Goal: Task Accomplishment & Management: Manage account settings

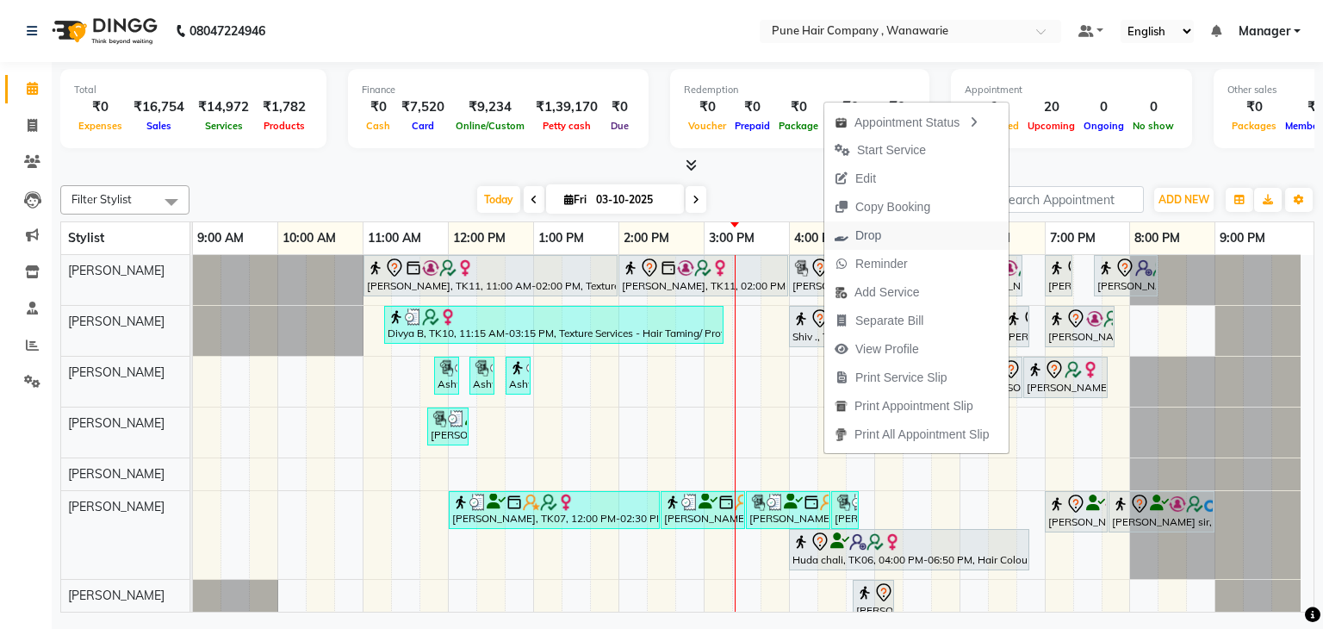
click at [876, 236] on span "Drop" at bounding box center [868, 236] width 26 height 18
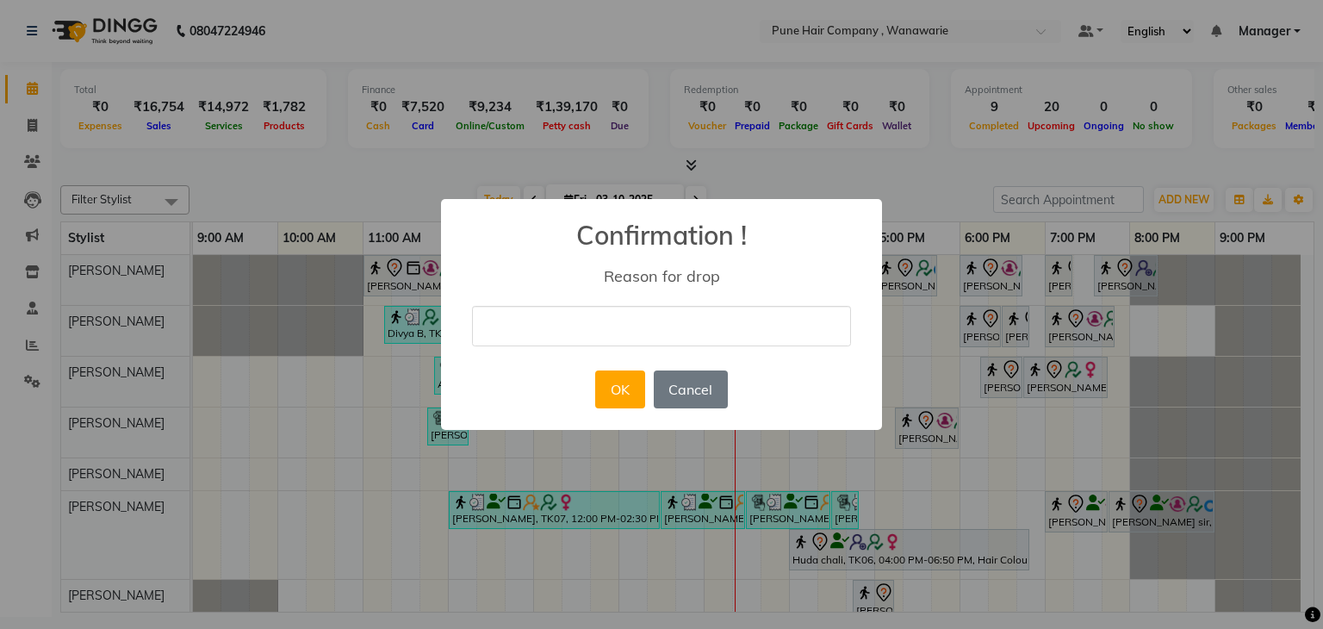
click at [645, 320] on input "text" at bounding box center [661, 326] width 379 height 40
type input "NA"
click at [634, 383] on button "OK" at bounding box center [619, 389] width 49 height 38
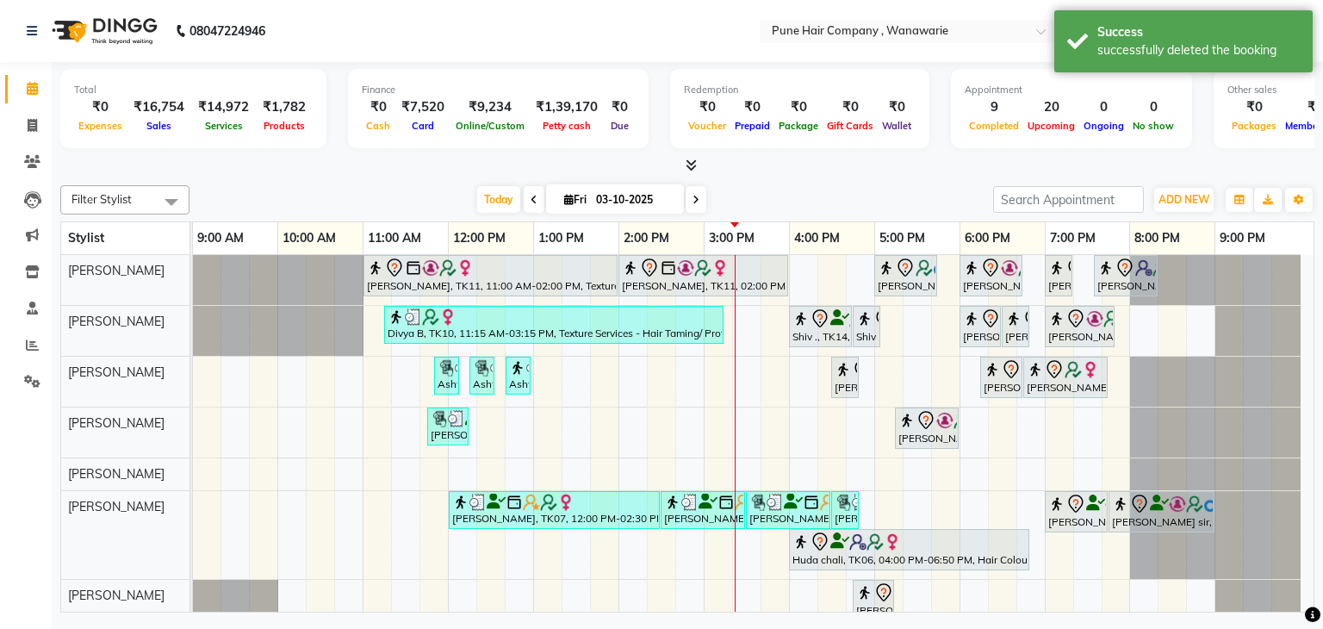
click at [692, 202] on icon at bounding box center [695, 200] width 7 height 10
type input "04-10-2025"
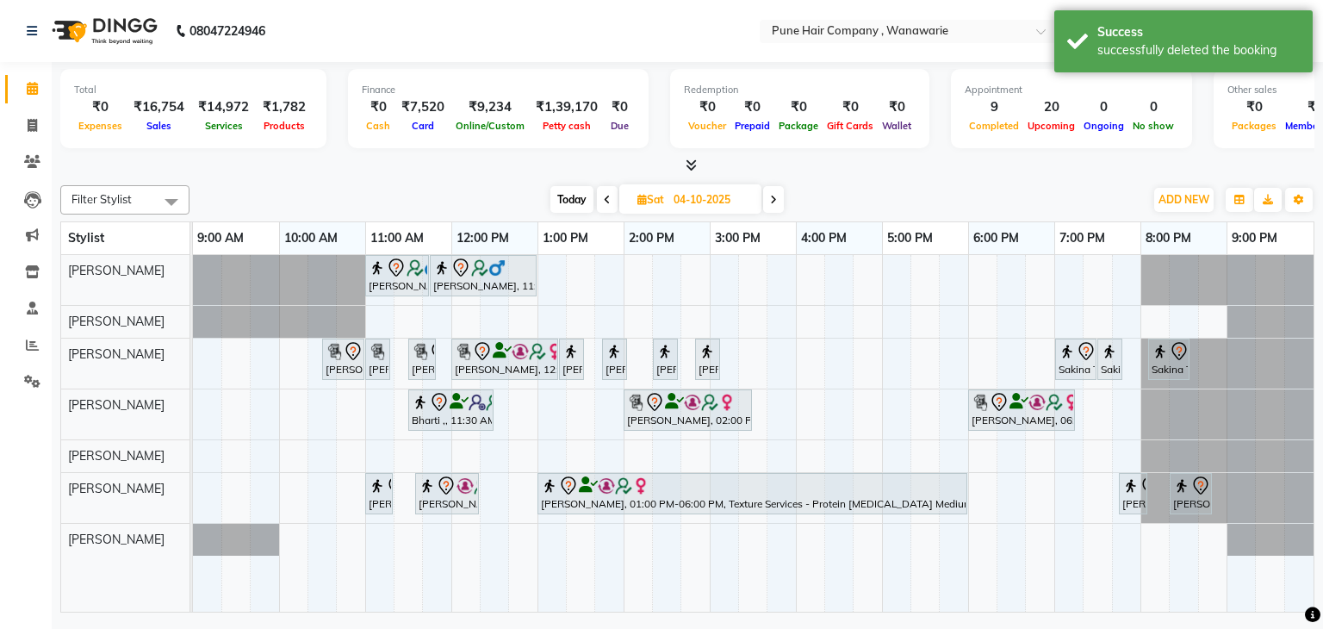
click at [705, 200] on input "04-10-2025" at bounding box center [711, 200] width 86 height 26
select select "10"
select select "2025"
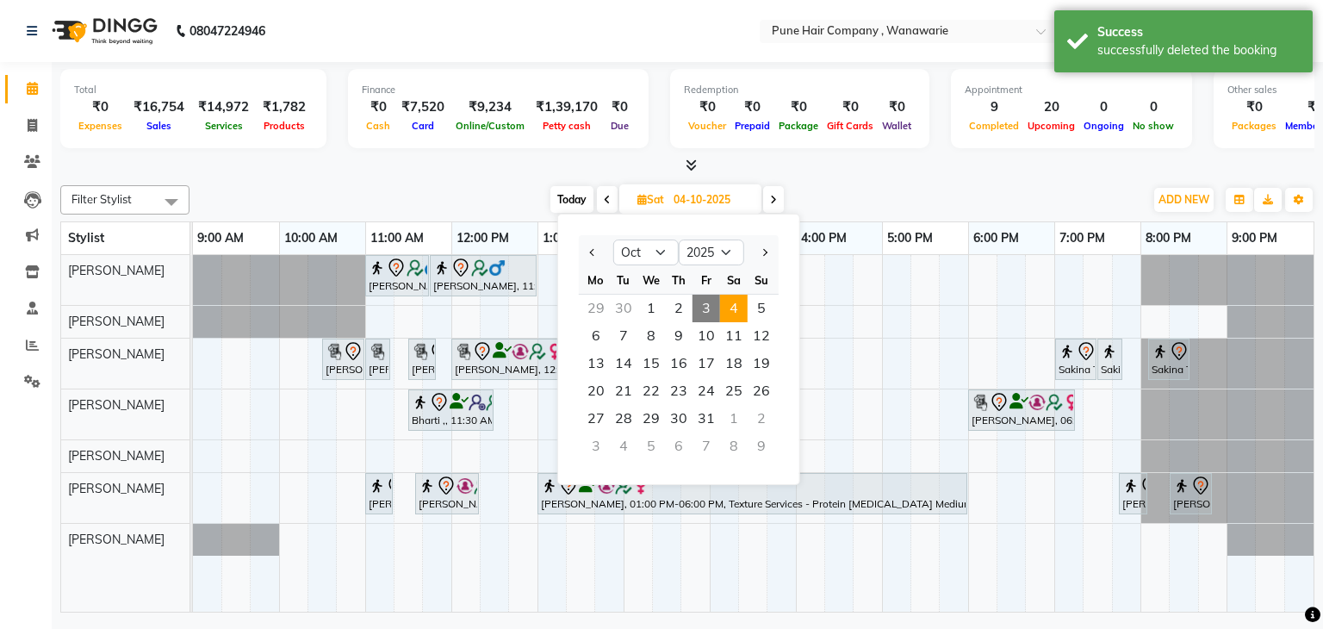
click at [846, 159] on div at bounding box center [687, 166] width 1254 height 18
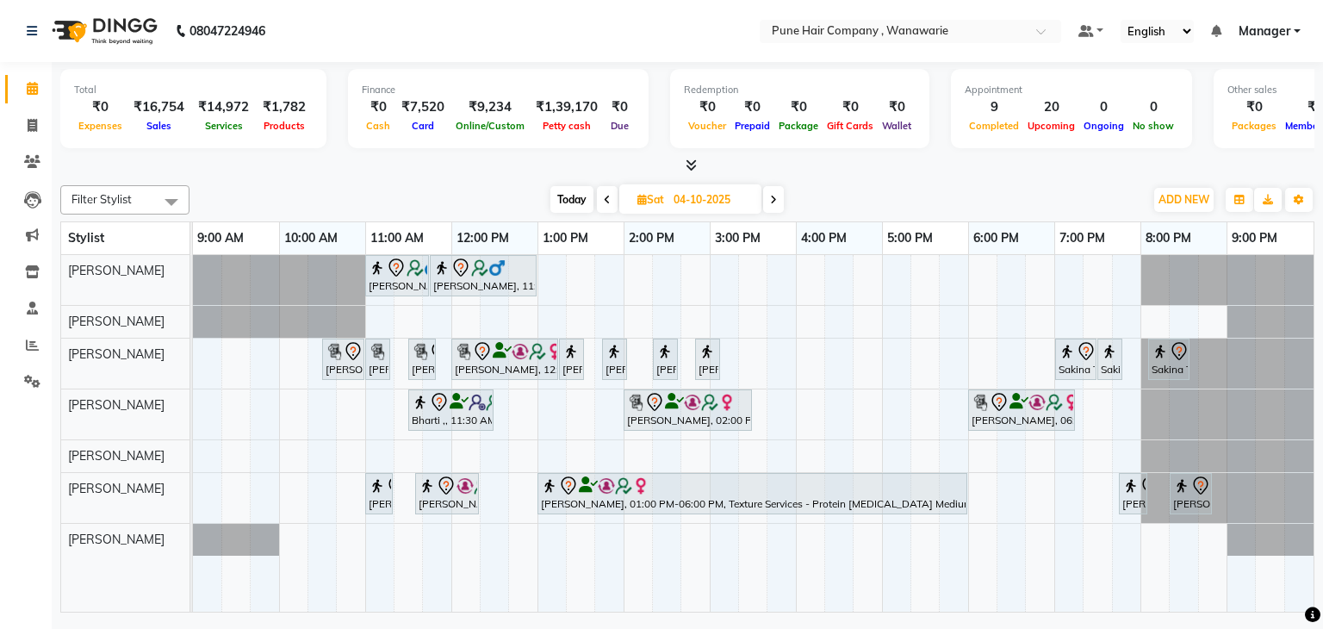
click at [568, 193] on span "Today" at bounding box center [571, 199] width 43 height 27
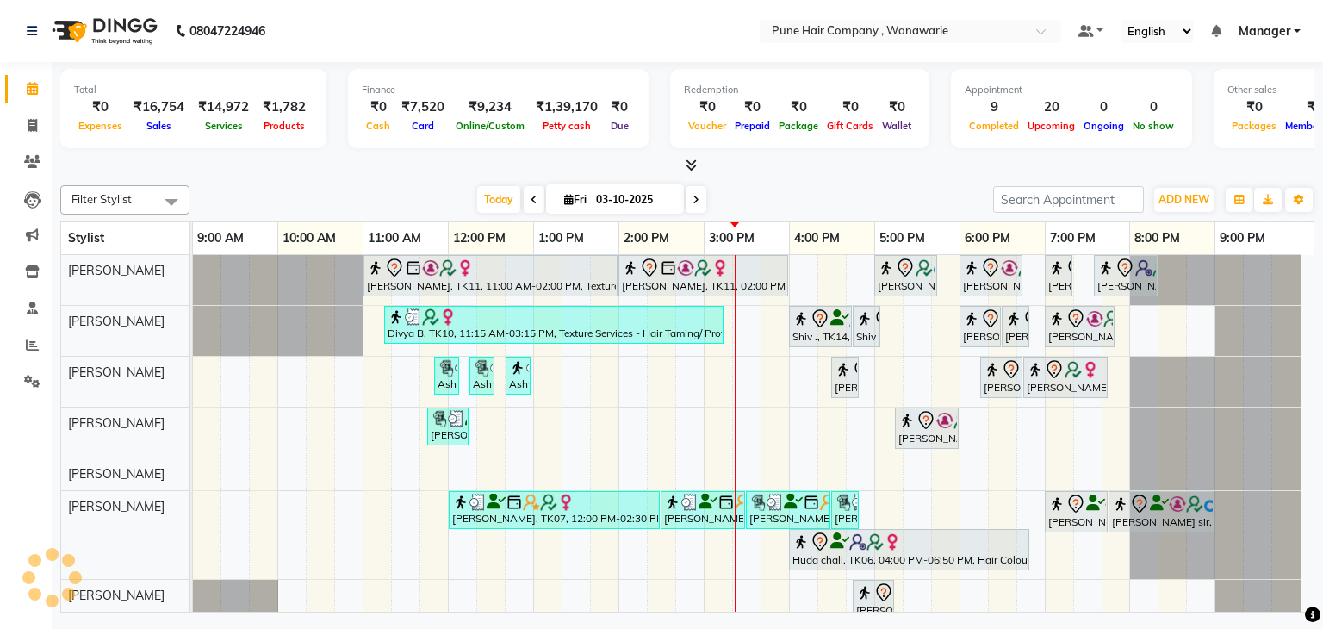
click at [696, 208] on span at bounding box center [696, 199] width 21 height 27
type input "04-10-2025"
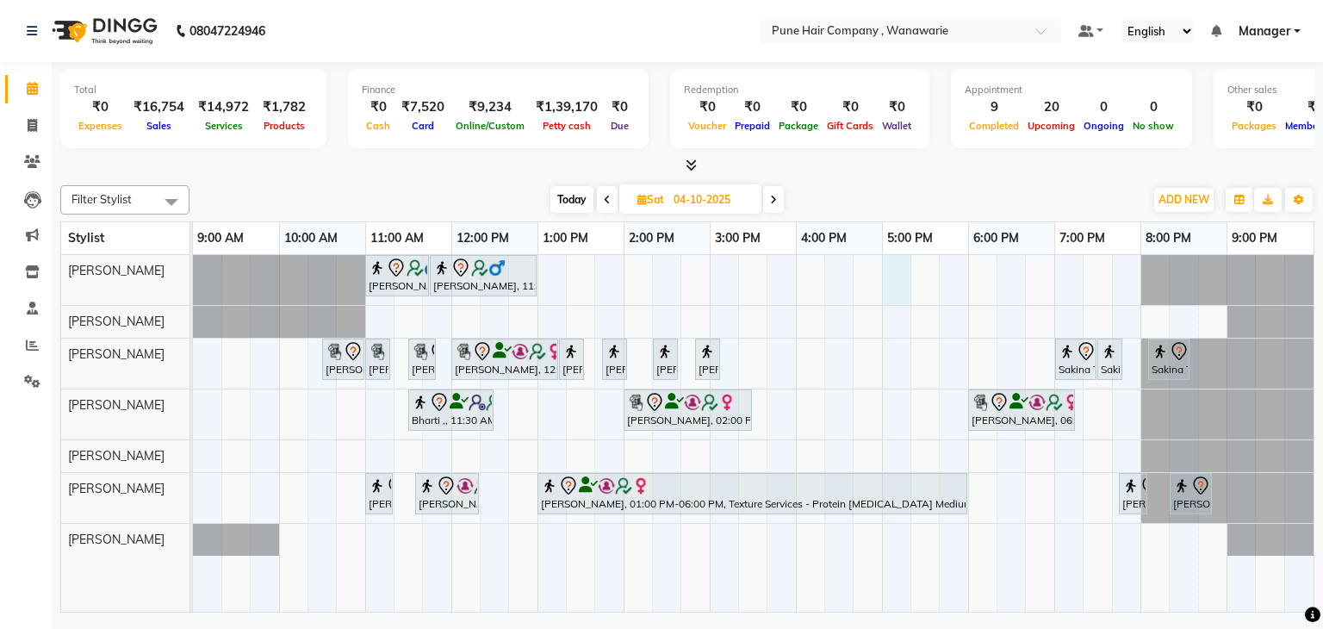
click at [890, 262] on div "[PERSON_NAME], 11:00 AM-11:45 AM, [DEMOGRAPHIC_DATA] Haircut By Senior Stylist …" at bounding box center [753, 433] width 1120 height 357
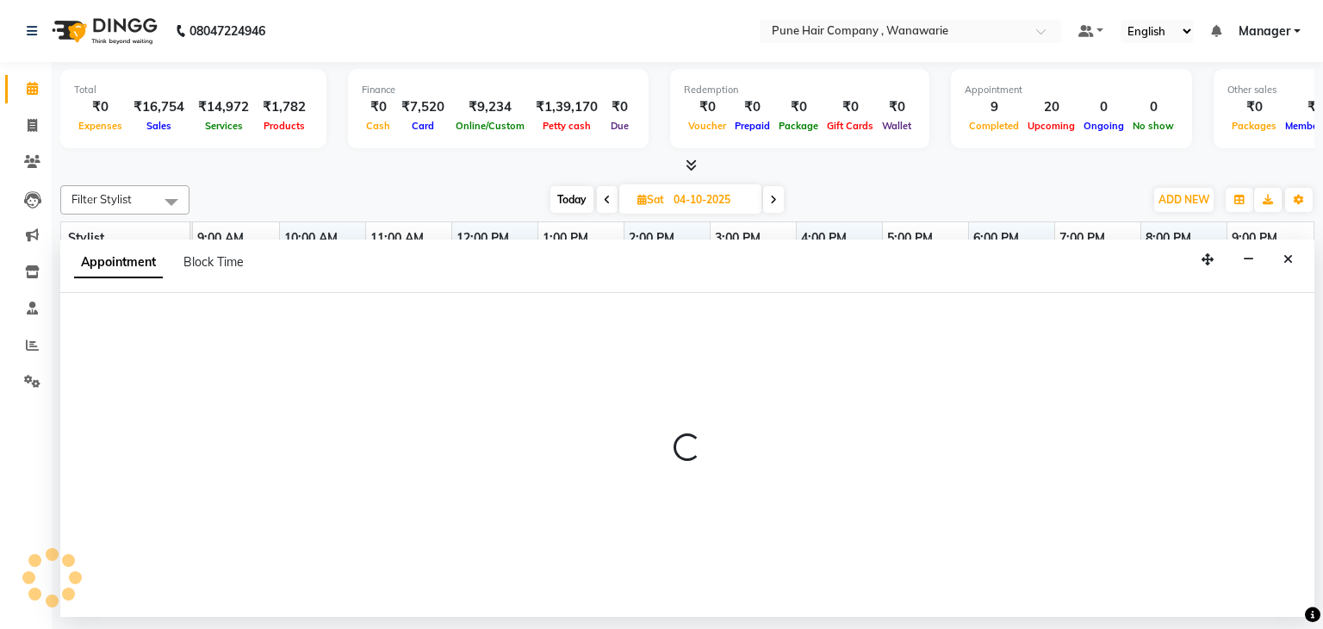
select select "74577"
select select "1020"
select select "tentative"
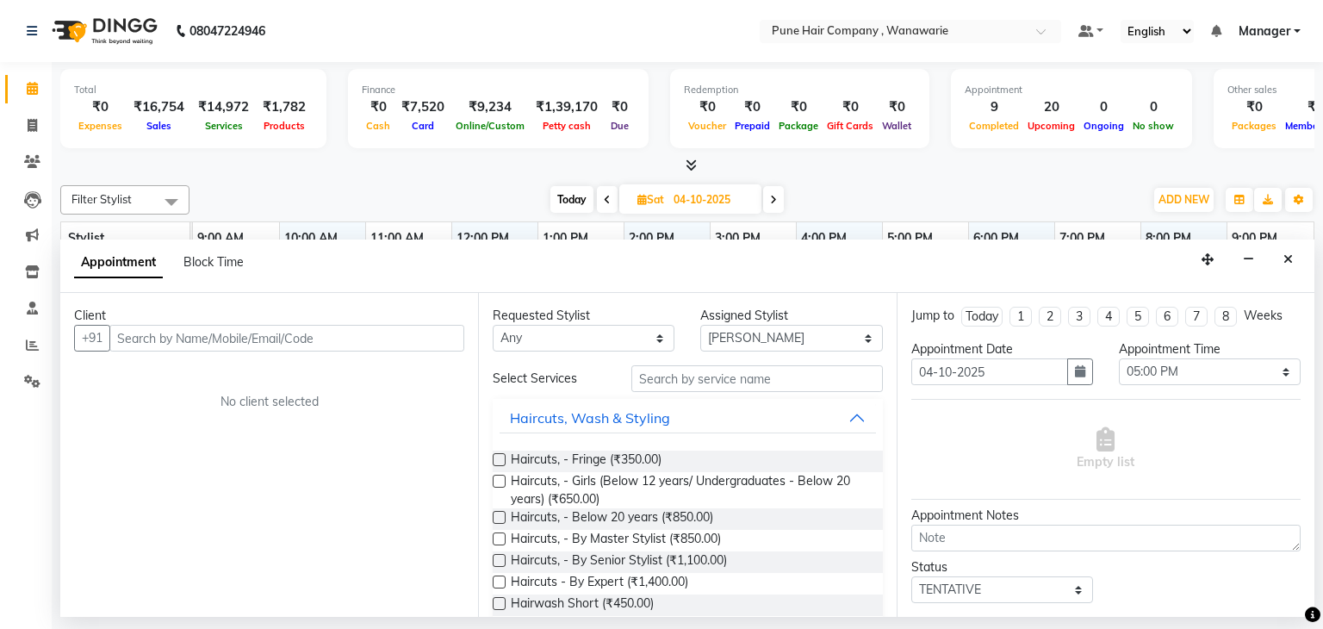
click at [396, 332] on input "text" at bounding box center [286, 338] width 355 height 27
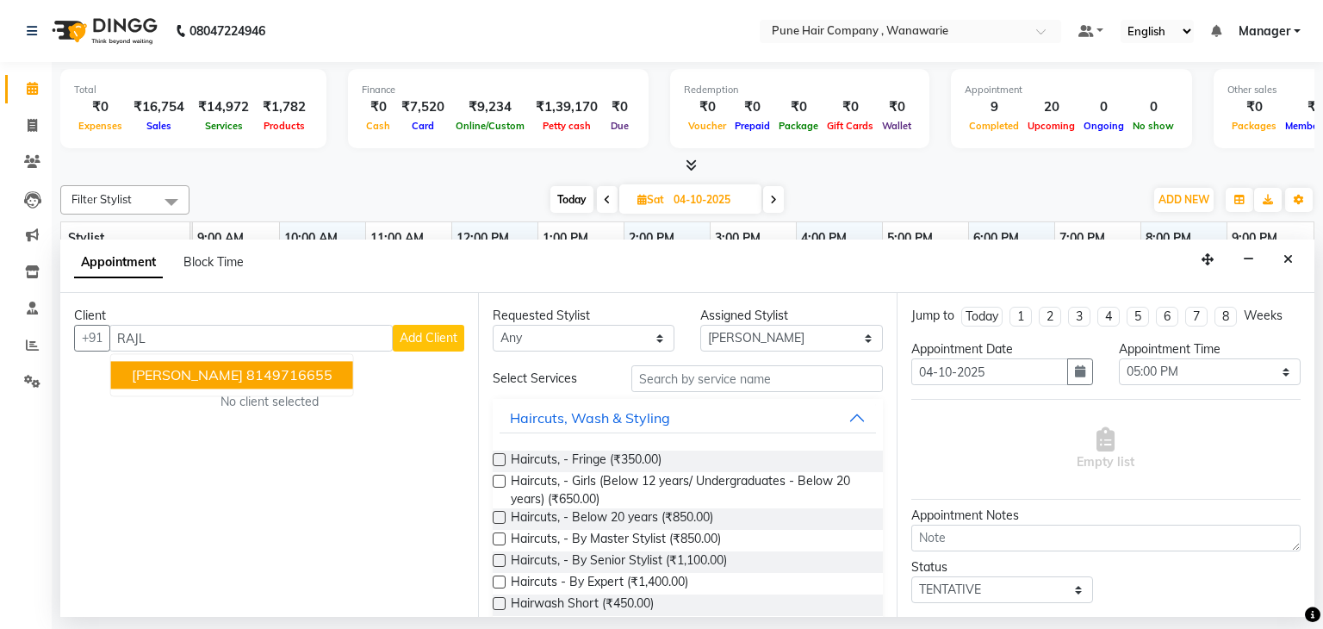
click at [267, 376] on ngb-highlight "8149716655" at bounding box center [289, 375] width 86 height 17
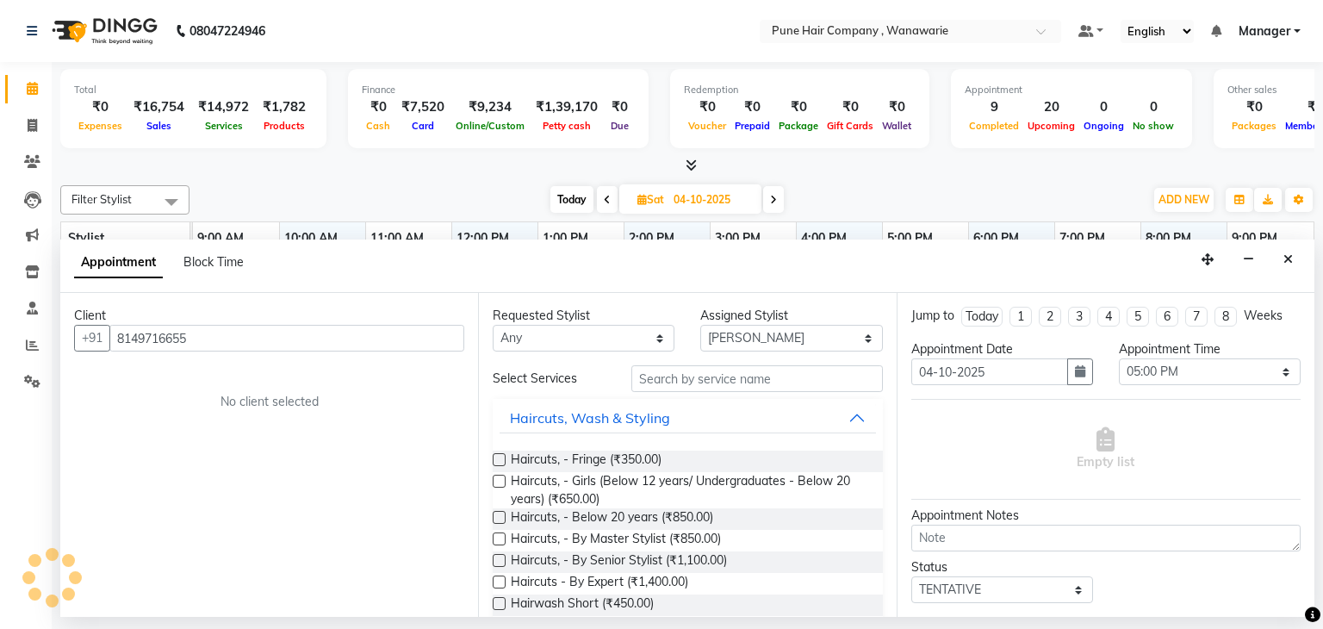
type input "8149716655"
click at [690, 379] on input "text" at bounding box center [756, 378] width 251 height 27
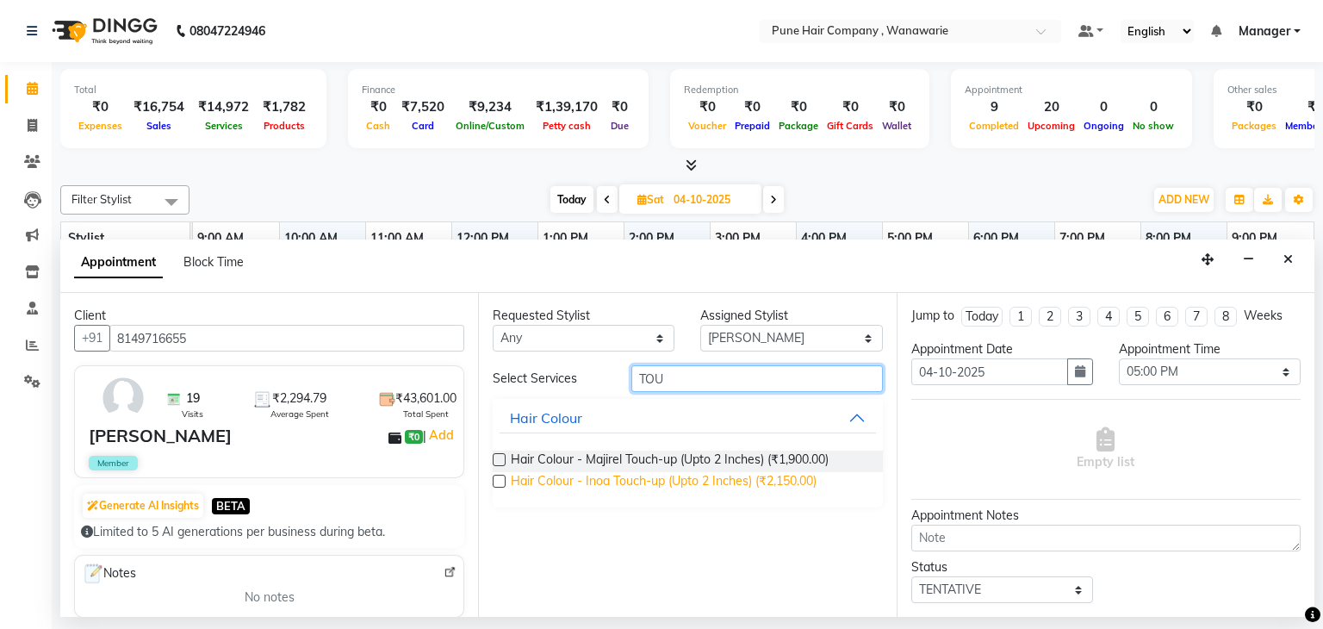
type input "TOU"
click at [658, 489] on span "Hair Colour - Inoa Touch-up (Upto 2 Inches) (₹2,150.00)" at bounding box center [664, 483] width 306 height 22
checkbox input "false"
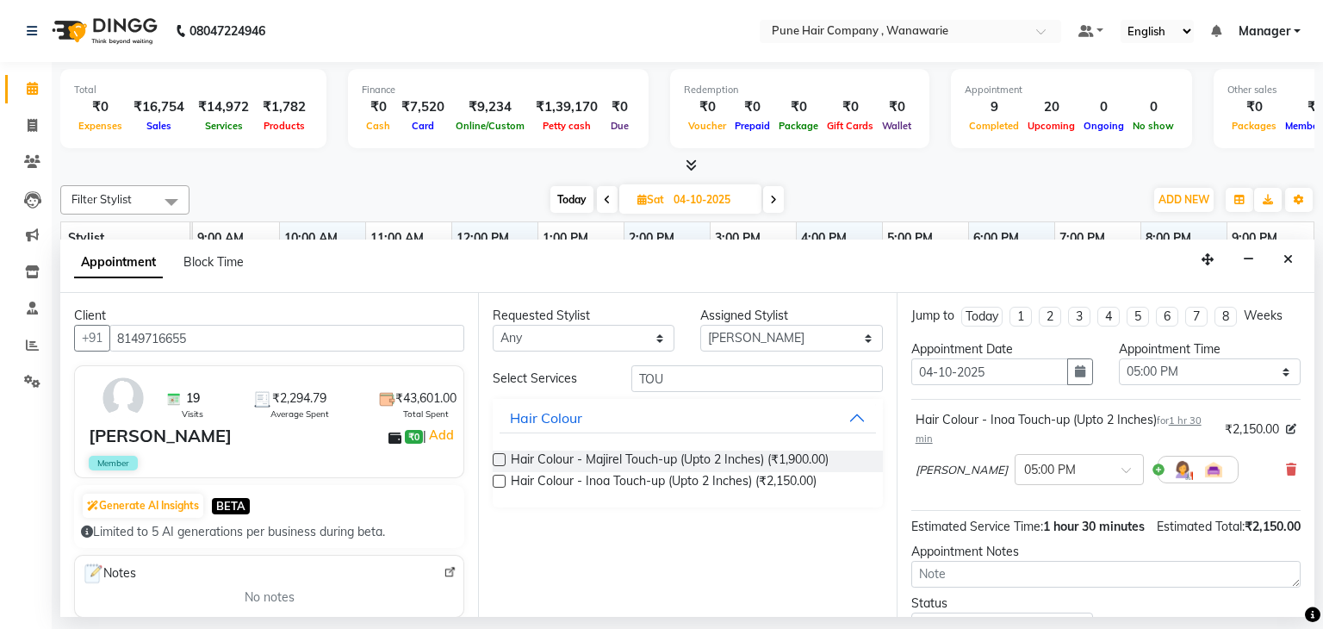
scroll to position [148, 0]
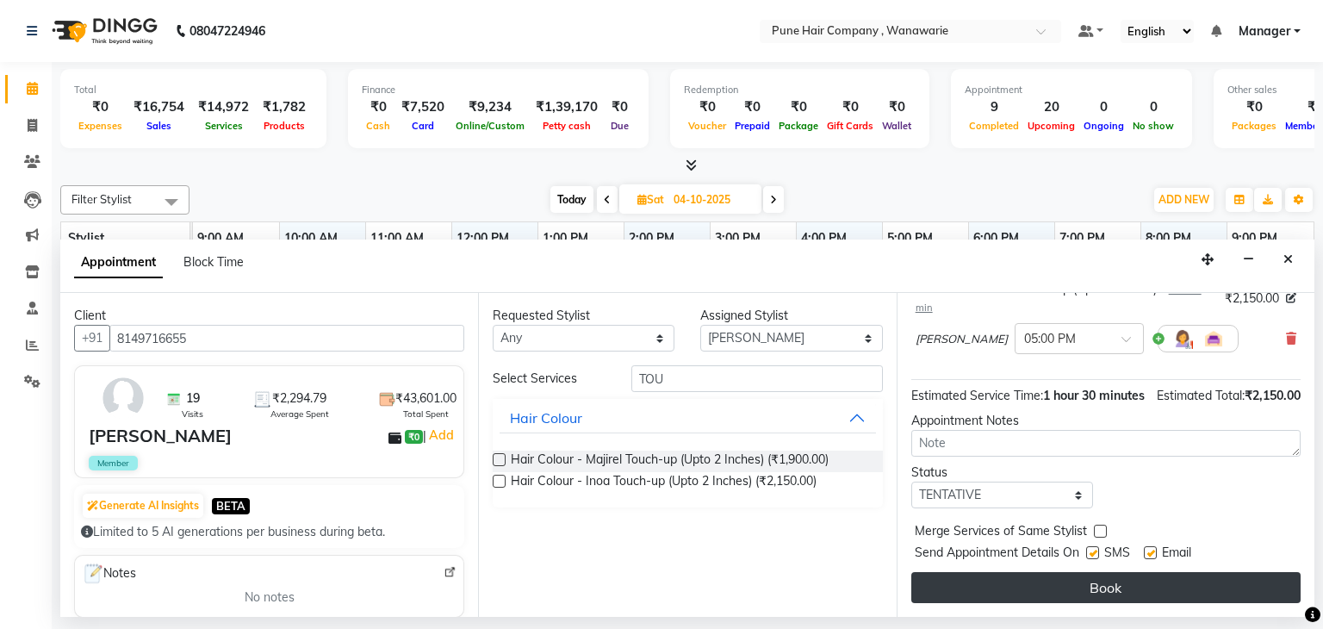
click at [1114, 590] on button "Book" at bounding box center [1105, 587] width 389 height 31
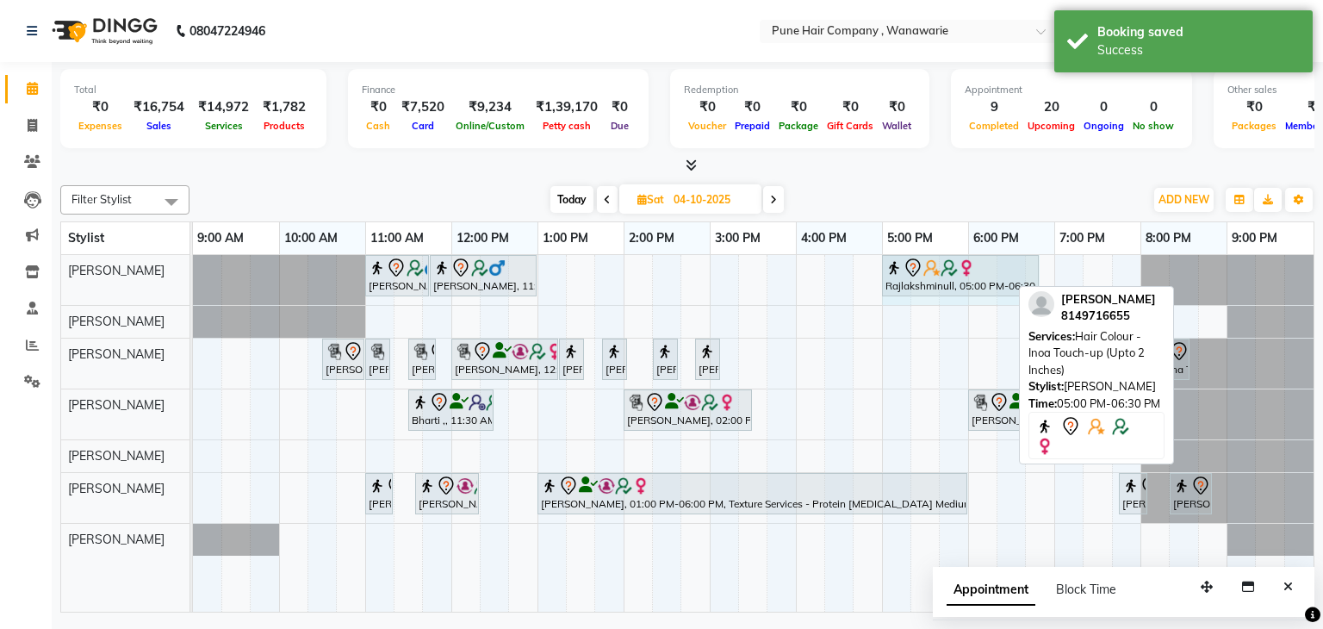
drag, startPoint x: 1006, startPoint y: 269, endPoint x: 1027, endPoint y: 267, distance: 21.6
click at [193, 267] on div "[PERSON_NAME], 11:00 AM-11:45 AM, [DEMOGRAPHIC_DATA] Haircut By Senior Stylist …" at bounding box center [193, 280] width 0 height 50
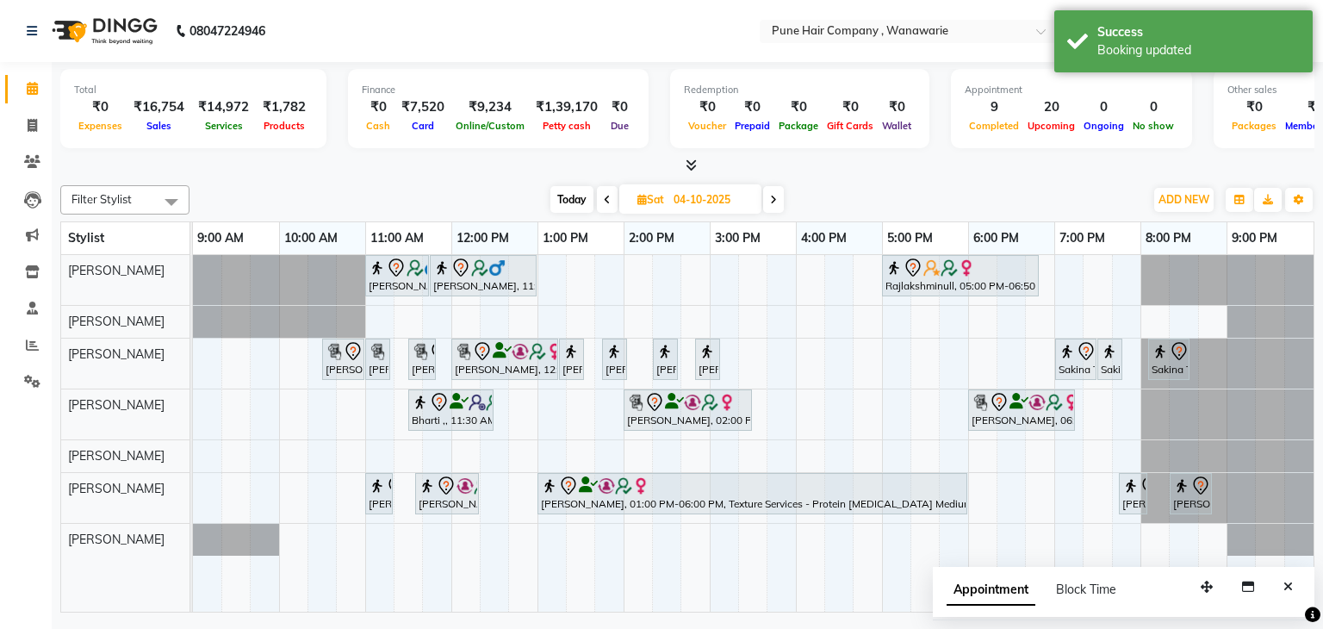
click at [582, 202] on span "Today" at bounding box center [571, 199] width 43 height 27
type input "03-10-2025"
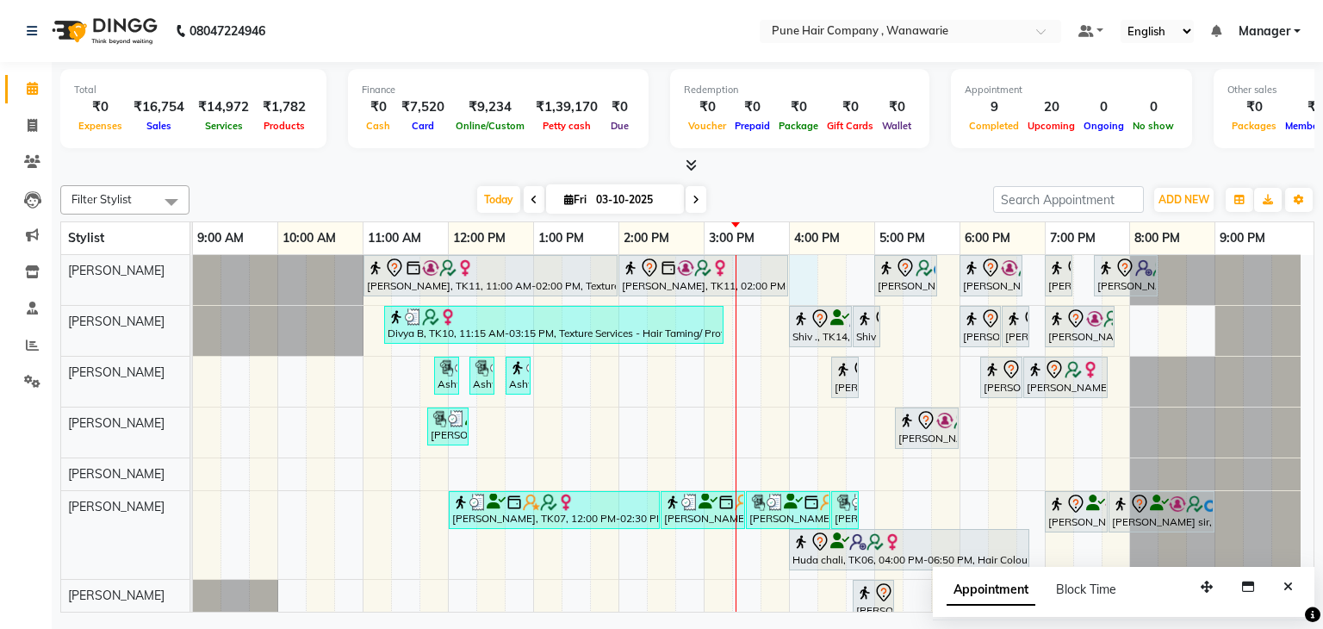
click at [792, 276] on div "[PERSON_NAME], TK11, 11:00 AM-02:00 PM, Texture Services - Hair Taming/ Protein…" at bounding box center [753, 442] width 1120 height 375
select select "74577"
select select "960"
select select "tentative"
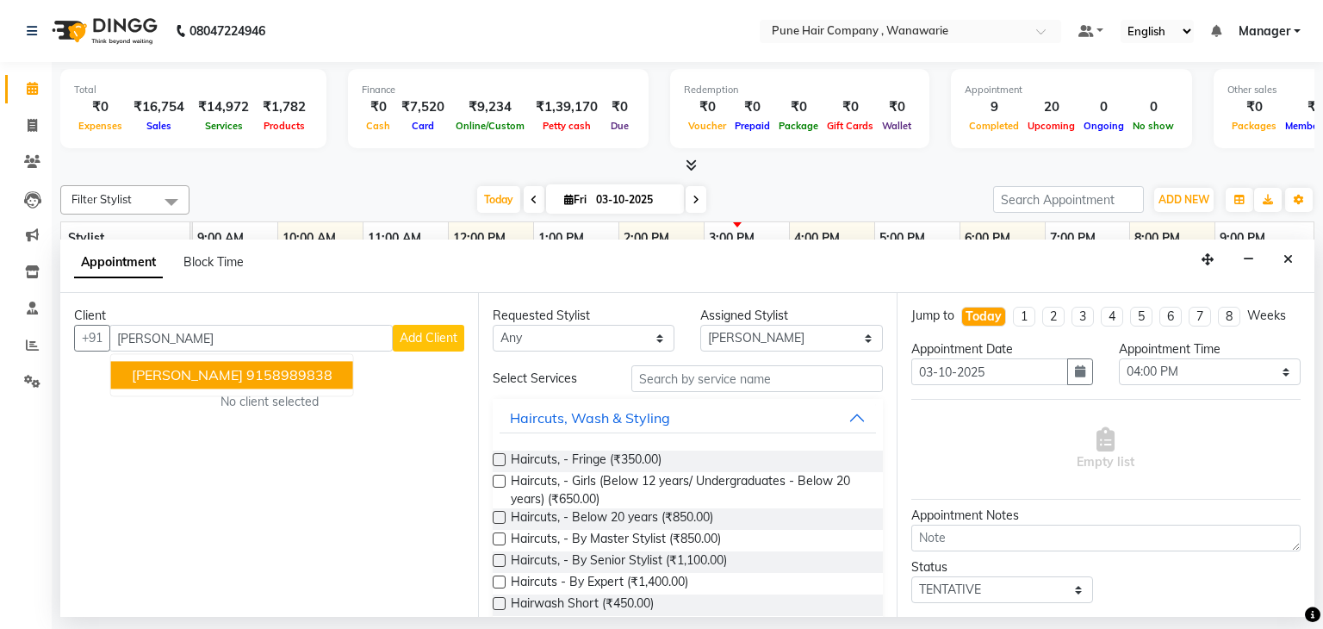
click at [313, 363] on button "[PERSON_NAME] 9158989838" at bounding box center [232, 376] width 242 height 28
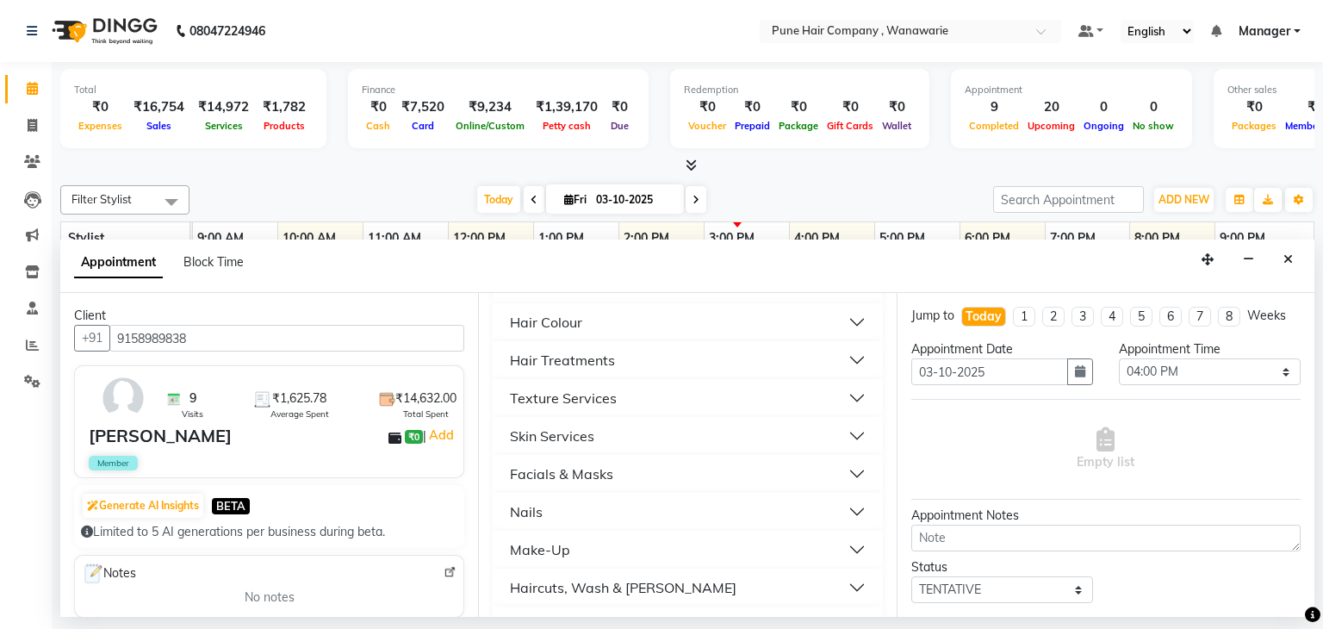
scroll to position [565, 0]
type input "9158989838"
click at [582, 361] on div "Hair Treatments" at bounding box center [562, 358] width 105 height 21
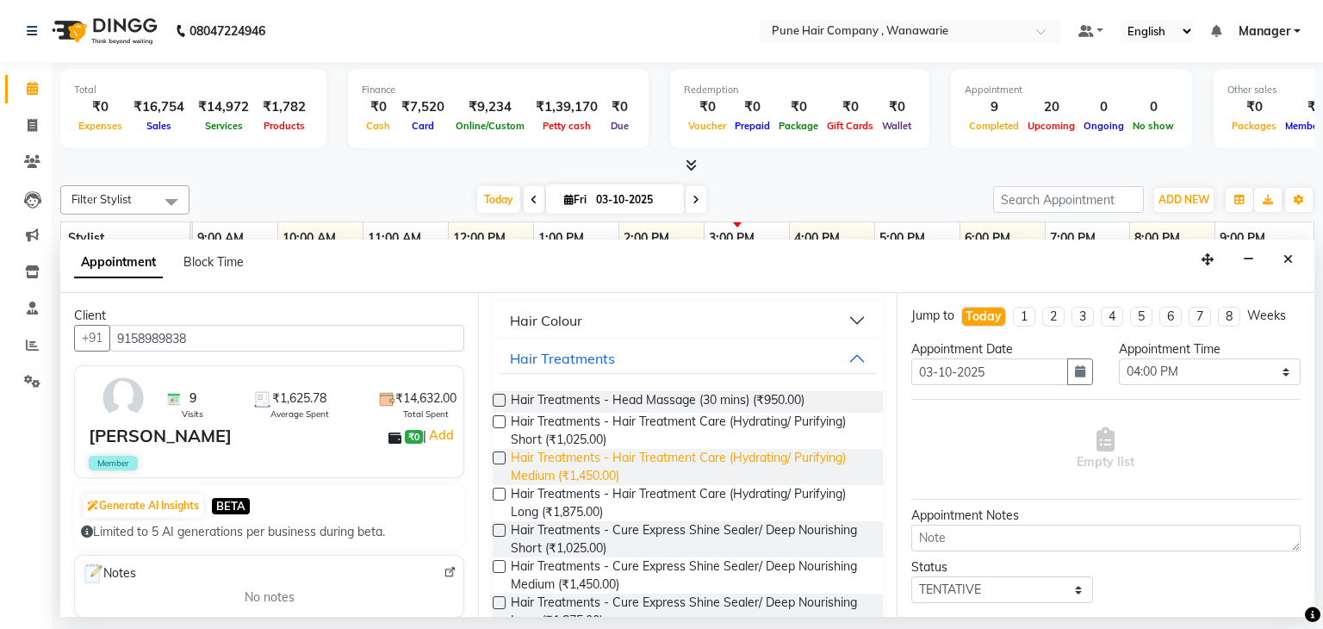
click at [607, 457] on span "Hair Treatments - Hair Treatment Care (Hydrating/ Purifying) Medium (₹1,450.00)" at bounding box center [689, 467] width 357 height 36
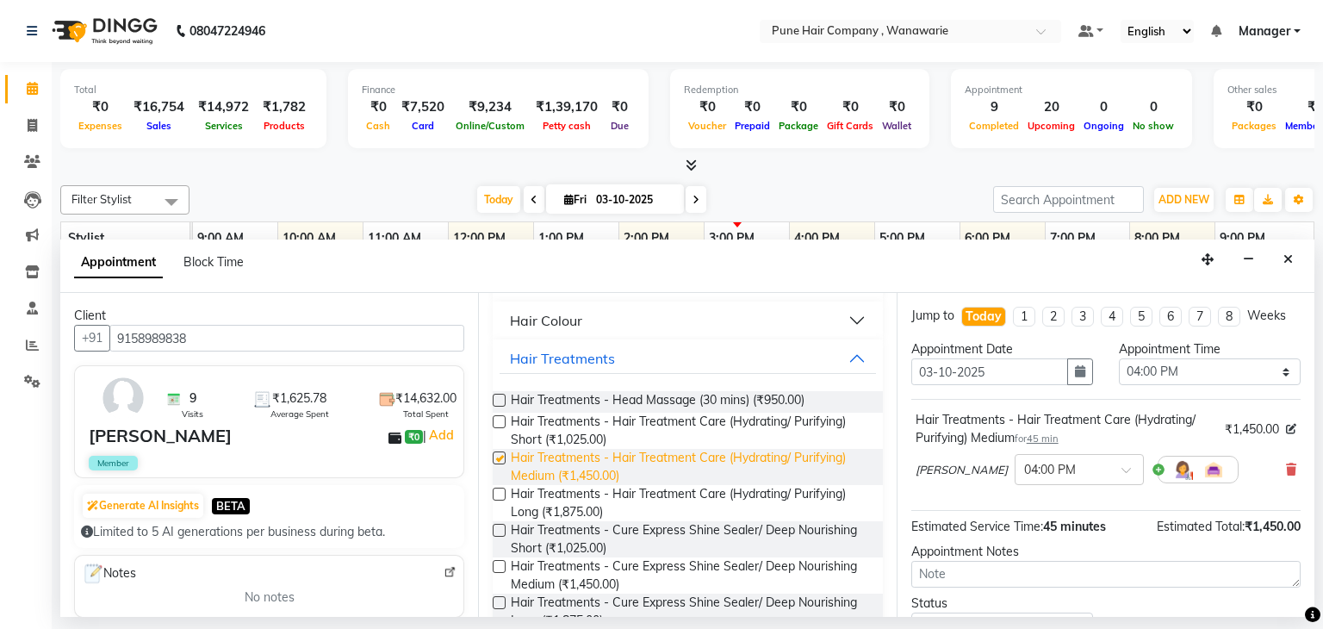
checkbox input "false"
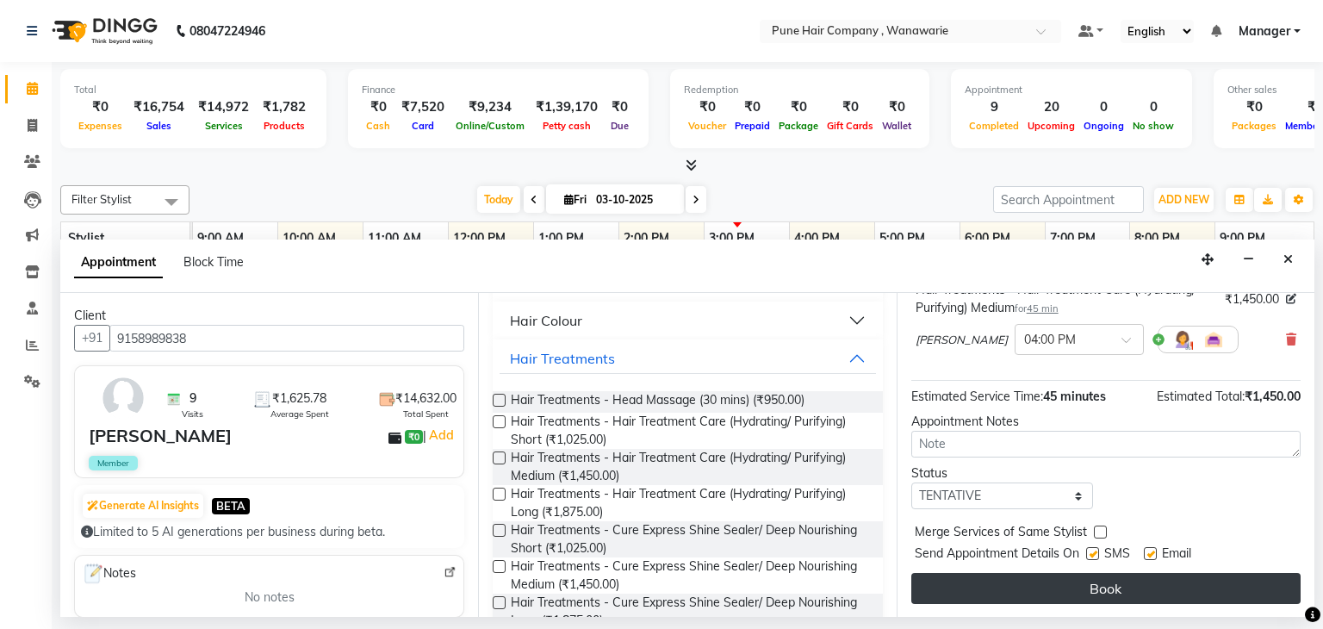
click at [1096, 581] on button "Book" at bounding box center [1105, 588] width 389 height 31
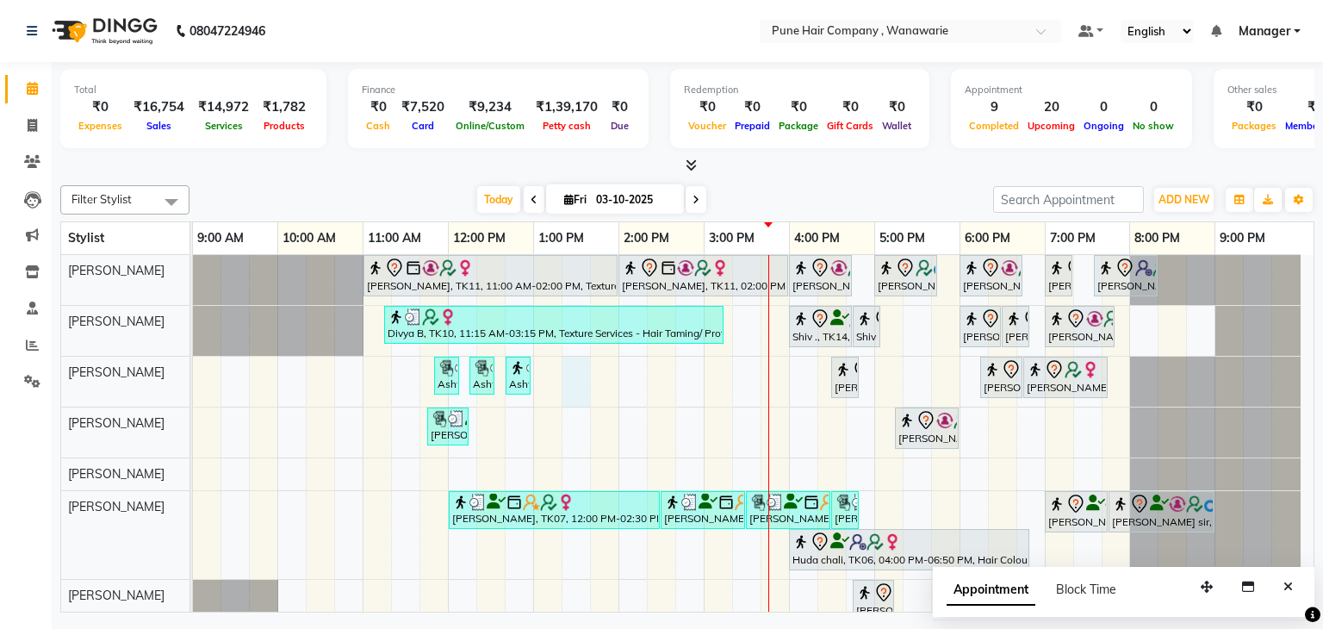
click at [589, 377] on div "[PERSON_NAME], TK11, 11:00 AM-02:00 PM, Texture Services - Hair Taming/ Protein…" at bounding box center [753, 442] width 1120 height 375
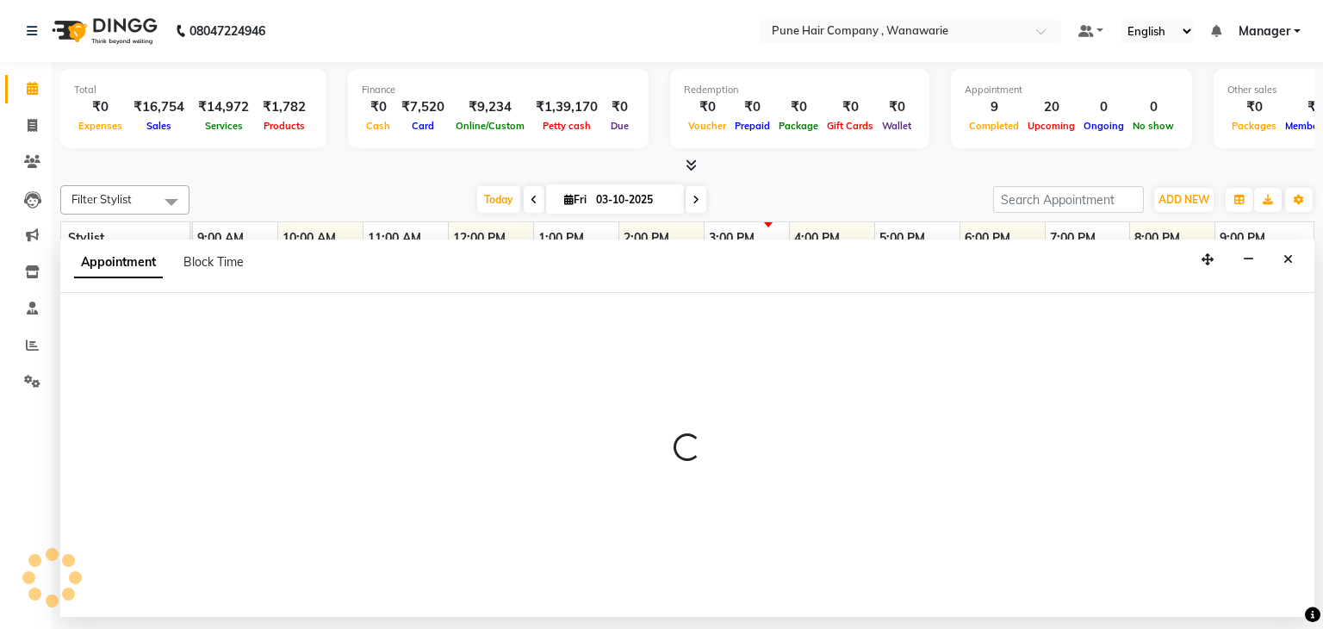
select select "74579"
select select "795"
select select "tentative"
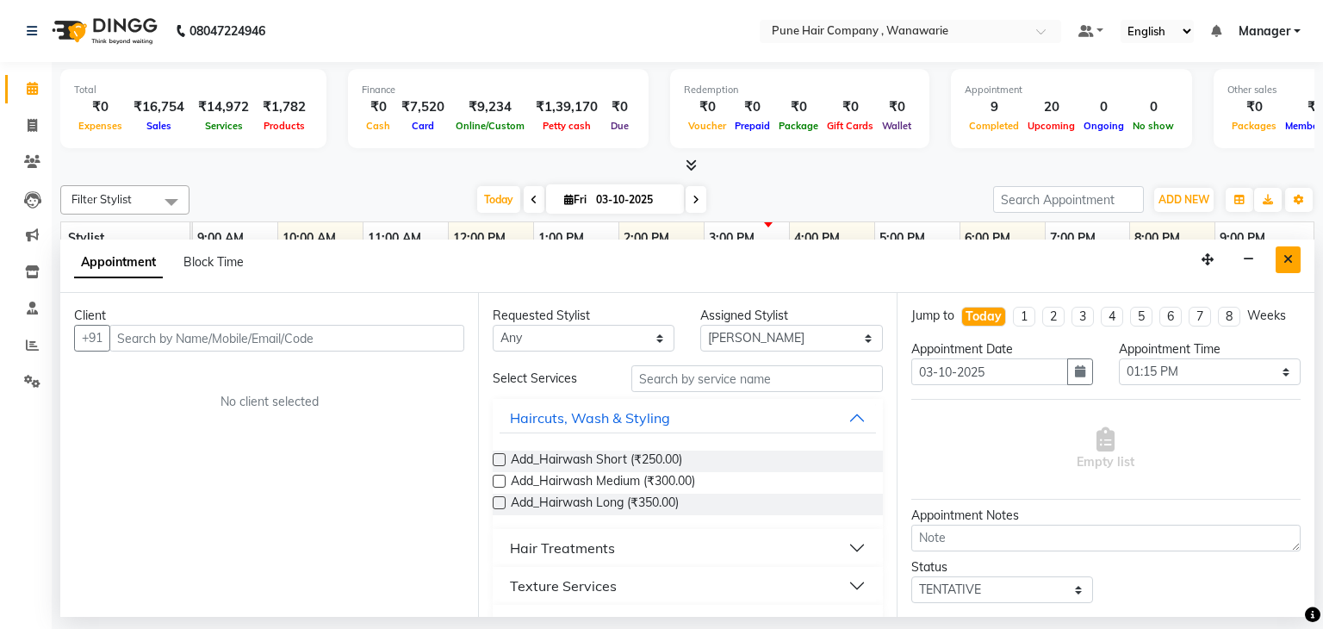
click at [1297, 264] on button "Close" at bounding box center [1288, 259] width 25 height 27
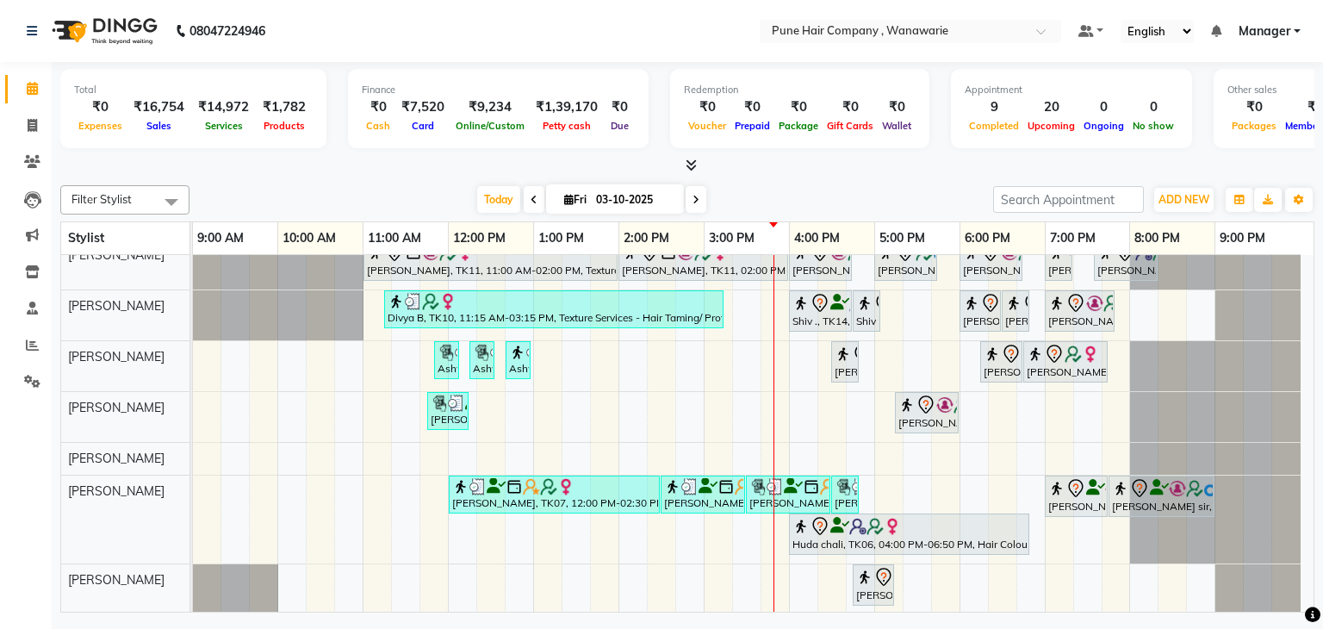
scroll to position [0, 0]
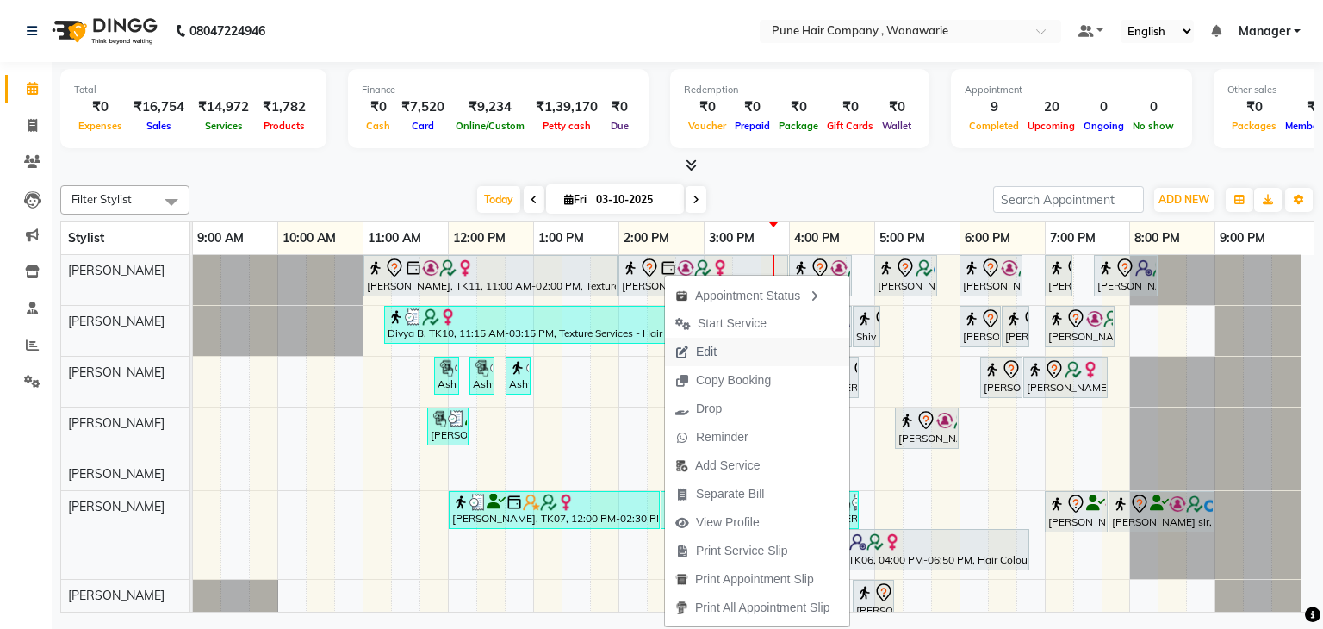
click at [705, 347] on span "Edit" at bounding box center [706, 352] width 21 height 18
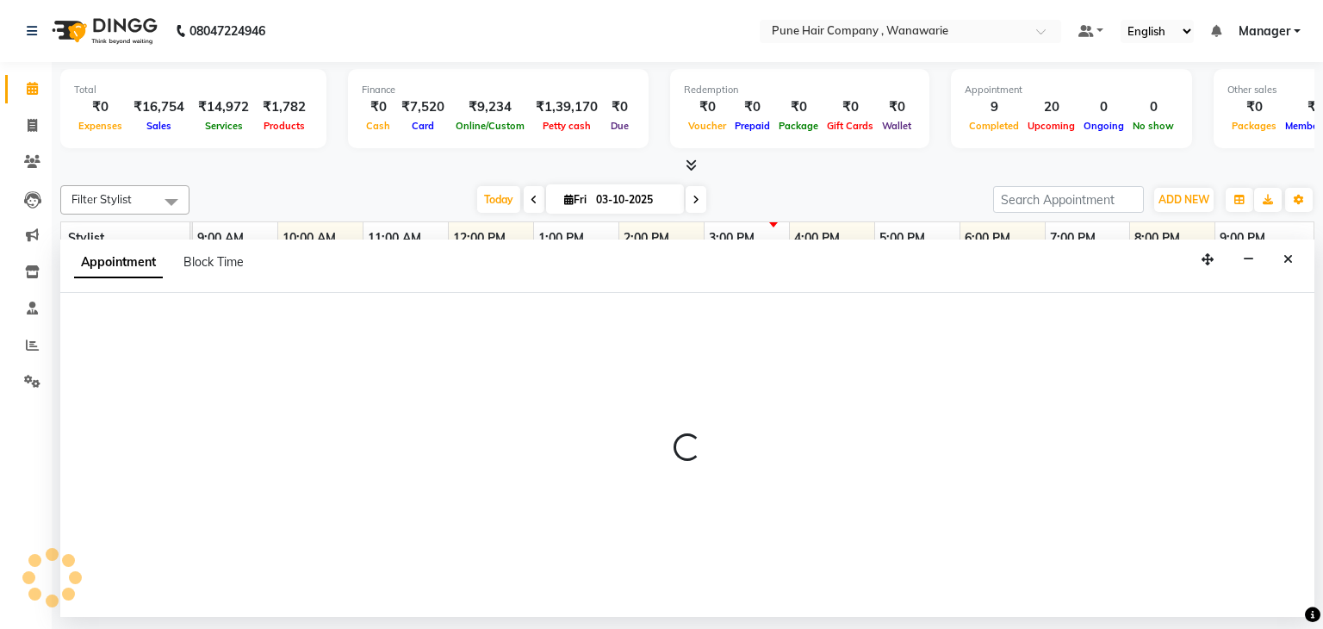
select select "660"
select select "tentative"
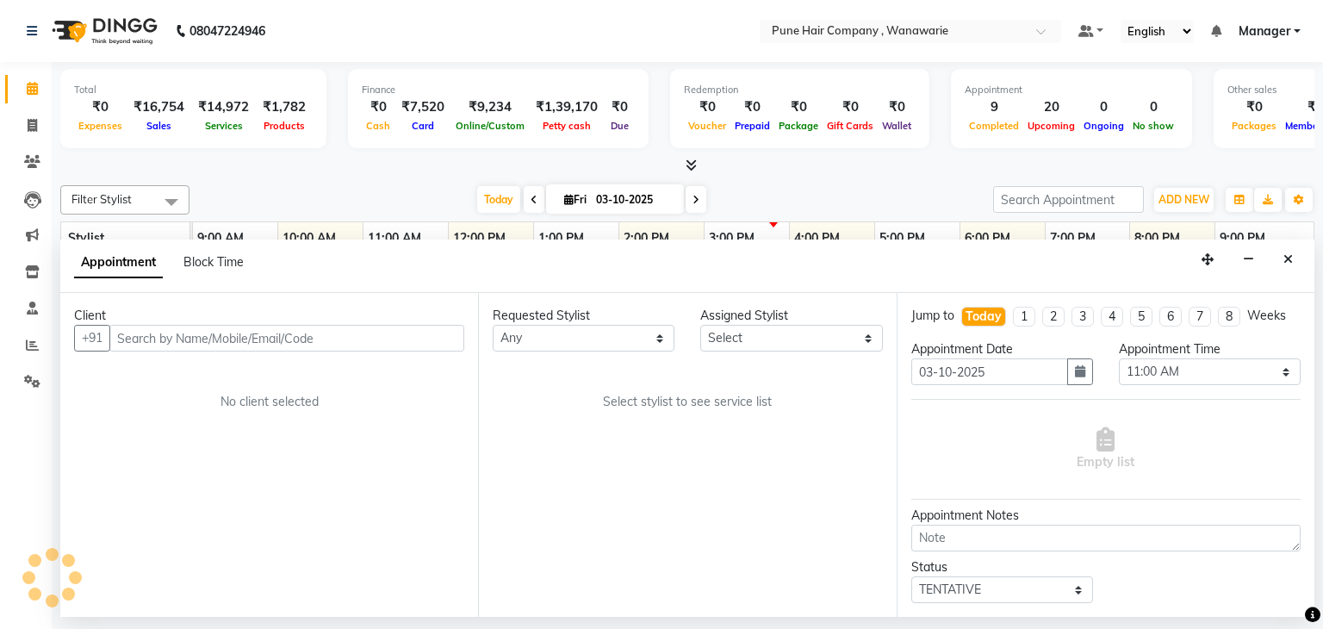
select select "74577"
select select "4060"
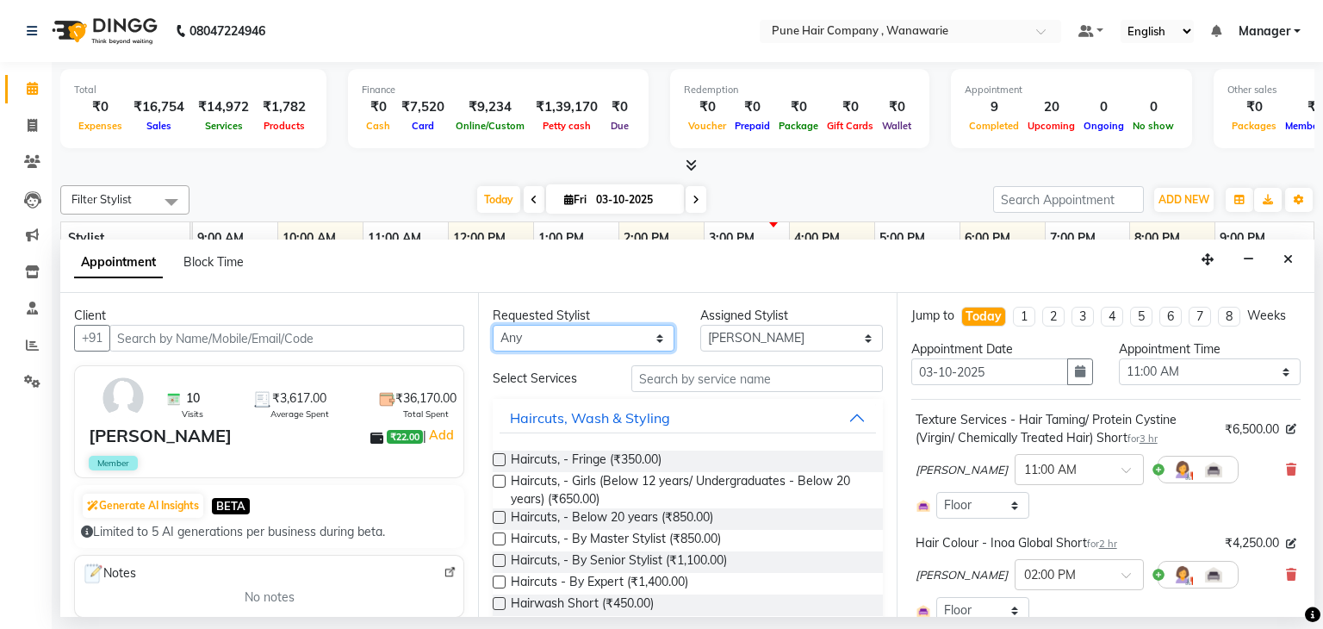
click at [596, 330] on select "Any [PERSON_NAME] [PERSON_NAME] [PERSON_NAME] [PERSON_NAME] [PERSON_NAME] [PERS…" at bounding box center [584, 338] width 182 height 27
select select "79314"
click at [493, 325] on select "Any [PERSON_NAME] [PERSON_NAME] [PERSON_NAME] [PERSON_NAME] [PERSON_NAME] [PERS…" at bounding box center [584, 338] width 182 height 27
select select "79314"
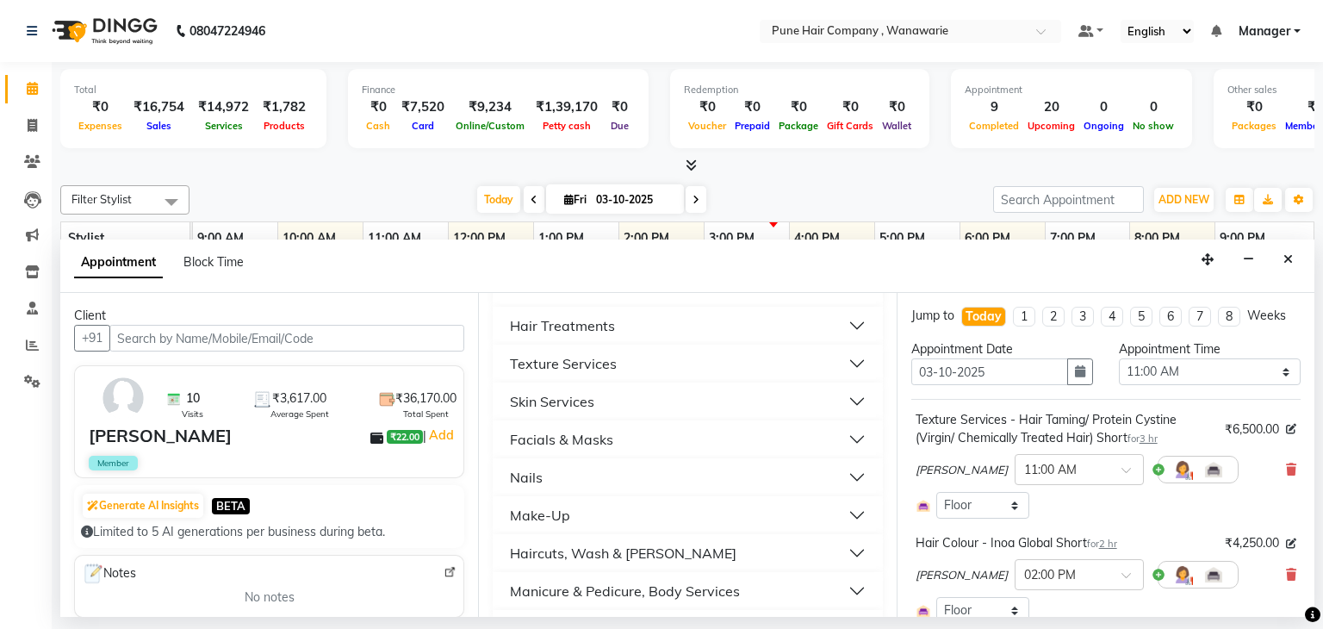
scroll to position [601, 0]
click at [537, 466] on div "Nails" at bounding box center [526, 473] width 33 height 21
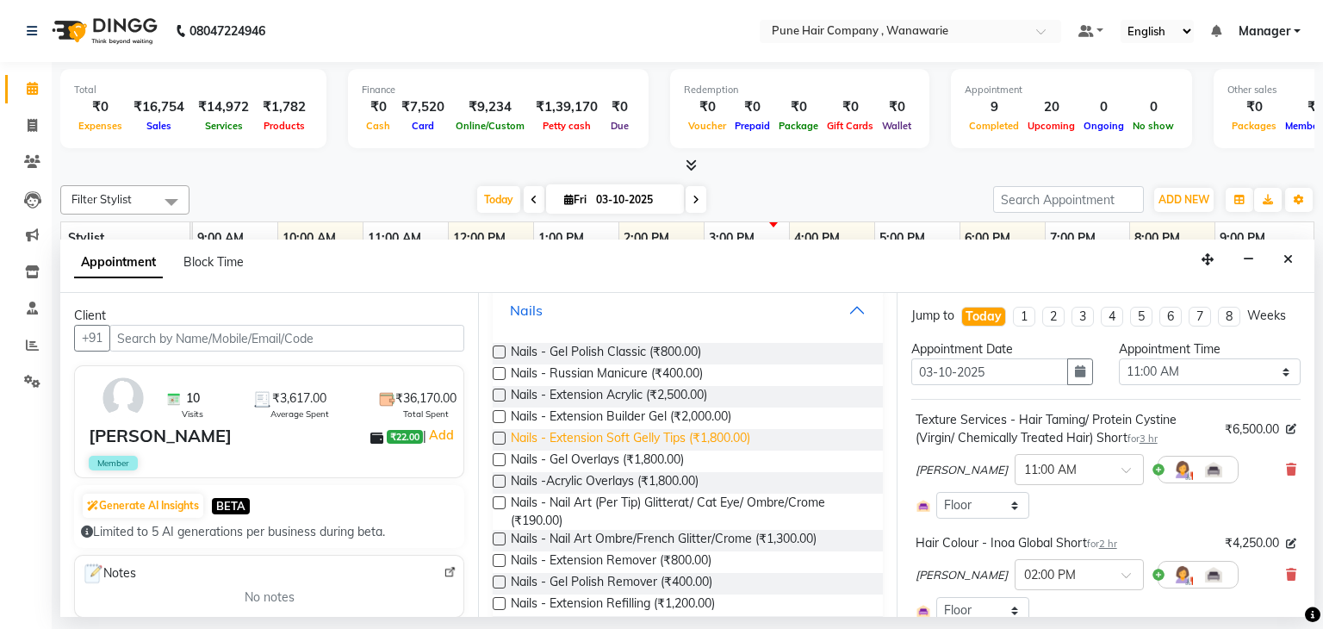
scroll to position [764, 0]
click at [618, 485] on span "Nails -Acrylic Overlays (₹1,800.00)" at bounding box center [605, 484] width 188 height 22
checkbox input "false"
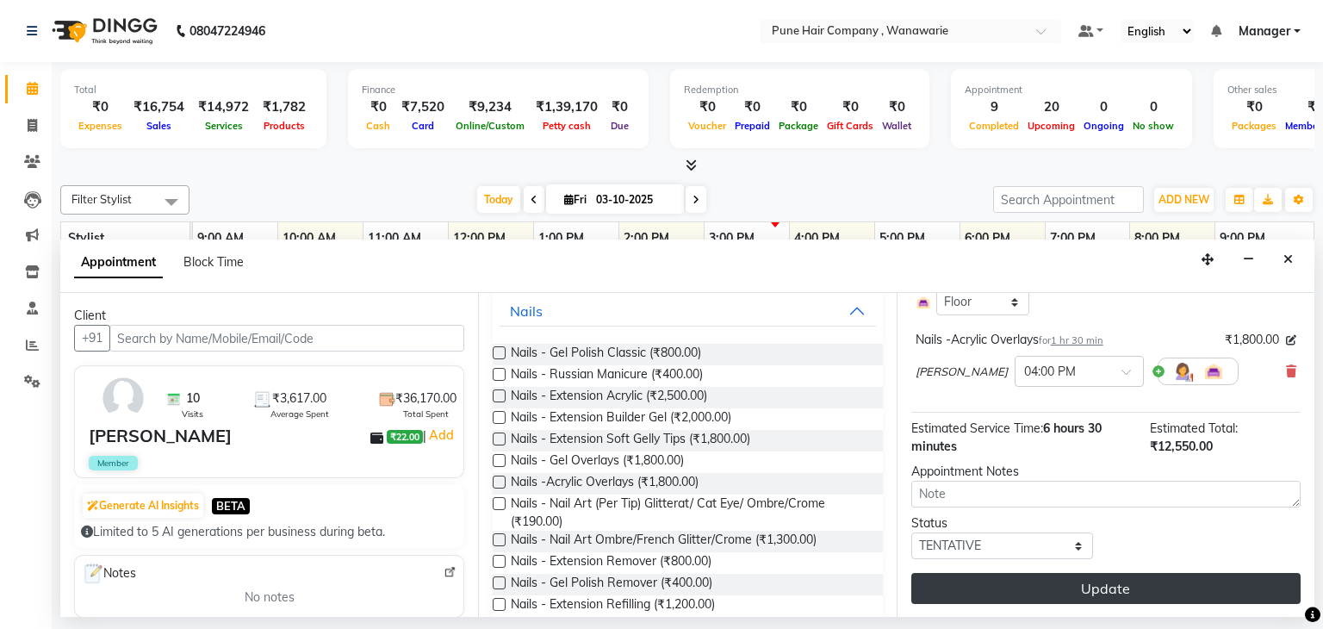
click at [1005, 575] on button "Update" at bounding box center [1105, 588] width 389 height 31
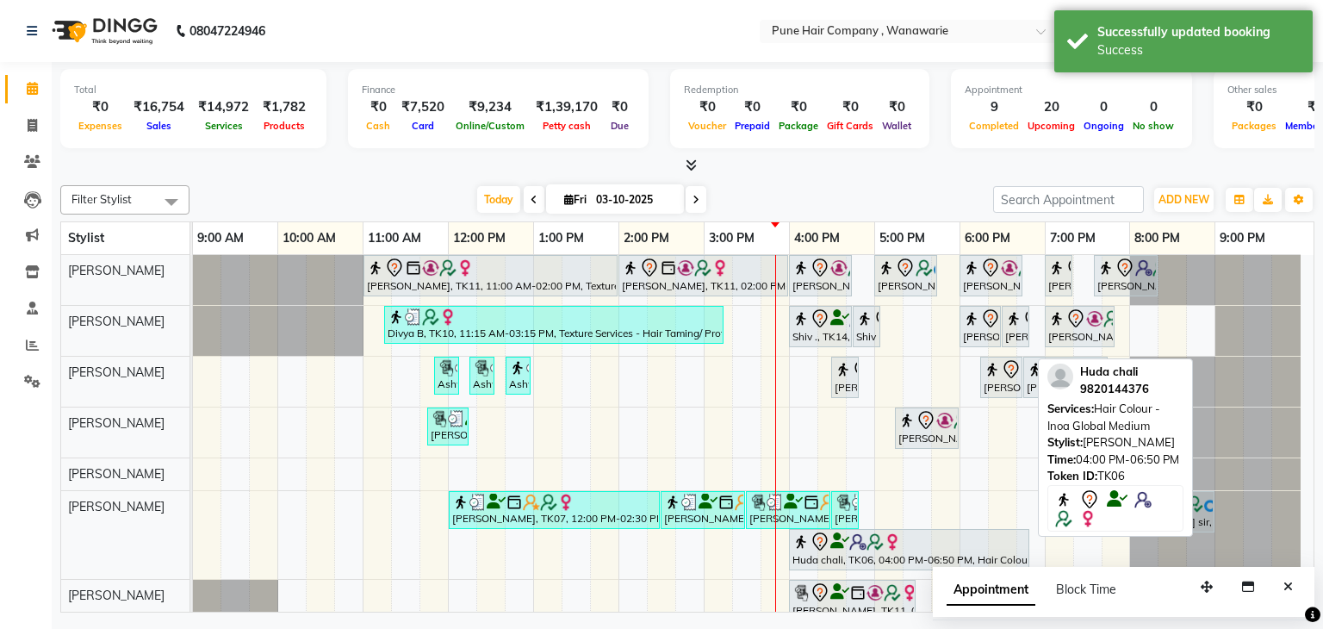
scroll to position [57, 0]
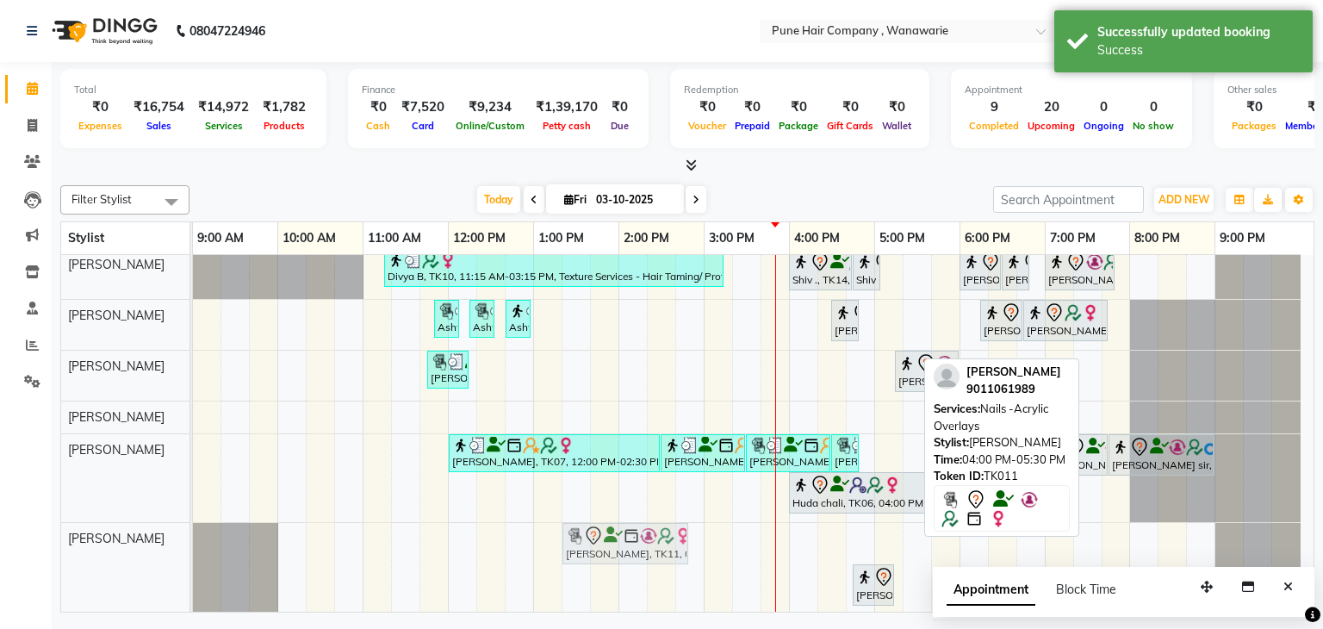
drag, startPoint x: 847, startPoint y: 529, endPoint x: 624, endPoint y: 540, distance: 223.3
click at [193, 540] on div "[PERSON_NAME], TK11, 04:00 PM-05:30 PM, Nails -Acrylic Overlays [PERSON_NAME], …" at bounding box center [193, 568] width 0 height 91
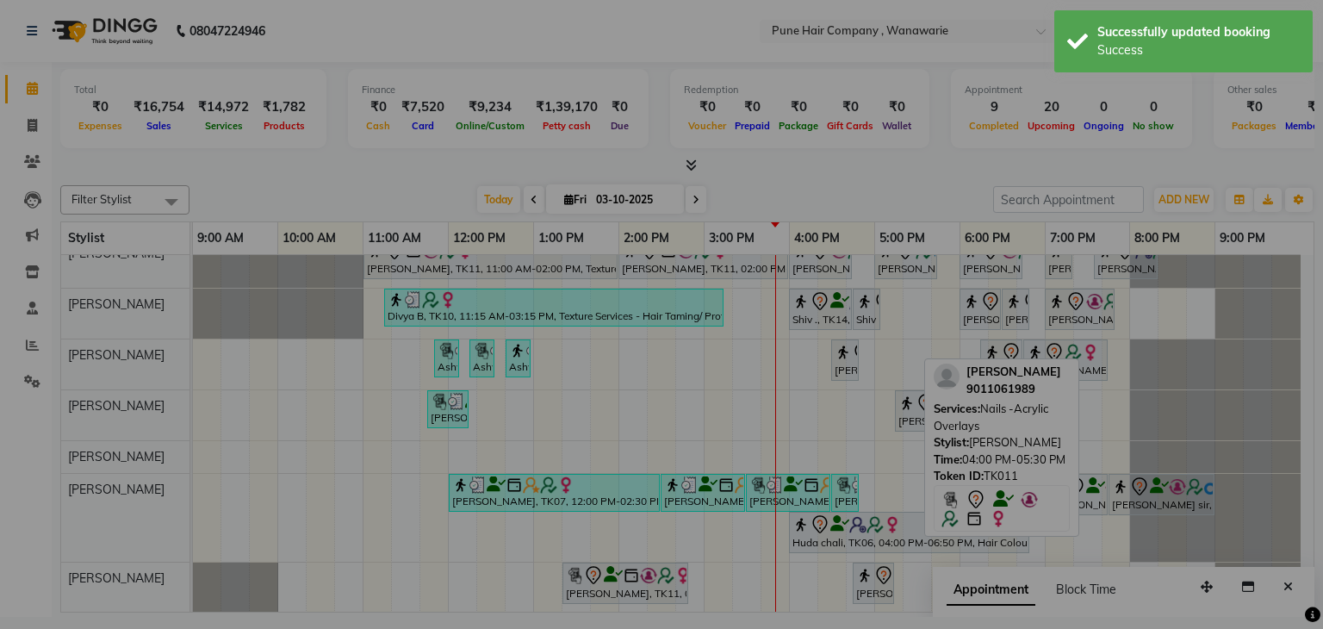
scroll to position [16, 0]
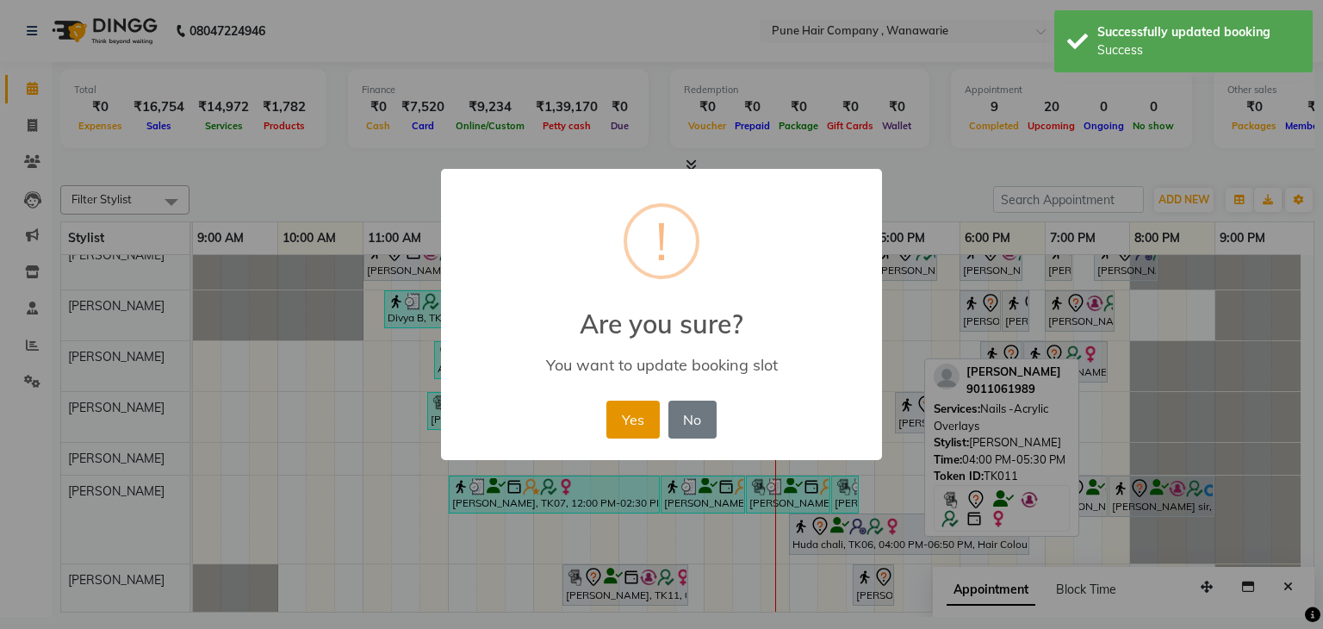
click at [622, 427] on button "Yes" at bounding box center [632, 419] width 53 height 38
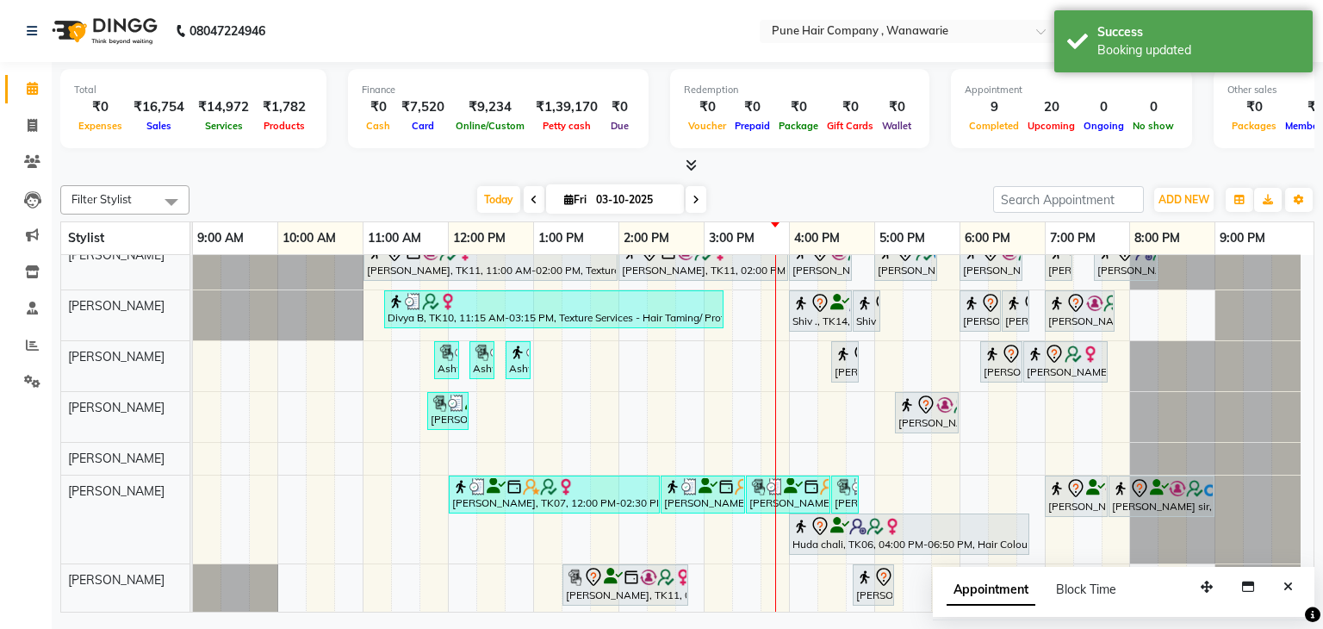
scroll to position [0, 0]
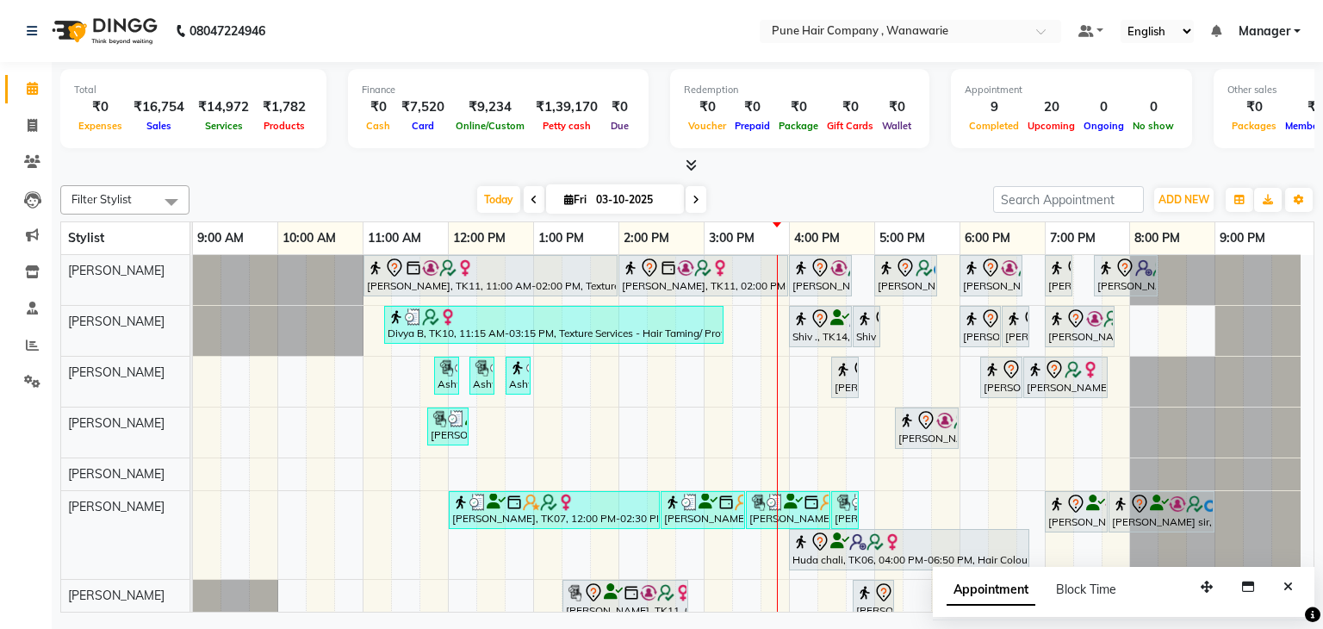
click at [524, 196] on span at bounding box center [534, 199] width 21 height 27
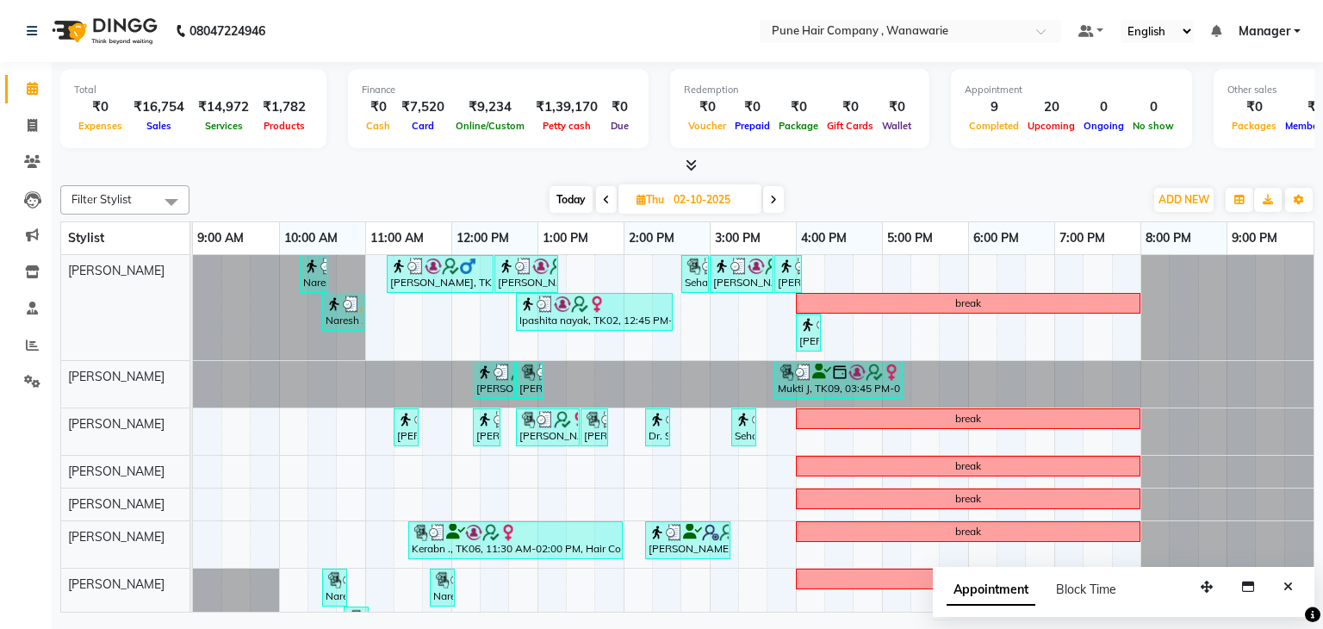
scroll to position [39, 0]
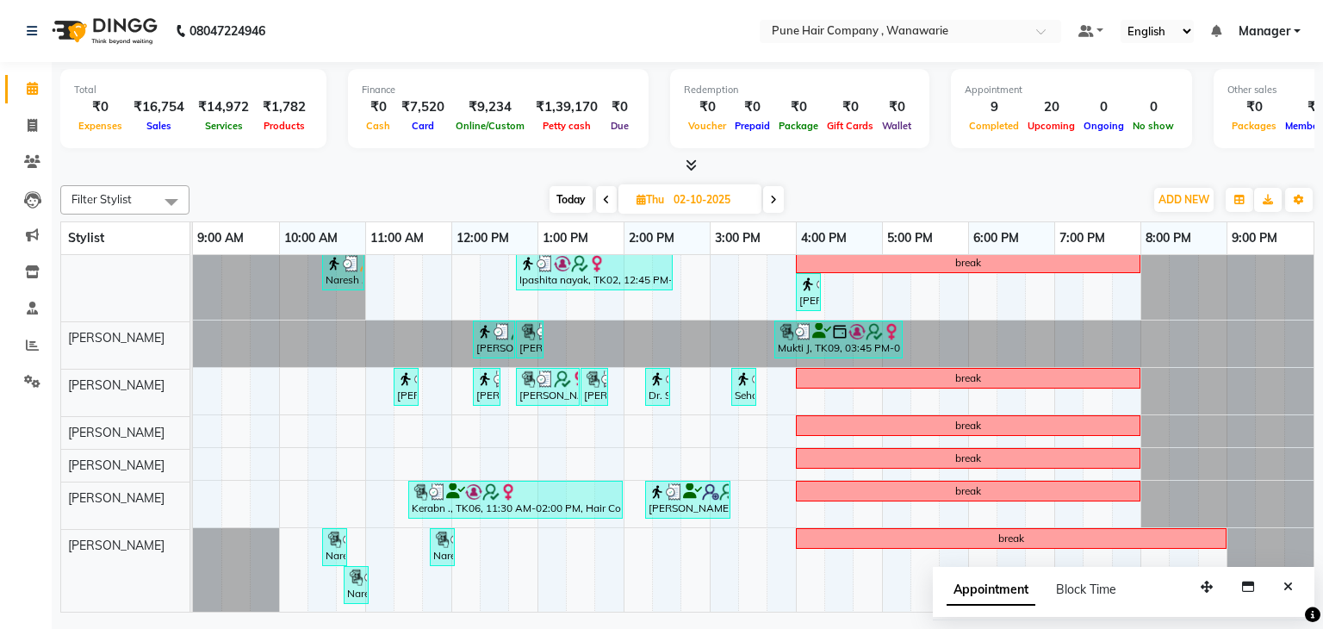
click at [603, 197] on icon at bounding box center [606, 200] width 7 height 10
type input "01-10-2025"
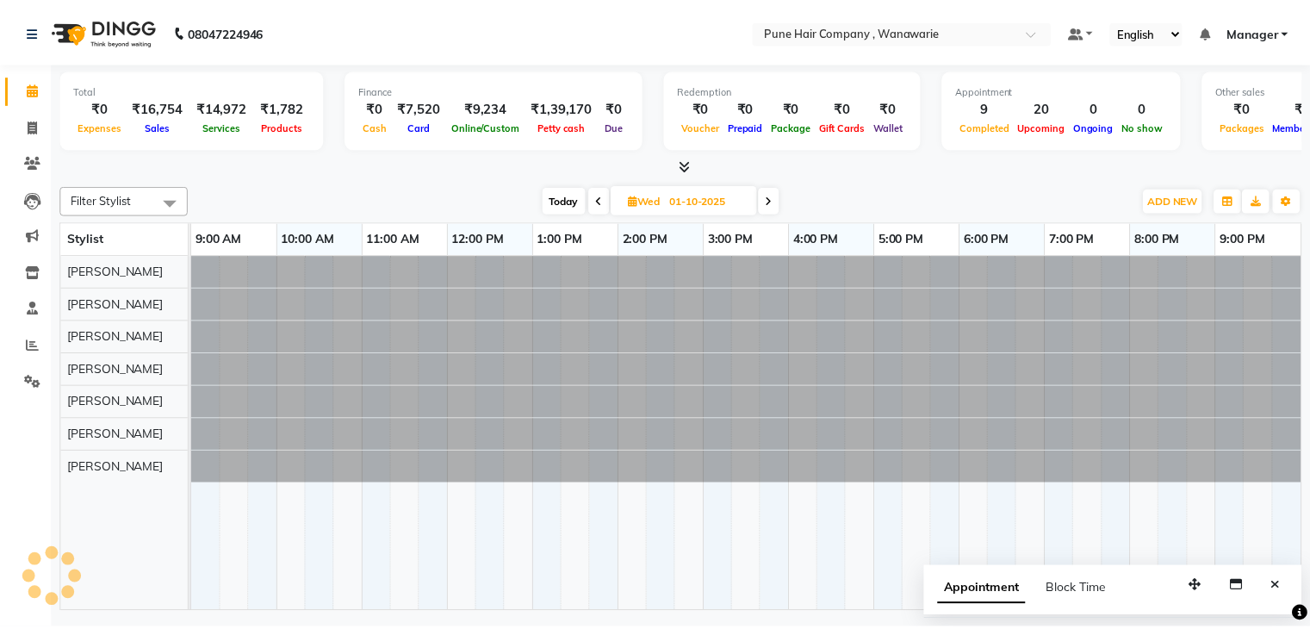
scroll to position [0, 0]
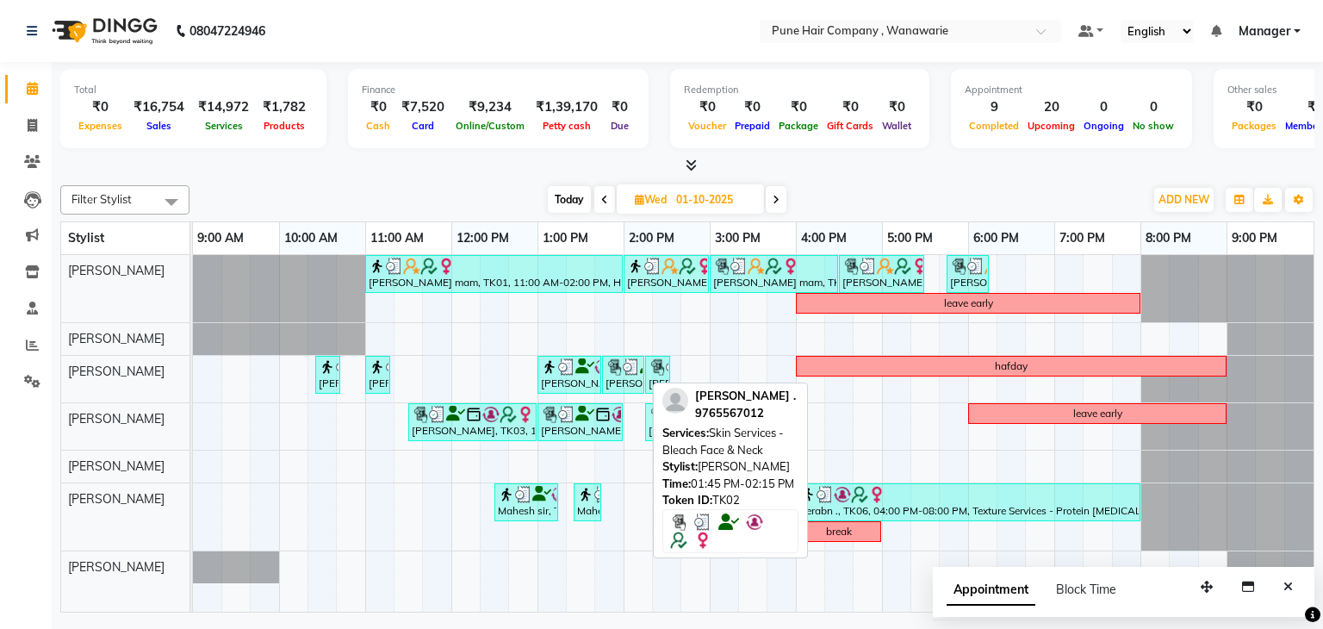
click at [627, 377] on div "[PERSON_NAME] ., TK02, 01:45 PM-02:15 PM, Skin Services - Bleach Face & Neck" at bounding box center [623, 374] width 39 height 33
click at [615, 378] on div "[PERSON_NAME] ., TK02, 01:45 PM-02:15 PM, Skin Services - Bleach Face & Neck" at bounding box center [623, 374] width 39 height 33
select select "3"
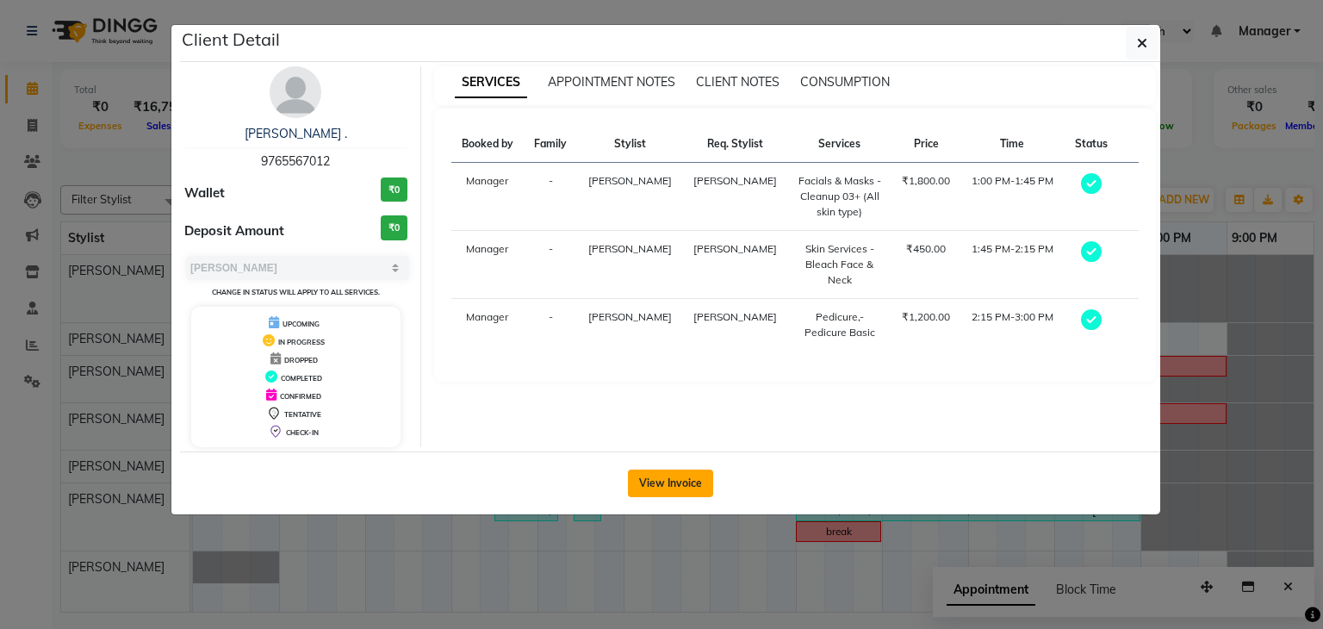
click at [654, 475] on button "View Invoice" at bounding box center [670, 483] width 85 height 28
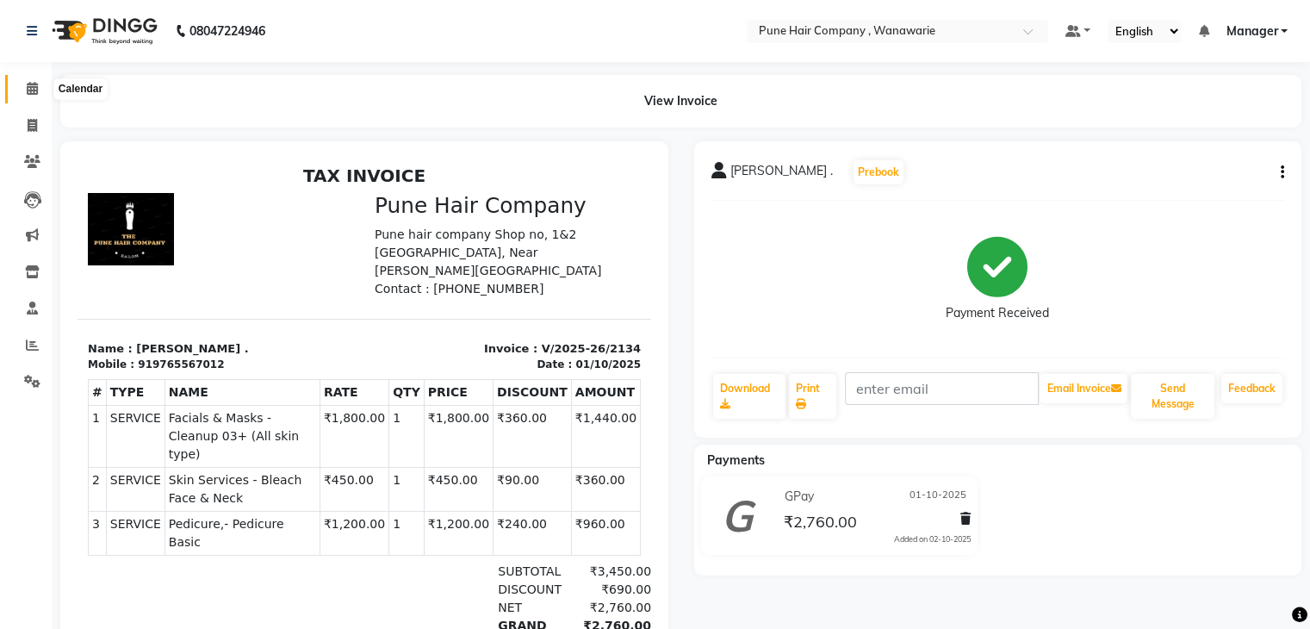
click at [32, 85] on icon at bounding box center [32, 88] width 11 height 13
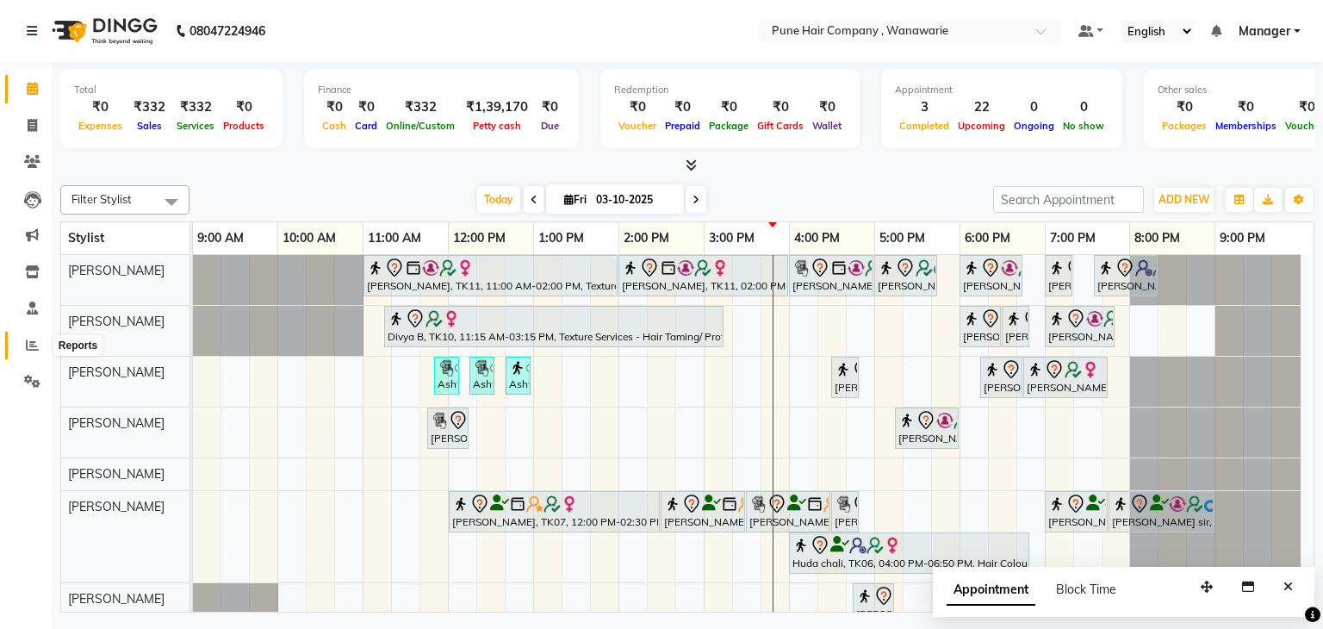
click at [33, 345] on icon at bounding box center [32, 344] width 13 height 13
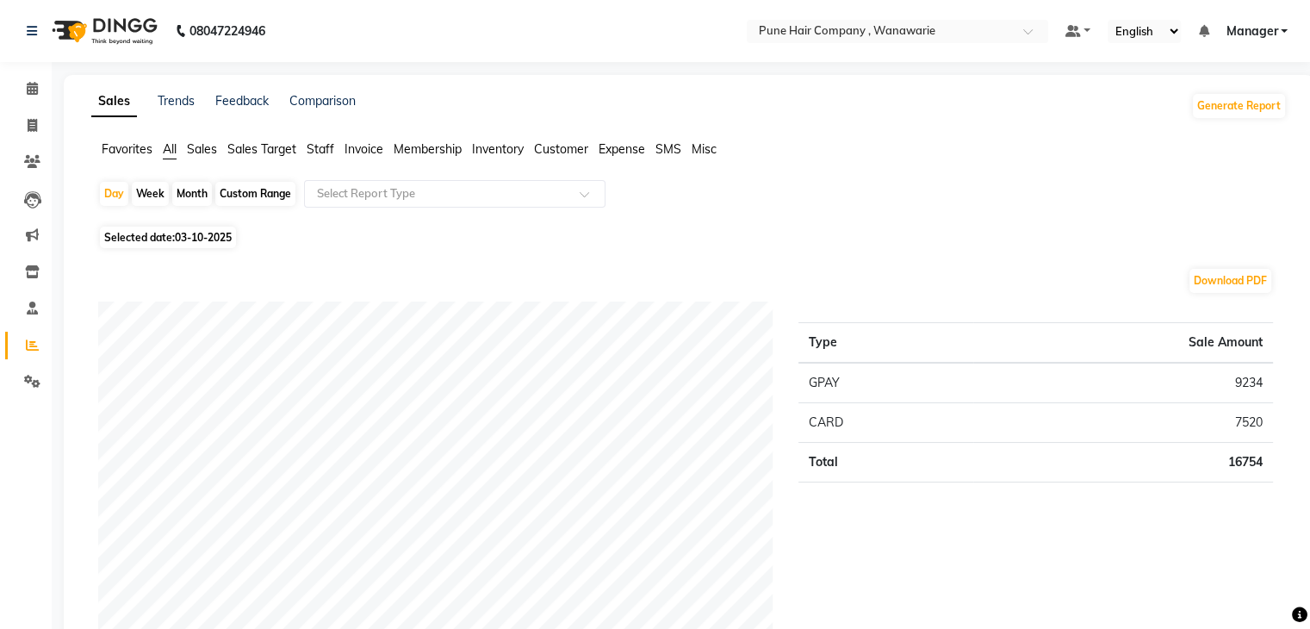
click at [244, 192] on div "Custom Range" at bounding box center [255, 194] width 80 height 24
select select "10"
select select "2025"
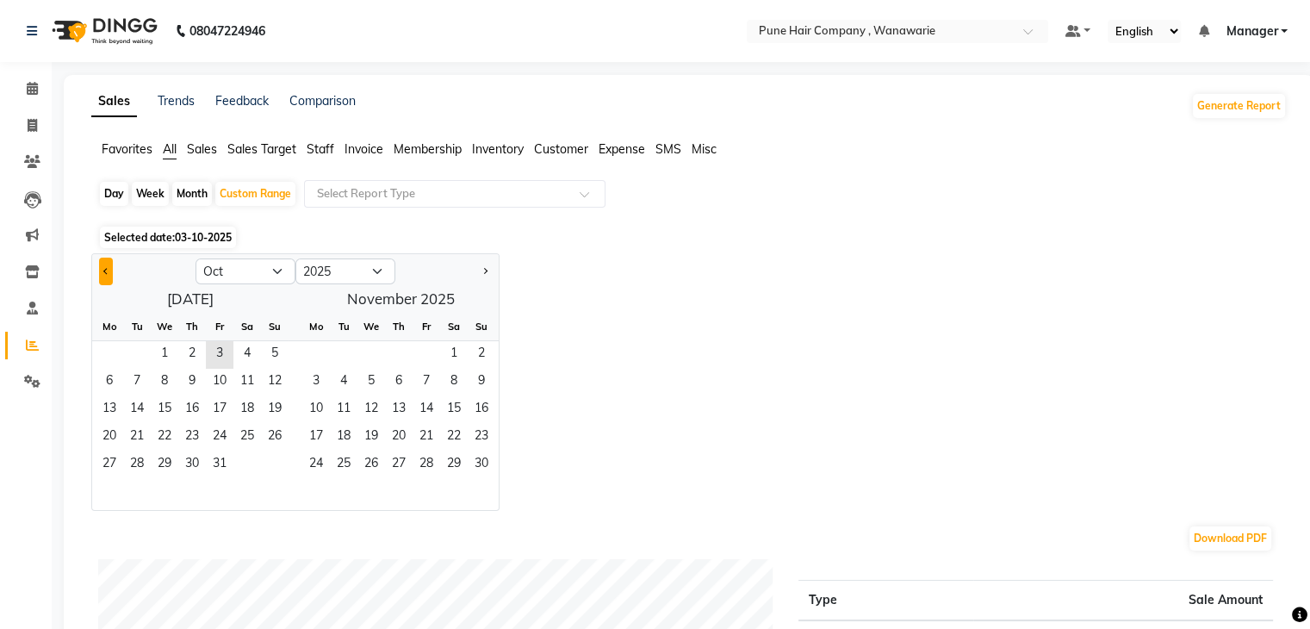
click at [103, 271] on span "Previous month" at bounding box center [106, 270] width 6 height 6
select select "9"
click at [120, 351] on span "1" at bounding box center [110, 355] width 28 height 28
click at [141, 466] on span "30" at bounding box center [137, 465] width 28 height 28
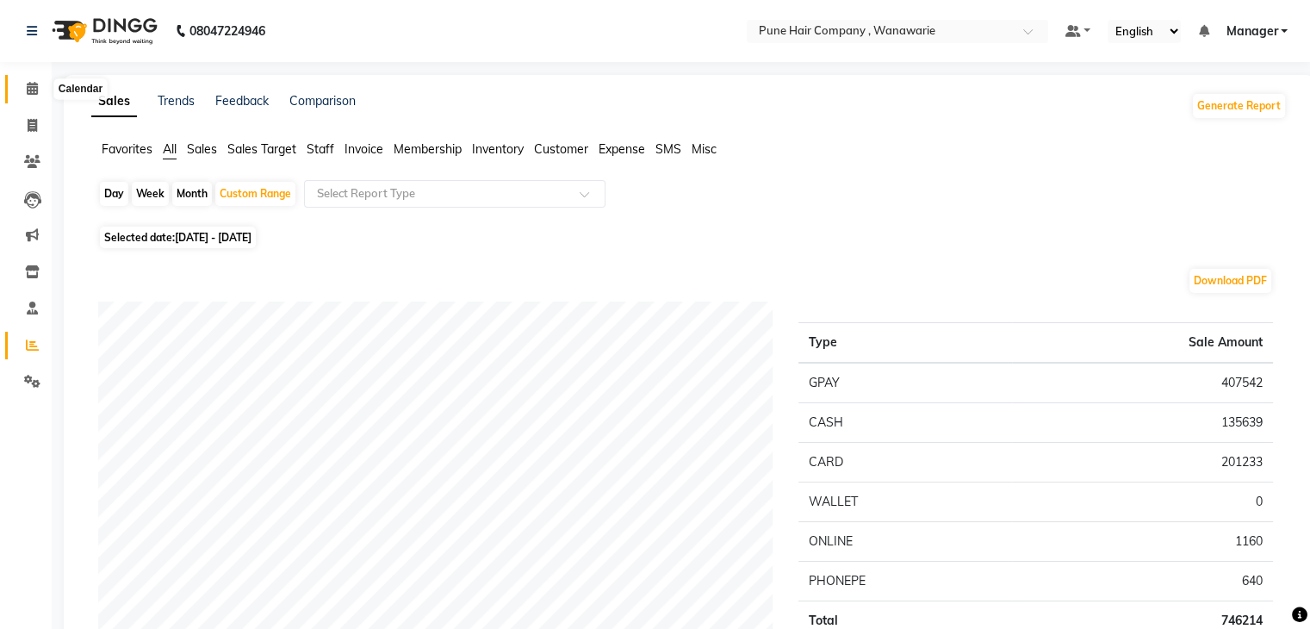
click at [31, 88] on icon at bounding box center [32, 88] width 11 height 13
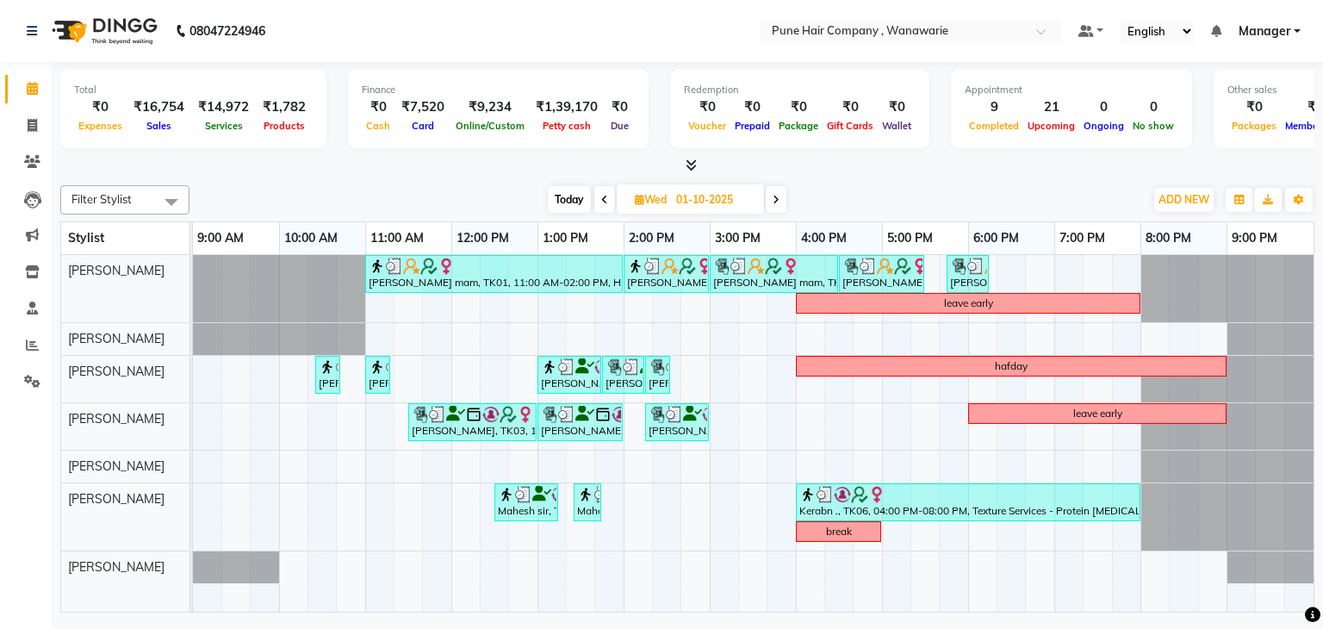
click at [565, 197] on span "Today" at bounding box center [569, 199] width 43 height 27
type input "03-10-2025"
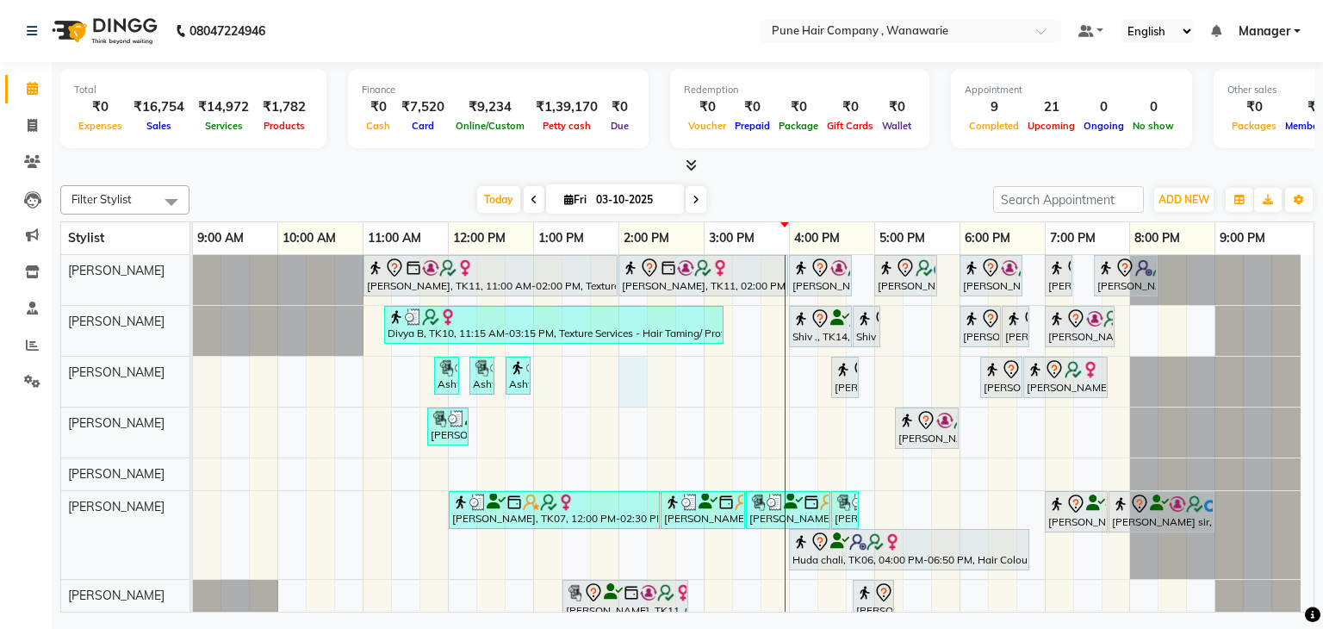
click at [623, 380] on div "[PERSON_NAME], TK11, 11:00 AM-02:00 PM, Texture Services - Hair Taming/ Protein…" at bounding box center [753, 442] width 1120 height 375
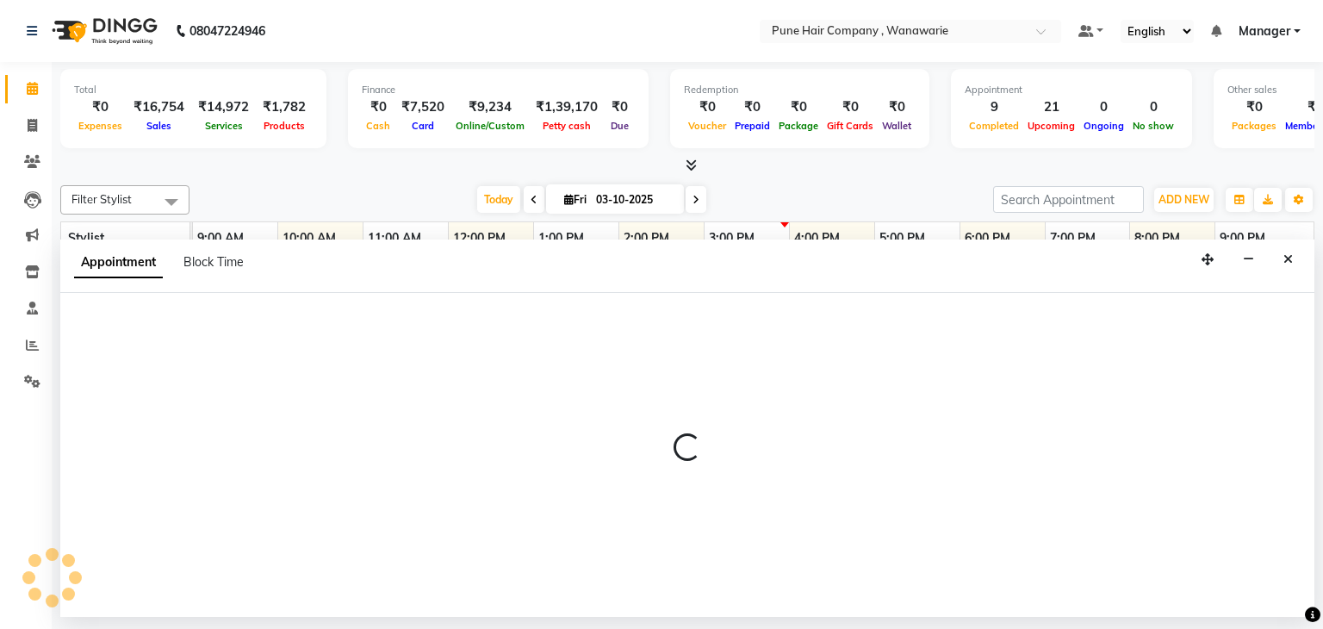
select select "74579"
select select "840"
select select "tentative"
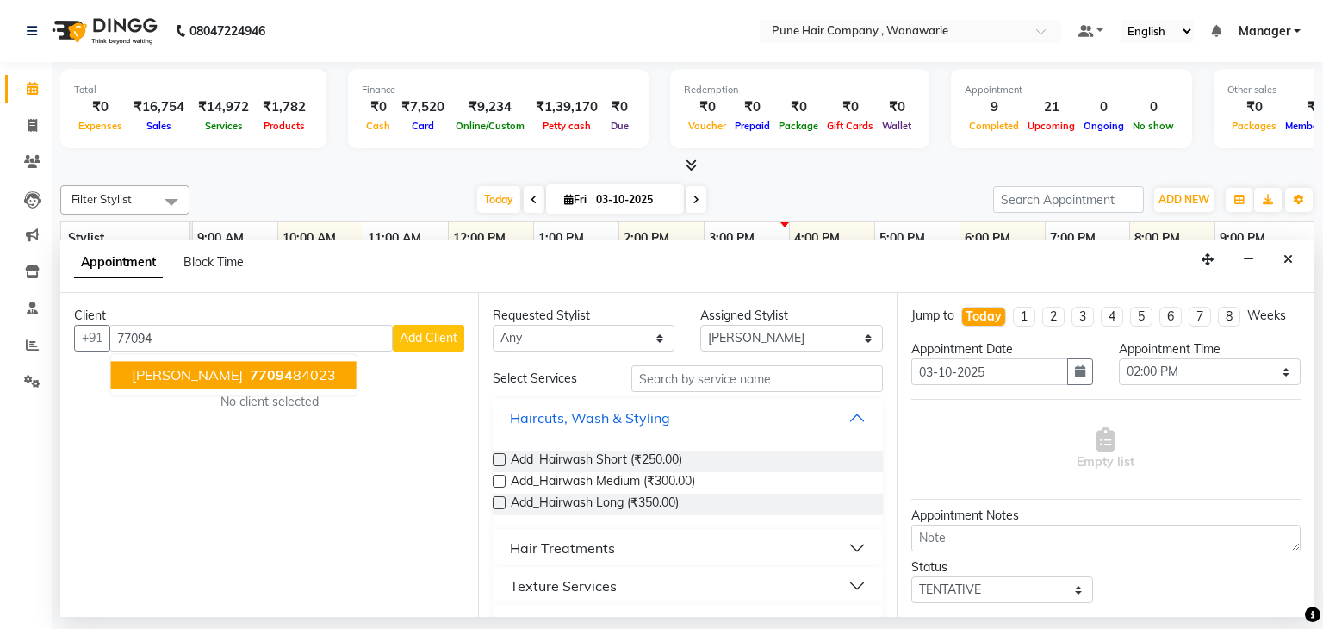
click at [212, 369] on span "Vandana Oswal" at bounding box center [187, 375] width 111 height 17
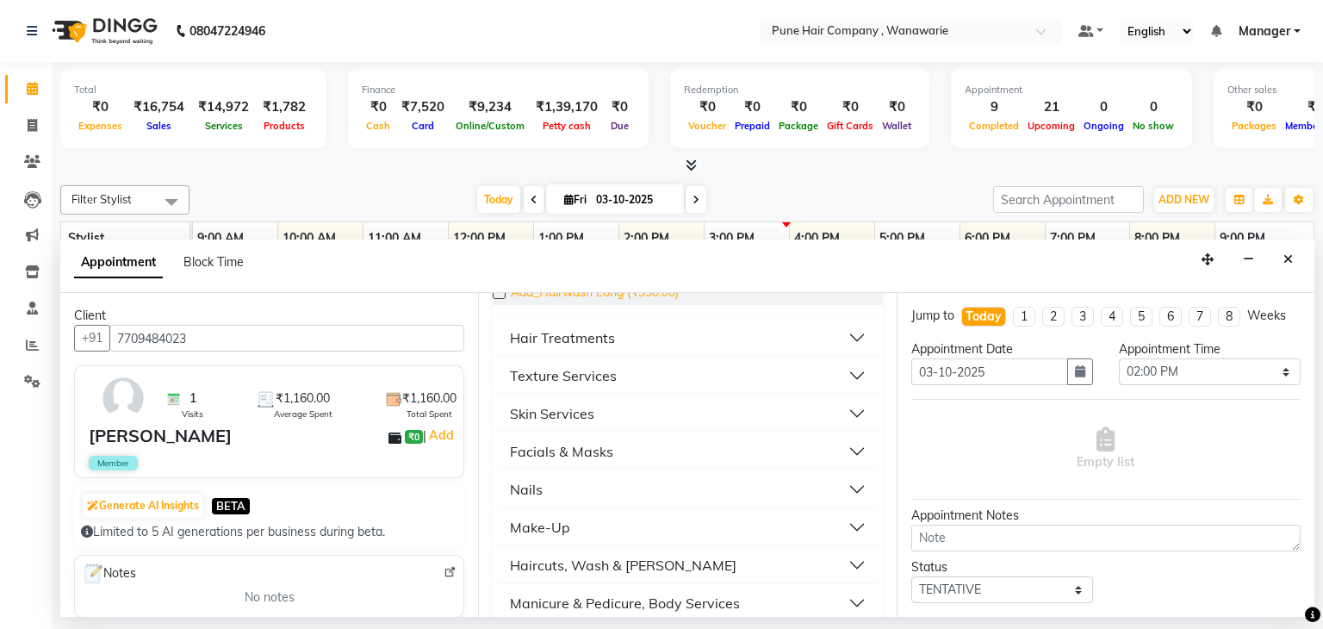
scroll to position [222, 0]
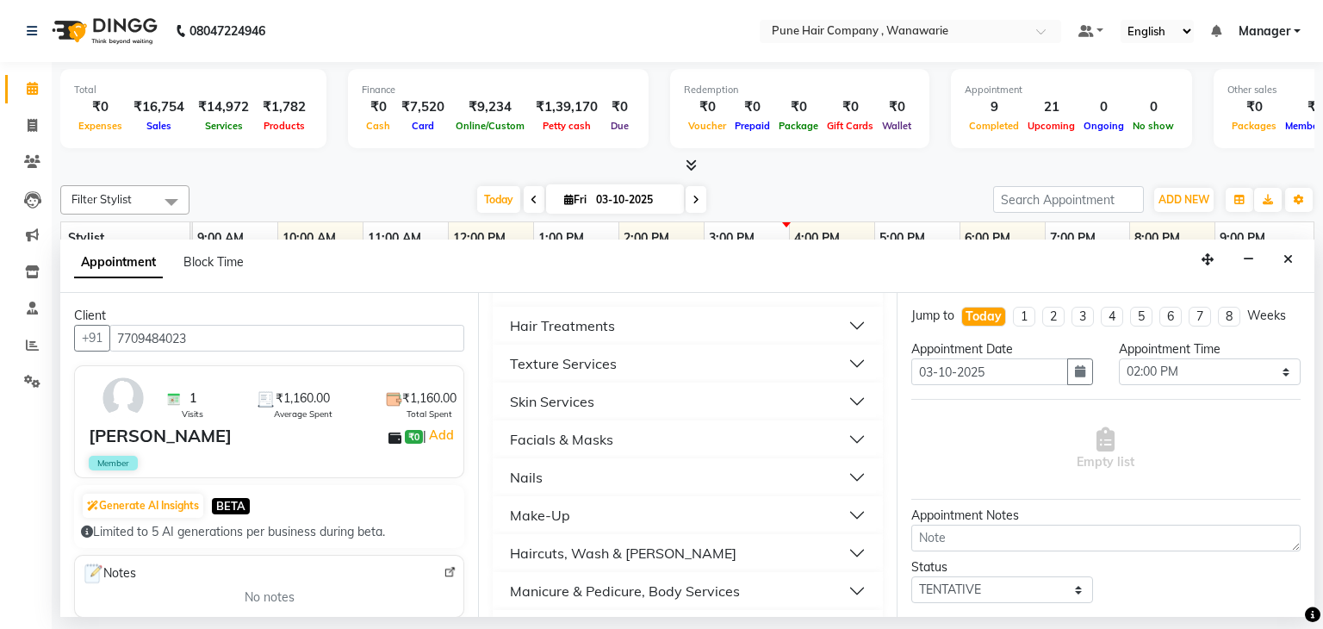
type input "7709484023"
click at [658, 397] on button "Skin Services" at bounding box center [688, 401] width 376 height 31
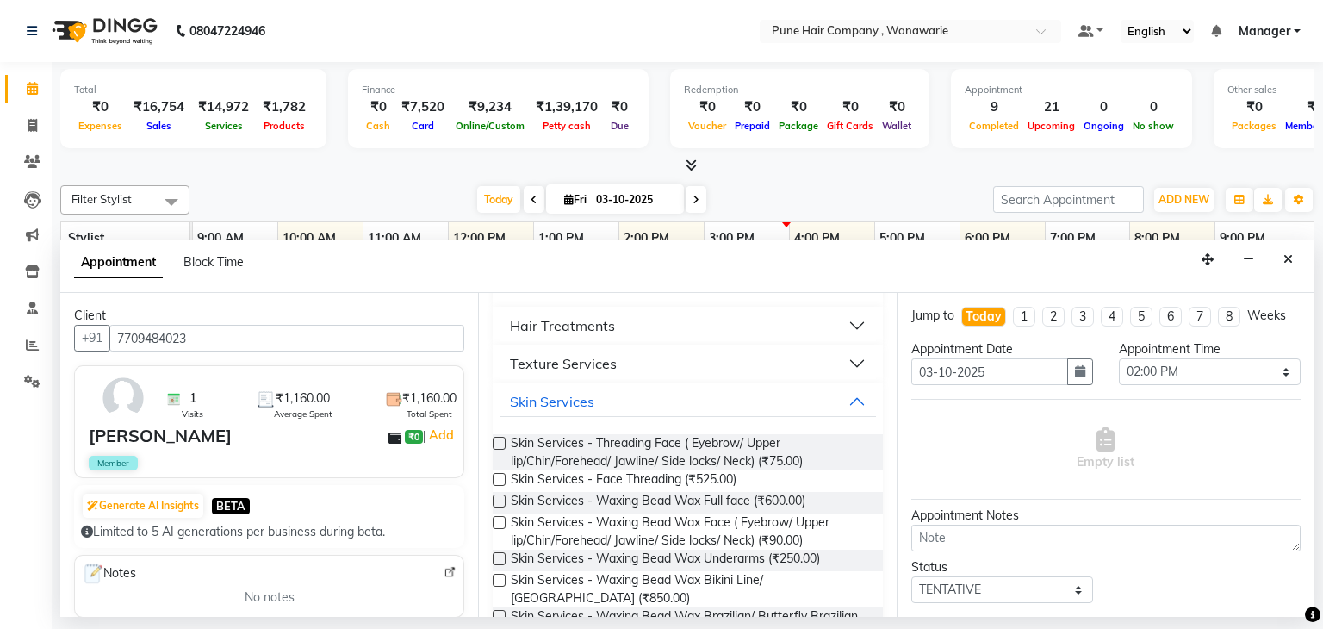
click at [498, 448] on label at bounding box center [499, 443] width 13 height 13
click at [498, 448] on input "checkbox" at bounding box center [498, 444] width 11 height 11
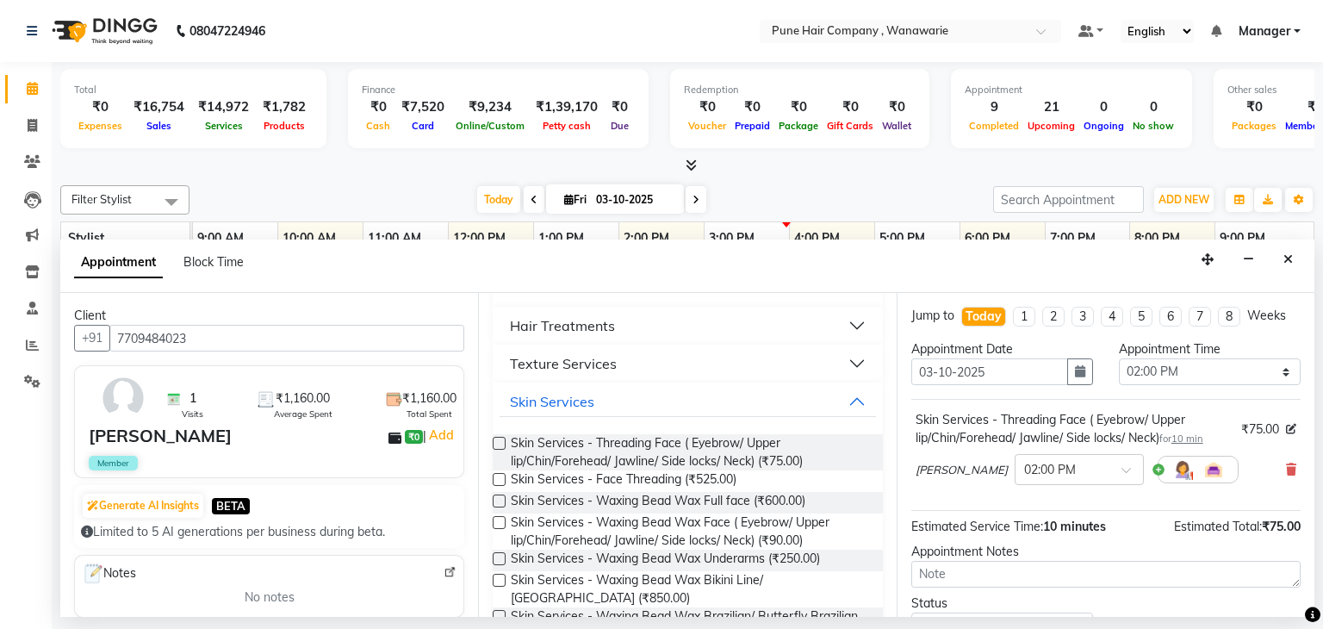
click at [500, 445] on label at bounding box center [499, 443] width 13 height 13
click at [500, 445] on input "checkbox" at bounding box center [498, 444] width 11 height 11
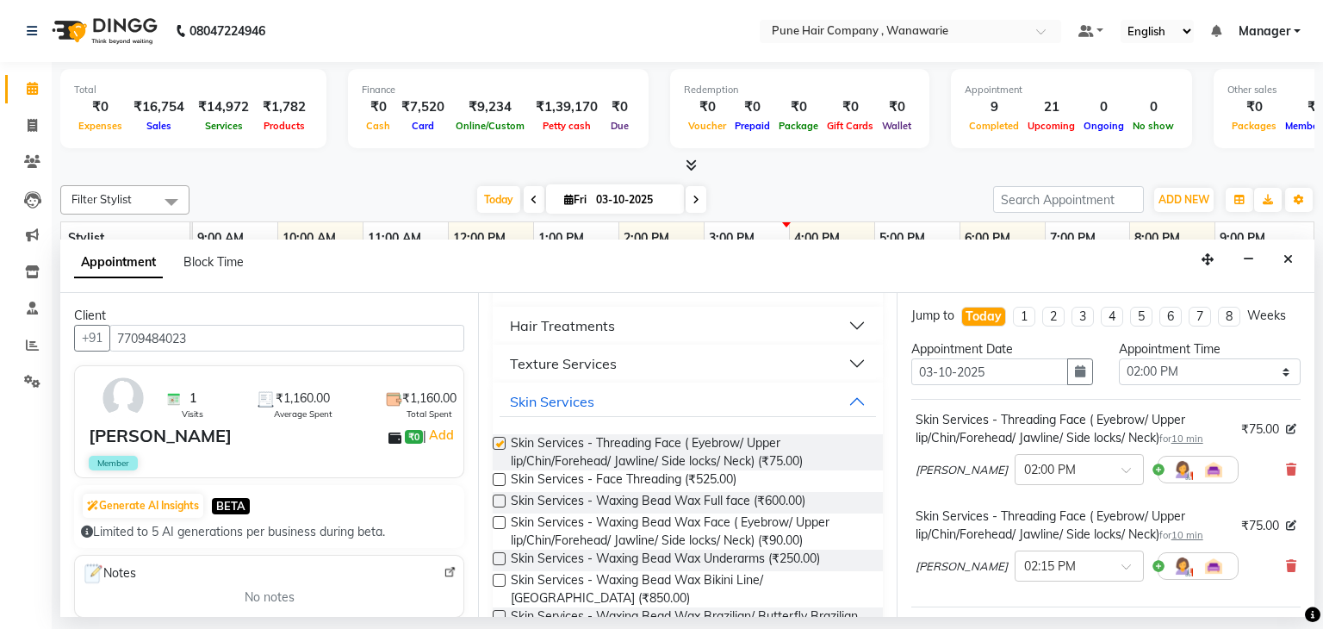
checkbox input "false"
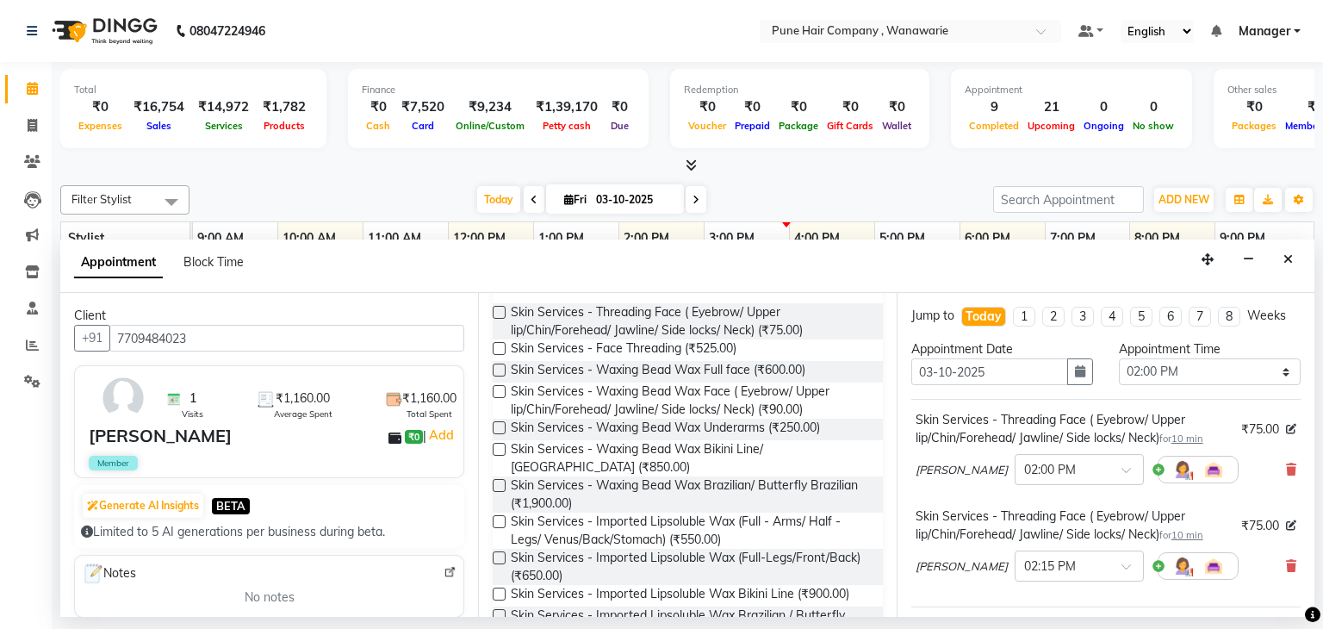
scroll to position [351, 0]
click at [501, 425] on label at bounding box center [499, 429] width 13 height 13
click at [501, 425] on input "checkbox" at bounding box center [498, 430] width 11 height 11
checkbox input "false"
click at [497, 524] on label at bounding box center [499, 523] width 13 height 13
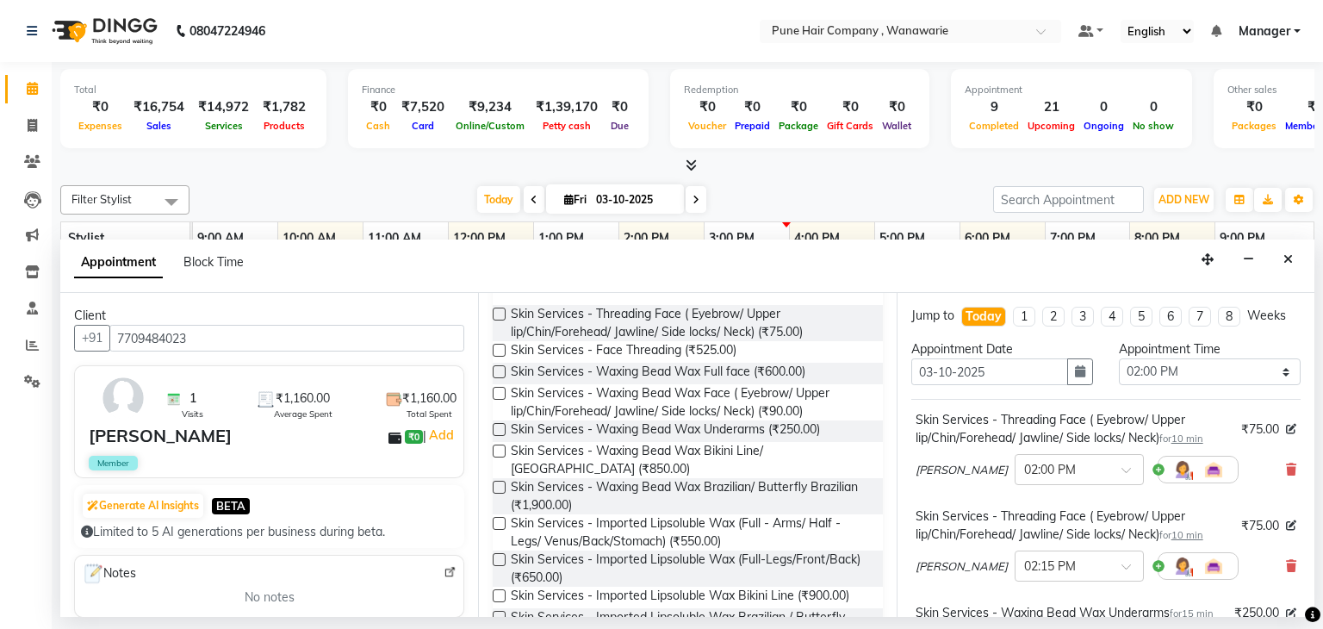
click at [497, 524] on input "checkbox" at bounding box center [498, 524] width 11 height 11
click at [497, 524] on label at bounding box center [499, 523] width 13 height 13
click at [497, 524] on input "checkbox" at bounding box center [498, 524] width 11 height 11
checkbox input "false"
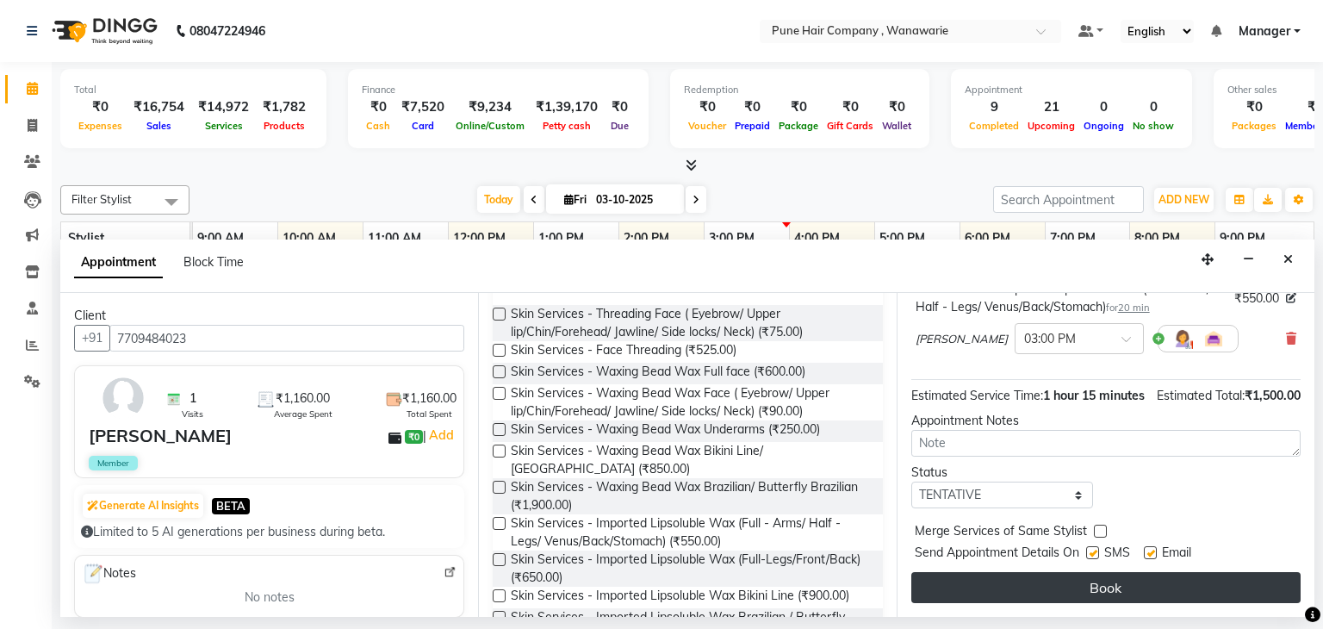
click at [1089, 593] on button "Book" at bounding box center [1105, 587] width 389 height 31
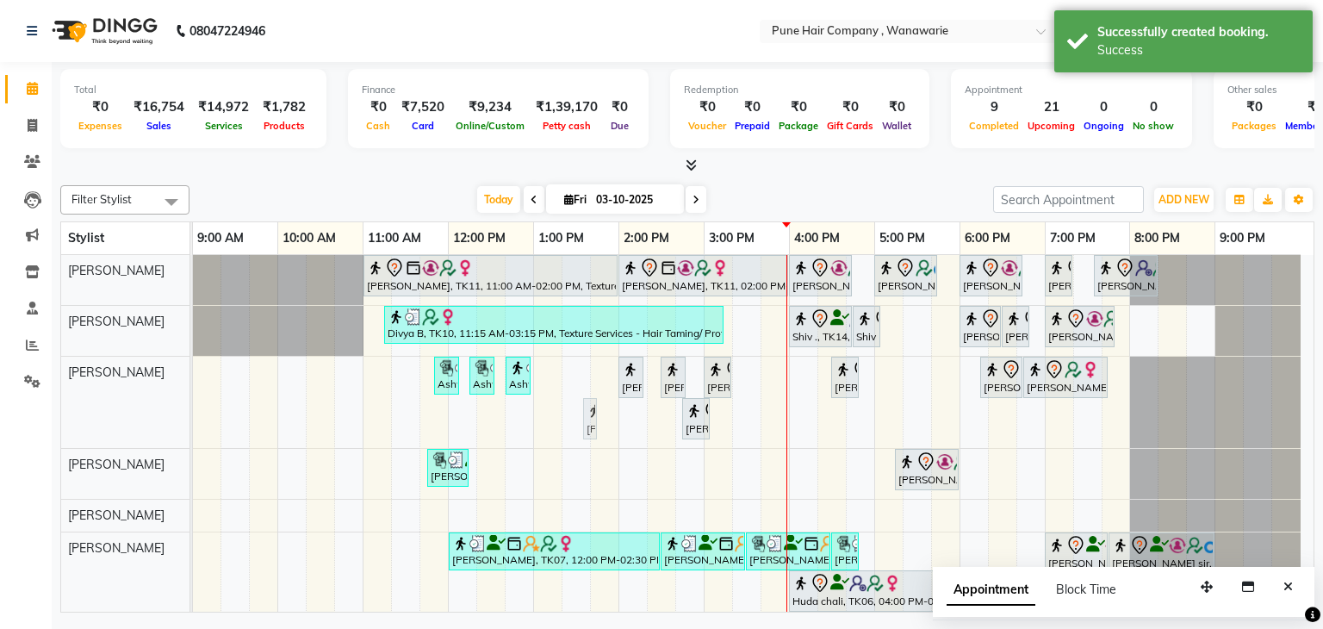
drag, startPoint x: 654, startPoint y: 406, endPoint x: 598, endPoint y: 419, distance: 57.5
click at [598, 419] on div "[PERSON_NAME], TK11, 11:00 AM-02:00 PM, Texture Services - Hair Taming/ Protein…" at bounding box center [753, 463] width 1120 height 416
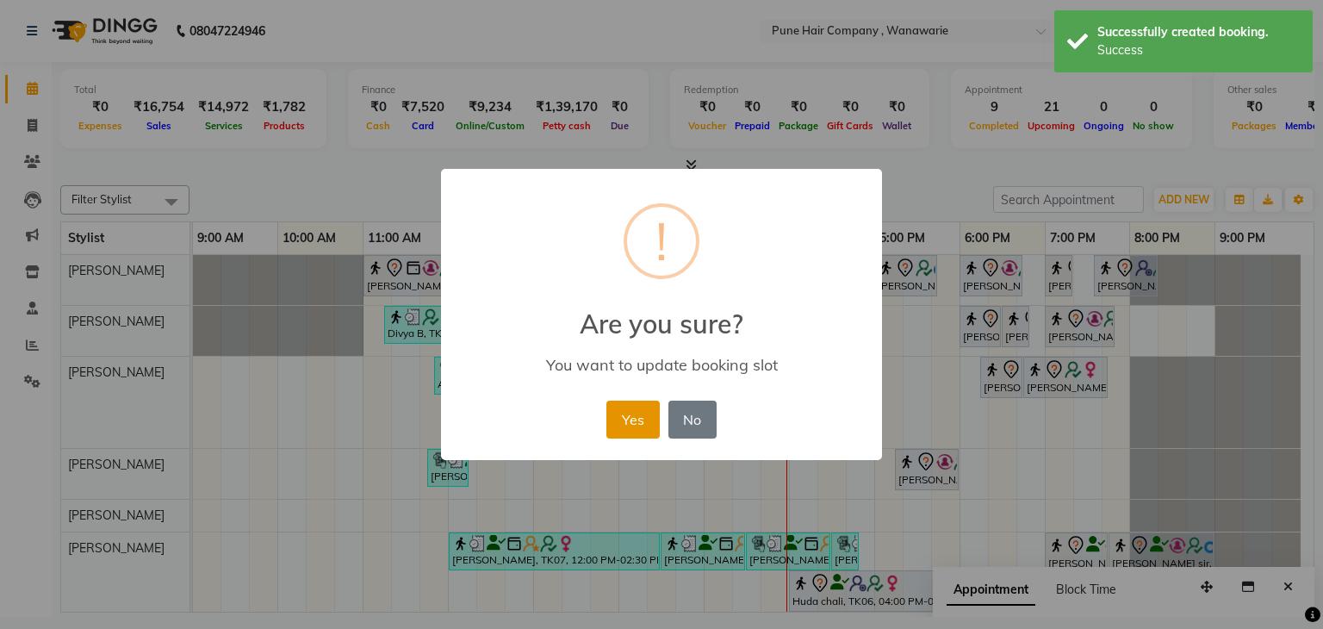
click at [636, 411] on button "Yes" at bounding box center [632, 419] width 53 height 38
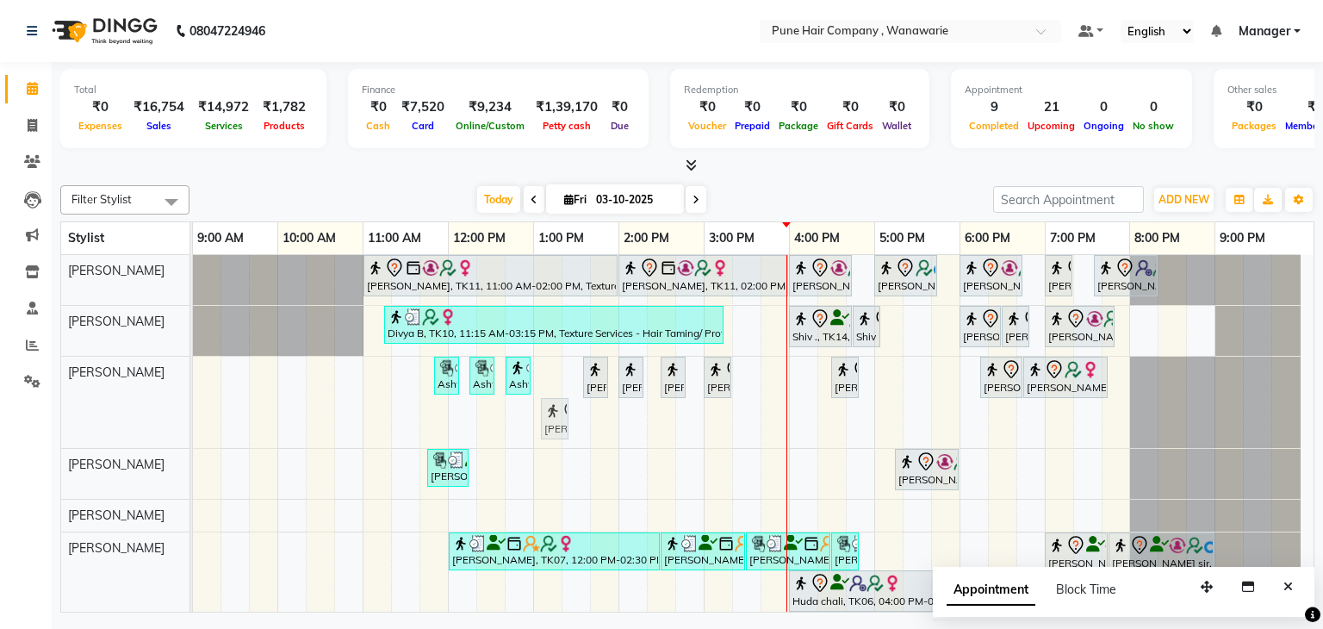
drag, startPoint x: 692, startPoint y: 416, endPoint x: 544, endPoint y: 390, distance: 150.4
click at [544, 390] on div "[PERSON_NAME], TK11, 11:00 AM-02:00 PM, Texture Services - Hair Taming/ Protein…" at bounding box center [753, 463] width 1120 height 416
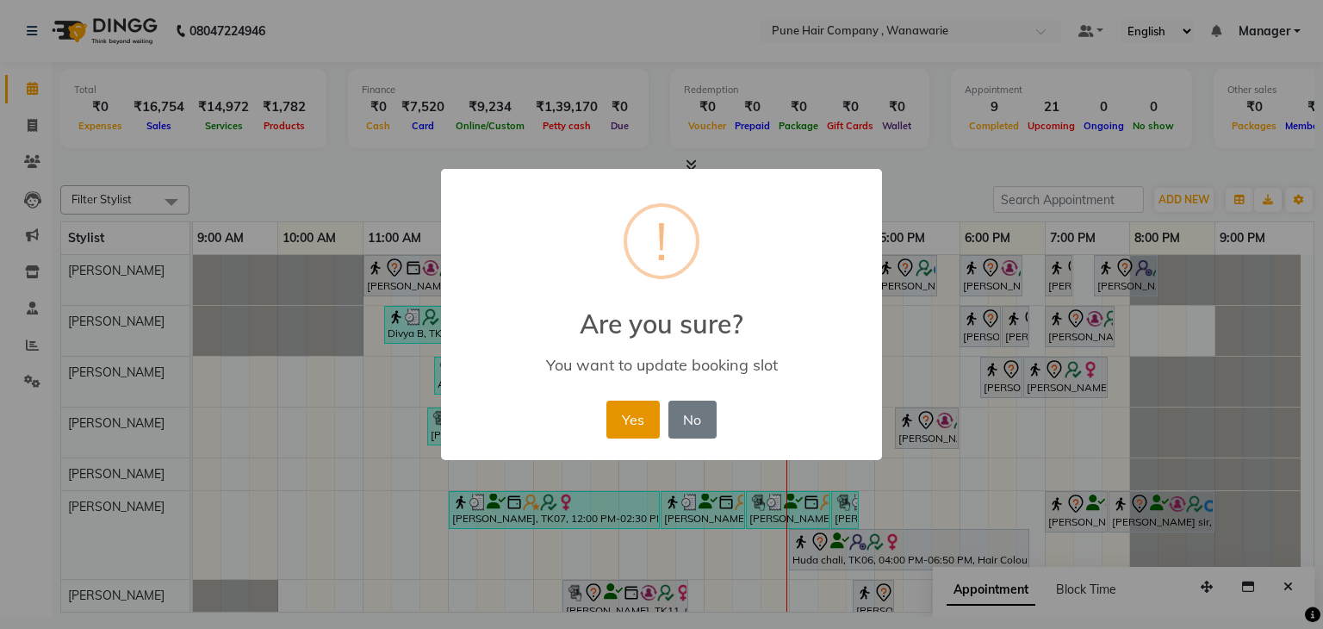
click at [634, 422] on button "Yes" at bounding box center [632, 419] width 53 height 38
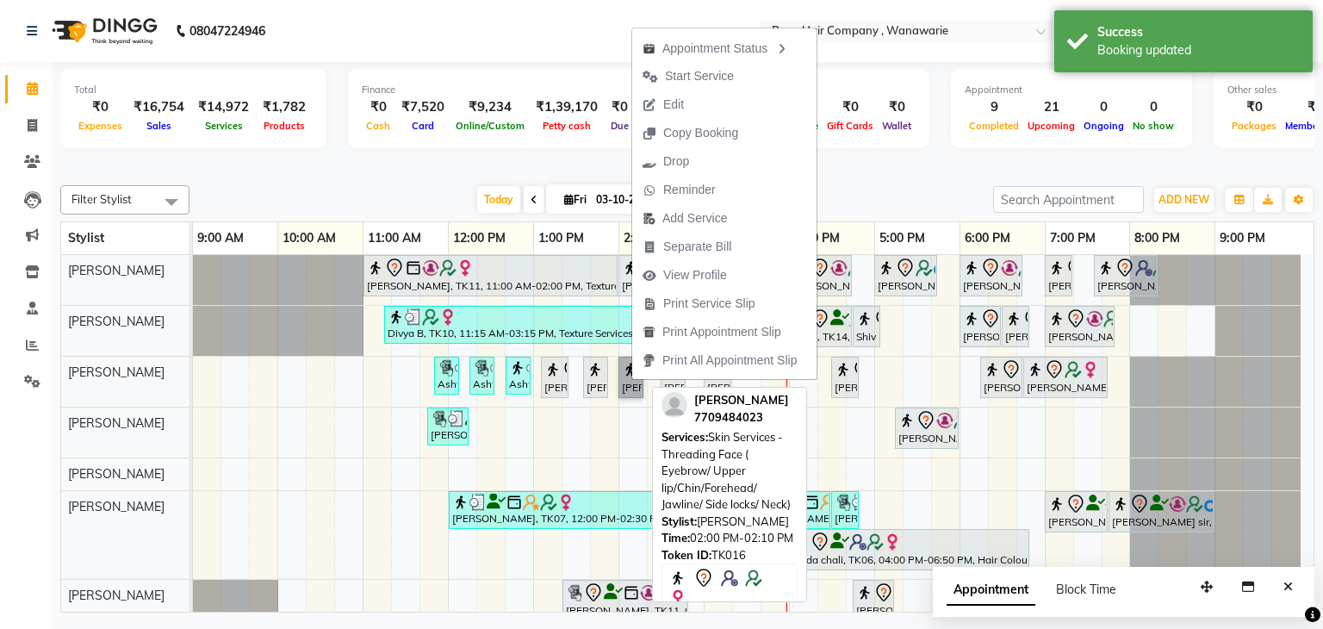
click at [631, 381] on link "Vandana Oswal, TK16, 02:00 PM-02:10 PM, Skin Services - Threading Face ( Eyebro…" at bounding box center [630, 377] width 25 height 41
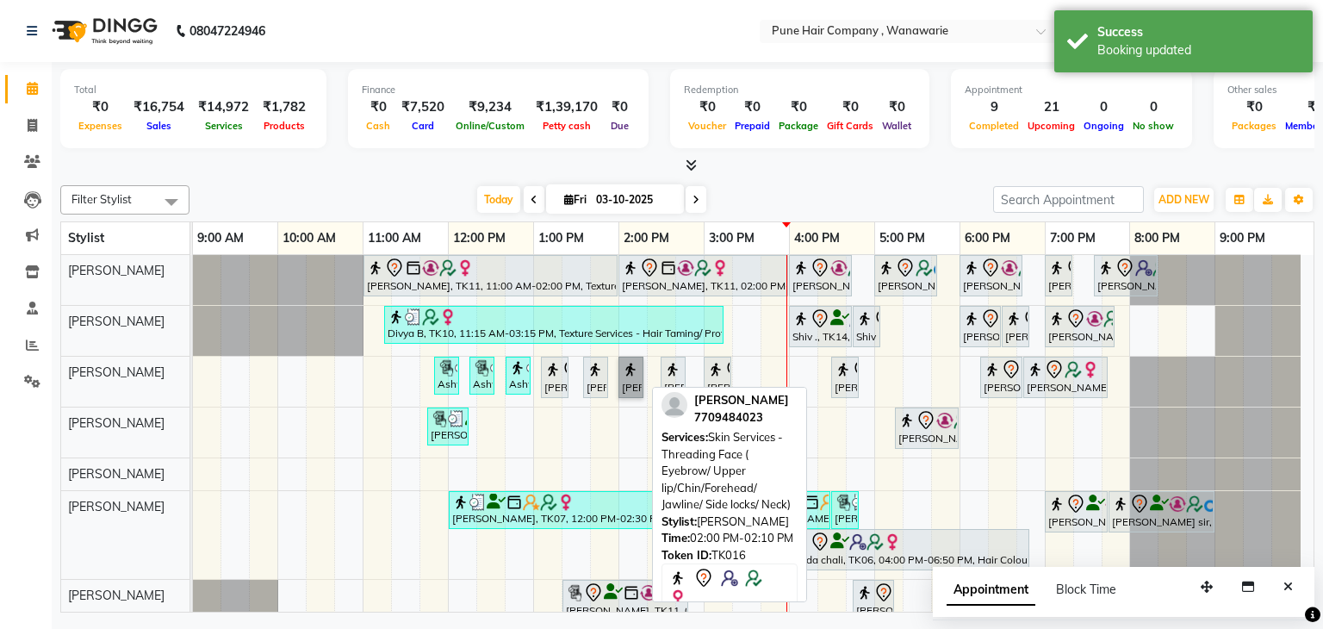
click at [631, 381] on link "Vandana Oswal, TK16, 02:00 PM-02:10 PM, Skin Services - Threading Face ( Eyebro…" at bounding box center [630, 377] width 25 height 41
select select "7"
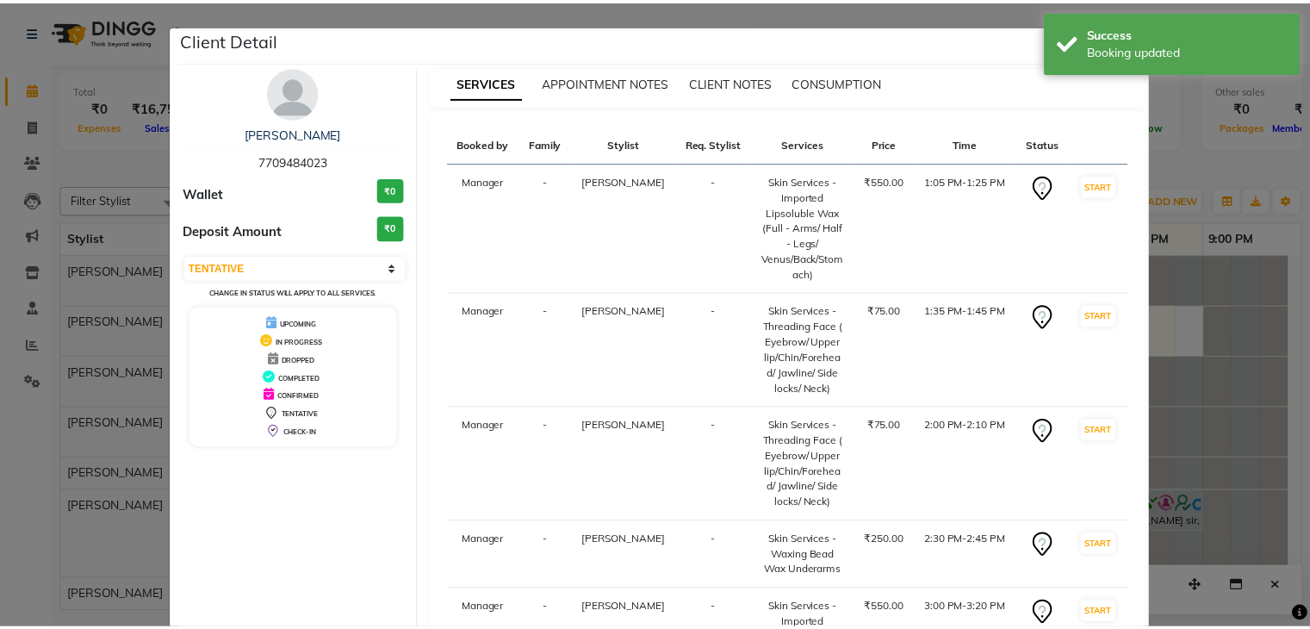
scroll to position [211, 0]
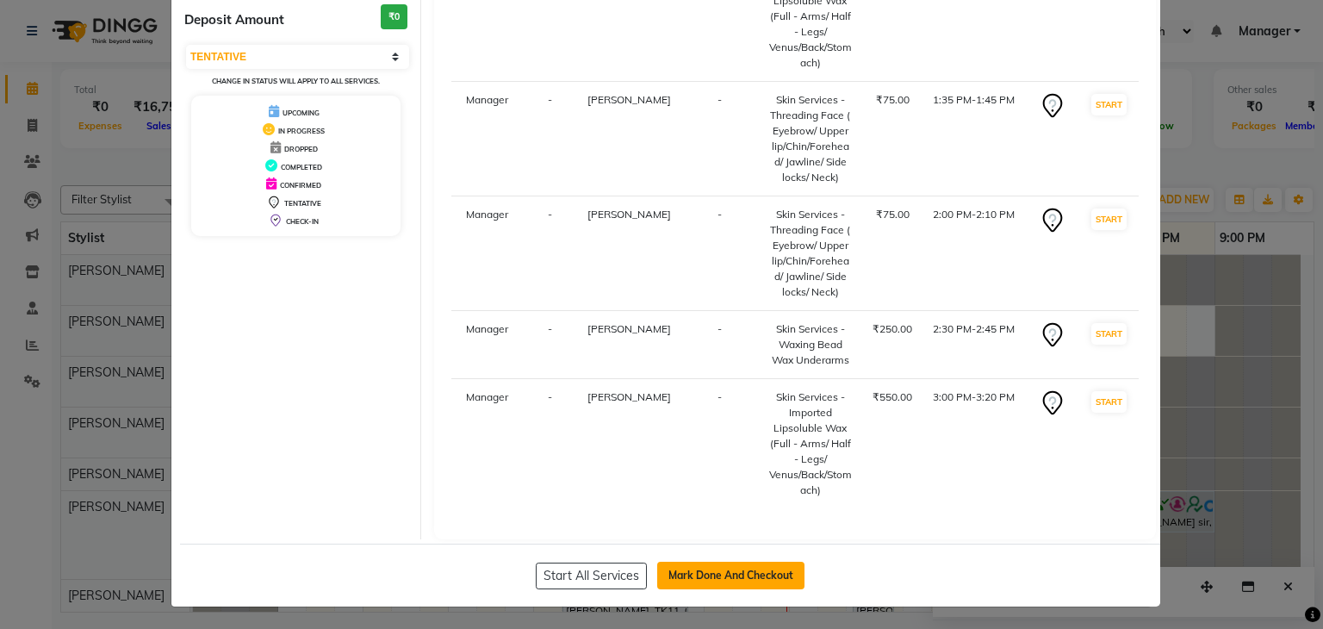
click at [701, 577] on button "Mark Done And Checkout" at bounding box center [730, 576] width 147 height 28
select select "service"
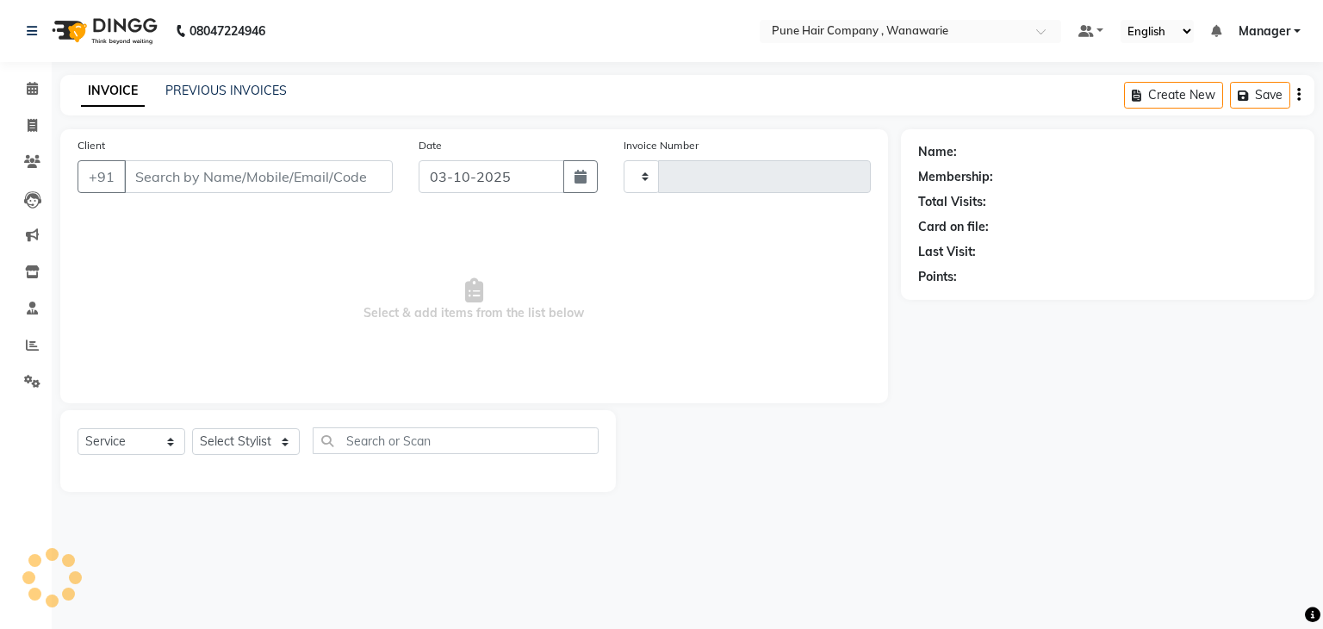
type input "2149"
select select "8072"
type input "7709484023"
select select "74579"
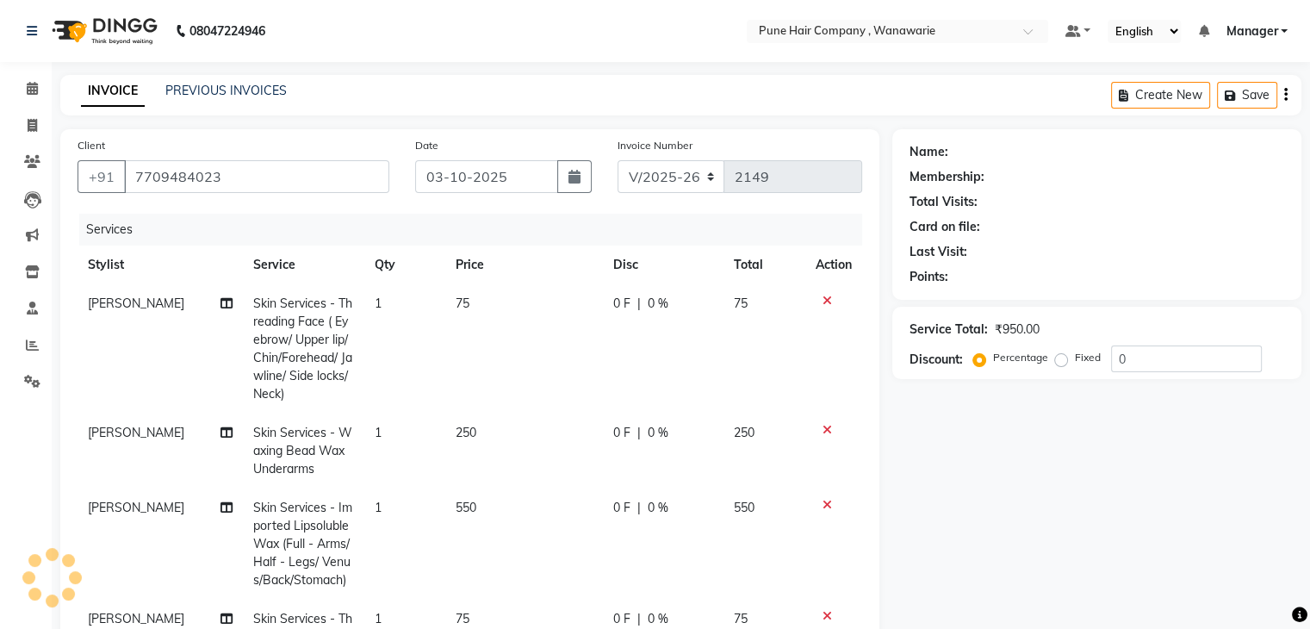
select select "1: Object"
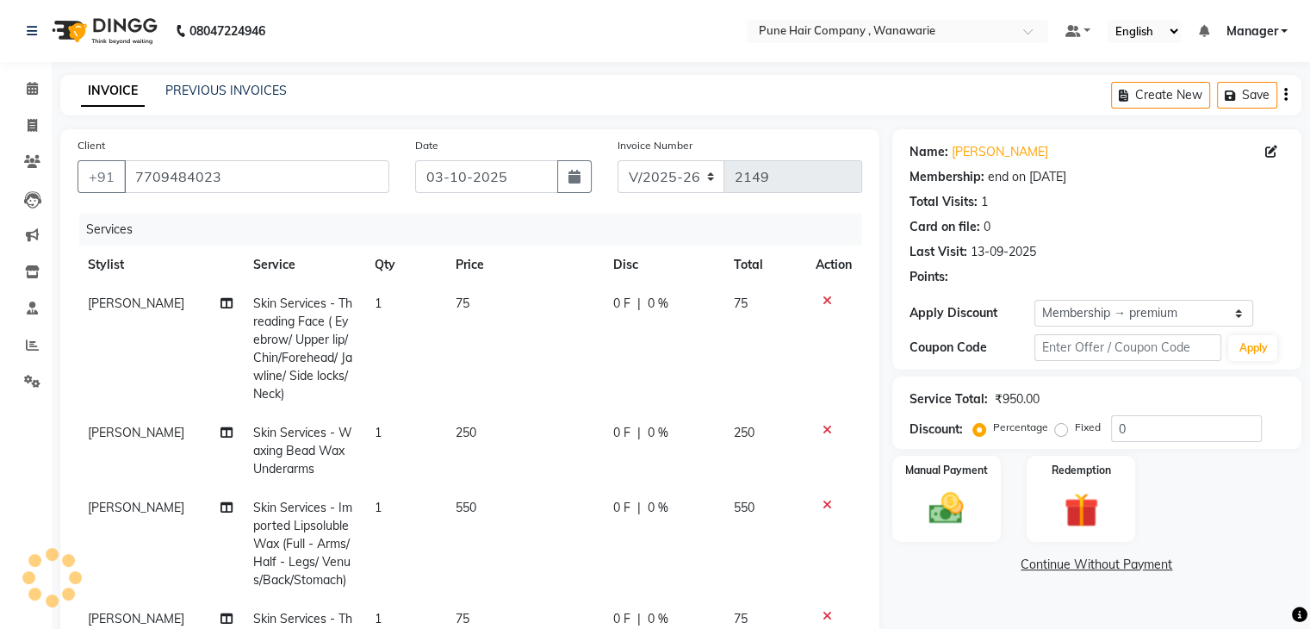
type input "20"
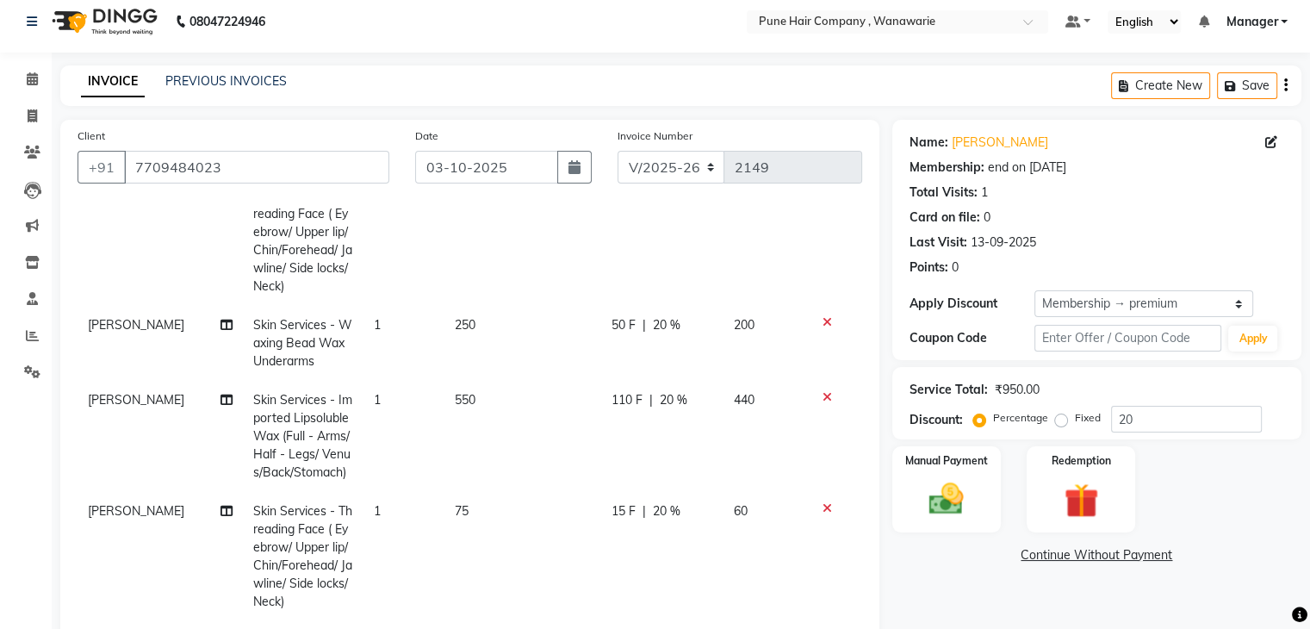
scroll to position [320, 0]
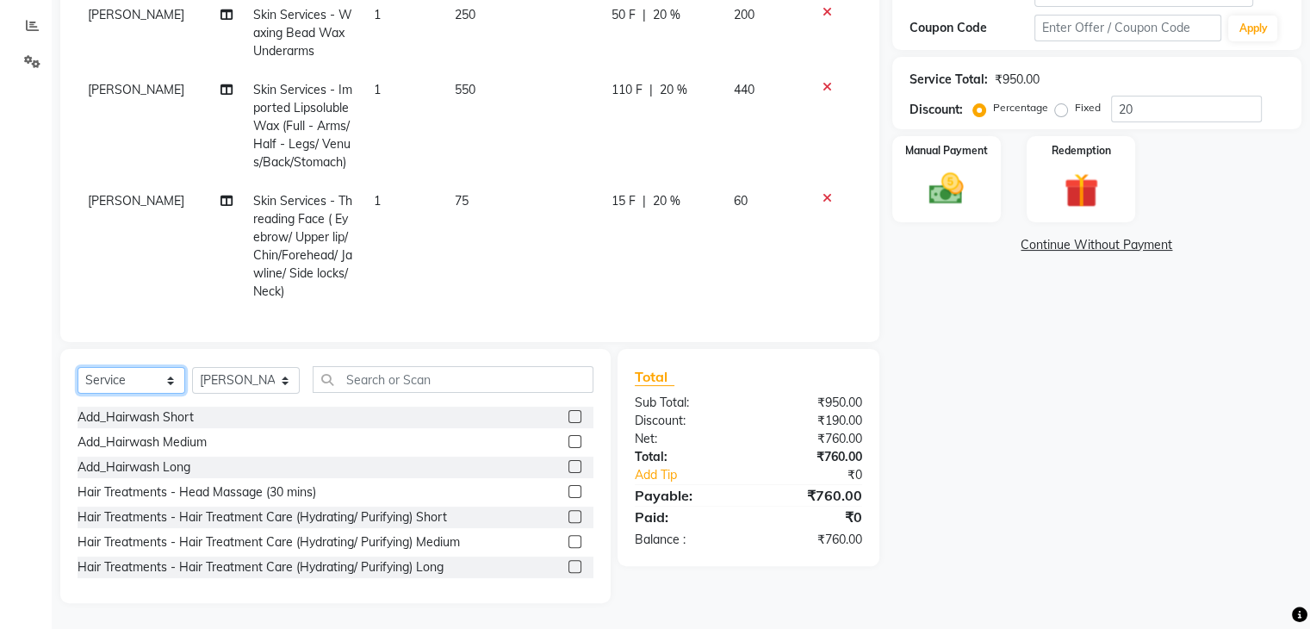
click at [170, 383] on select "Select Service Product Membership Package Voucher Prepaid Gift Card" at bounding box center [132, 380] width 108 height 27
click at [78, 367] on select "Select Service Product Membership Package Voucher Prepaid Gift Card" at bounding box center [132, 380] width 108 height 27
click at [365, 373] on input "text" at bounding box center [453, 379] width 281 height 27
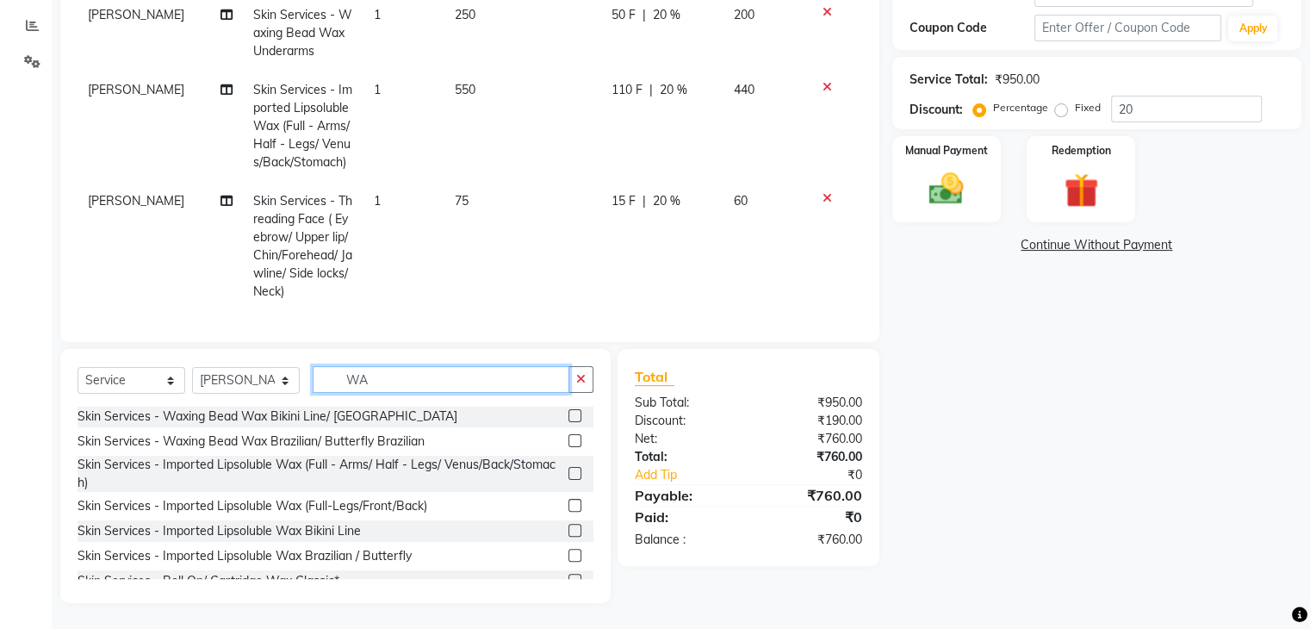
scroll to position [168, 0]
type input "WA"
click at [568, 469] on label at bounding box center [574, 470] width 13 height 13
click at [568, 469] on input "checkbox" at bounding box center [573, 471] width 11 height 11
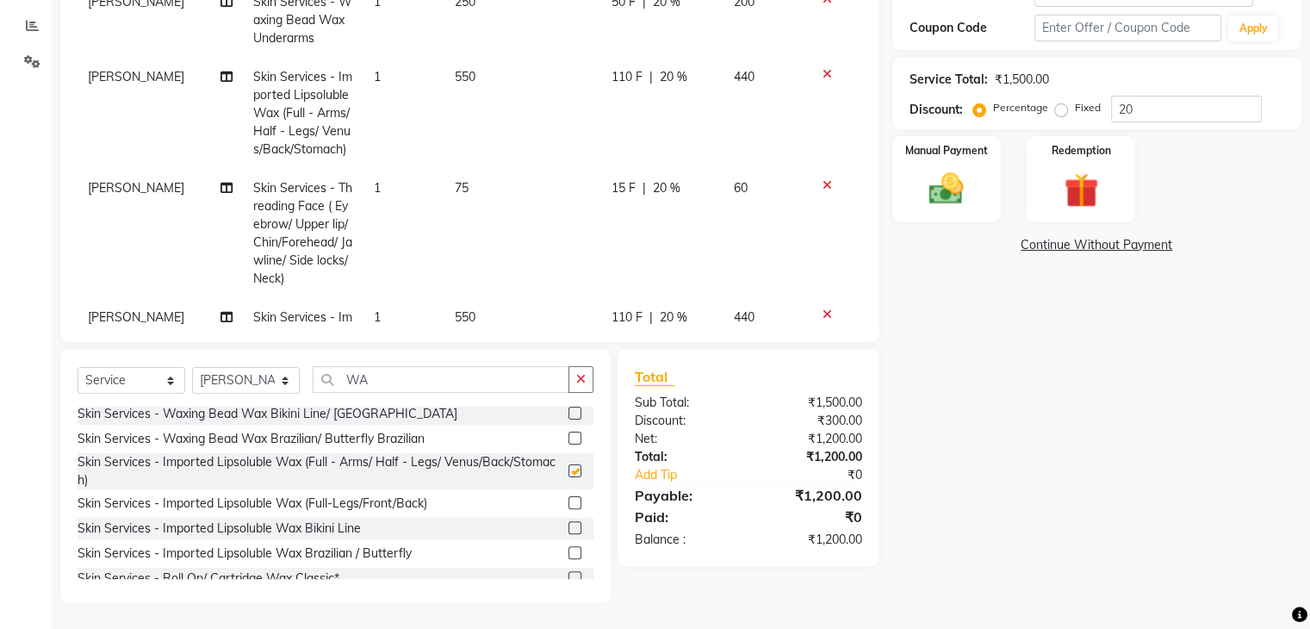
checkbox input "false"
click at [978, 180] on div "Manual Payment" at bounding box center [946, 178] width 113 height 89
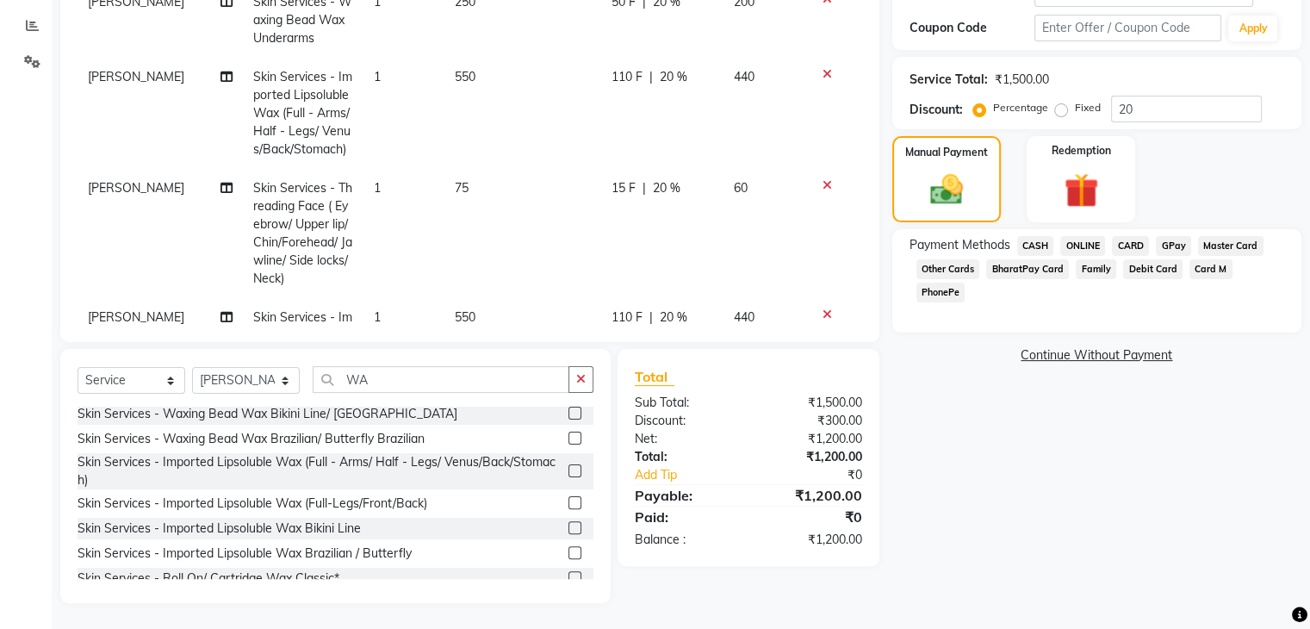
click at [1168, 245] on span "GPay" at bounding box center [1173, 246] width 35 height 20
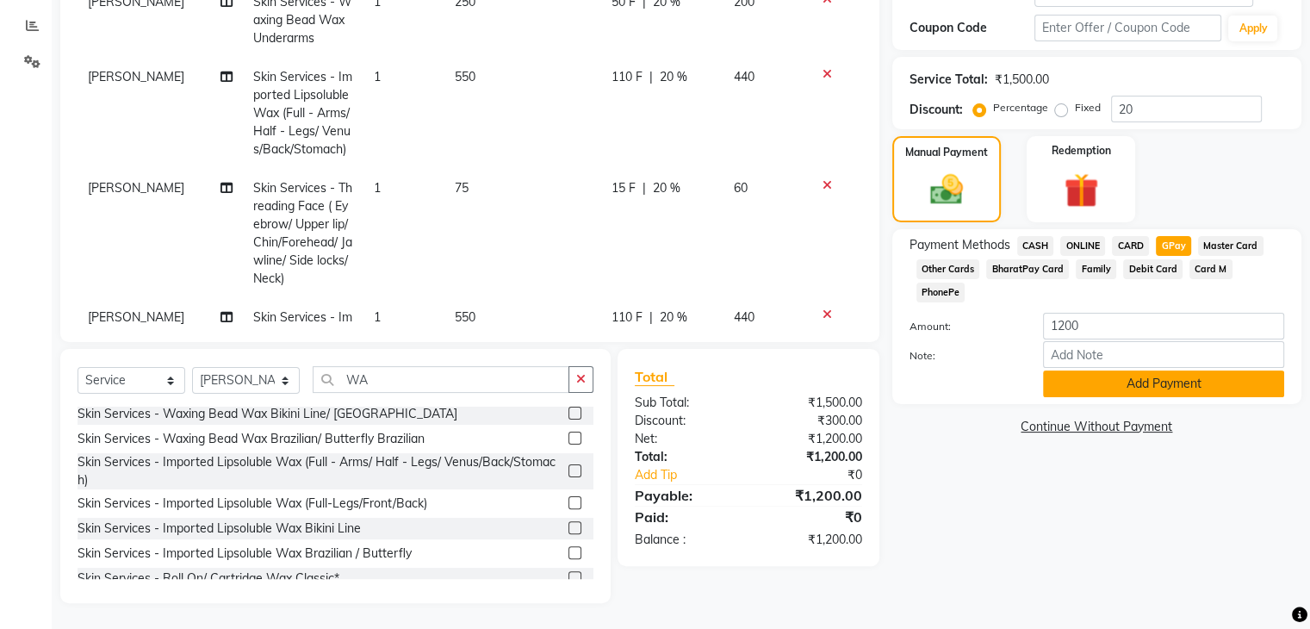
click at [1164, 370] on button "Add Payment" at bounding box center [1163, 383] width 241 height 27
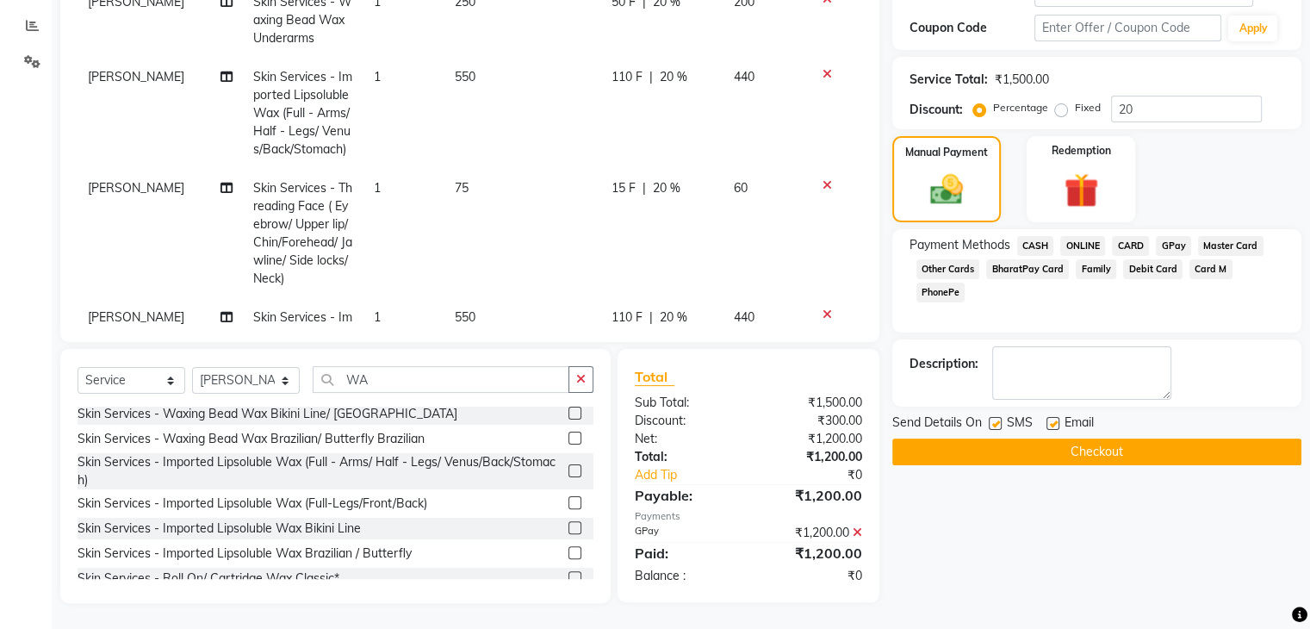
click at [1096, 449] on button "Checkout" at bounding box center [1096, 451] width 409 height 27
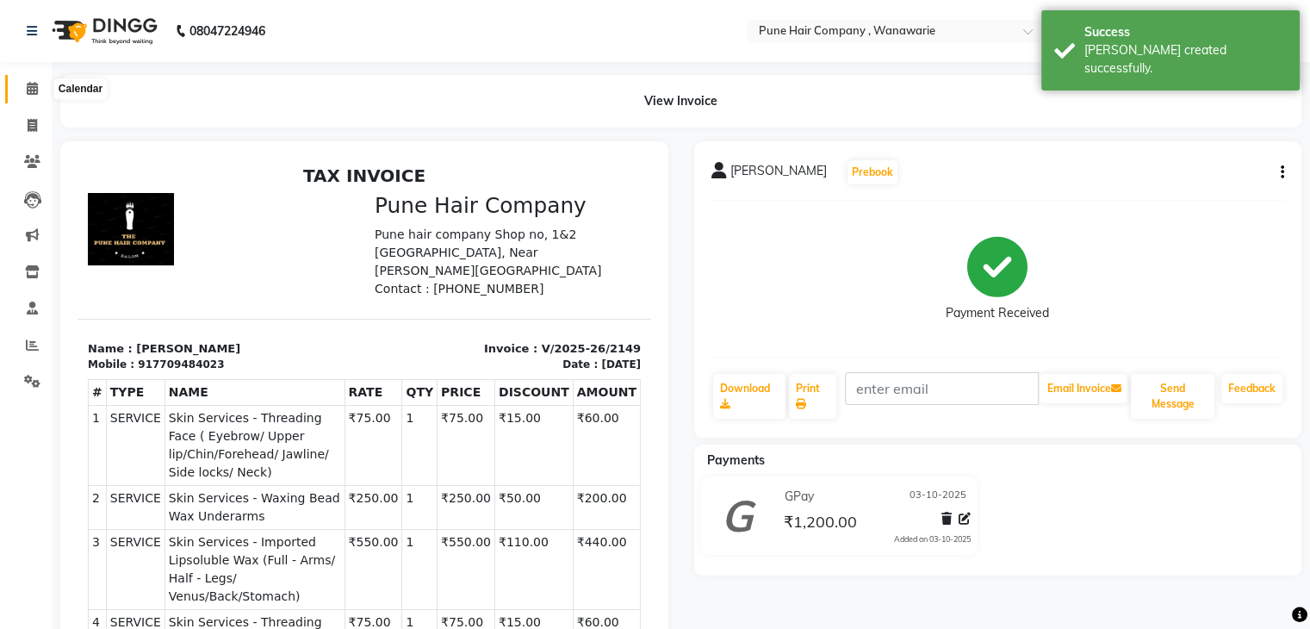
click at [29, 90] on icon at bounding box center [32, 88] width 11 height 13
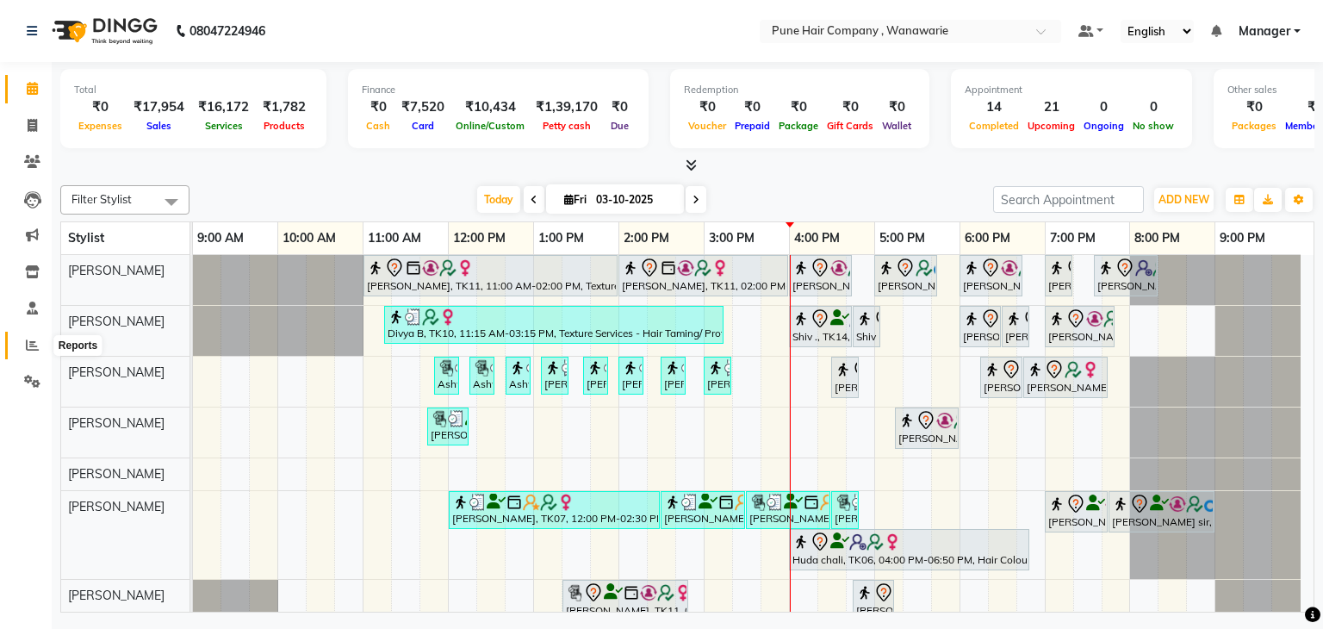
click at [31, 345] on icon at bounding box center [32, 344] width 13 height 13
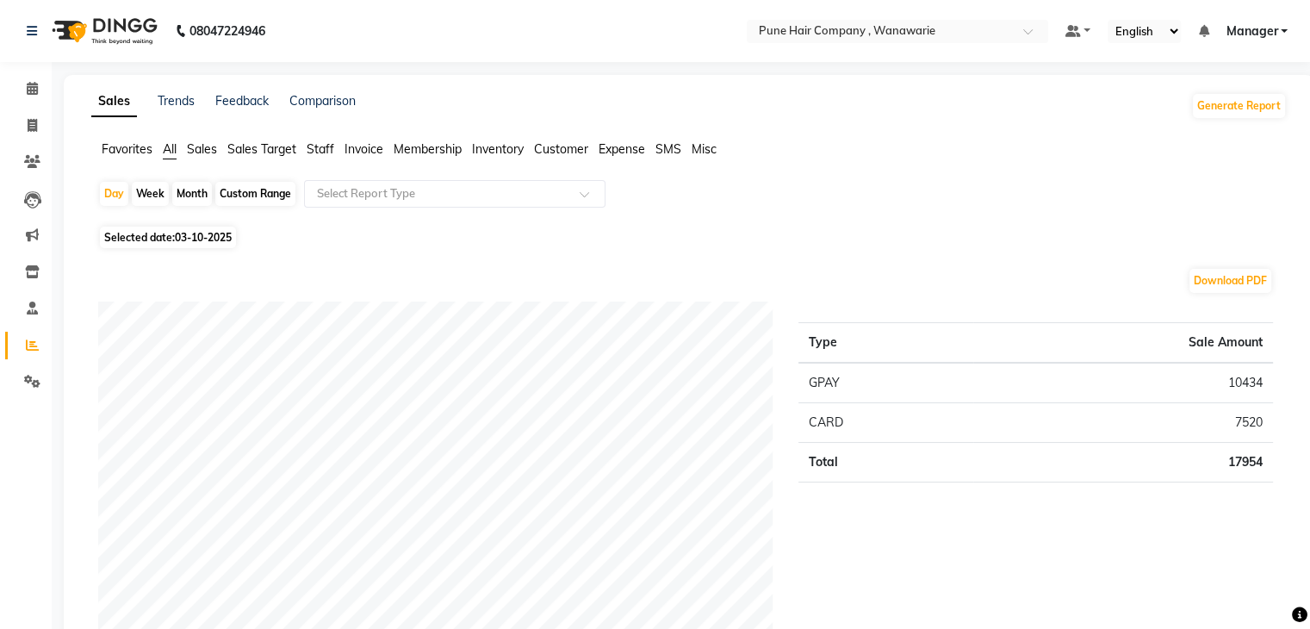
click at [183, 194] on div "Month" at bounding box center [192, 194] width 40 height 24
select select "10"
select select "2025"
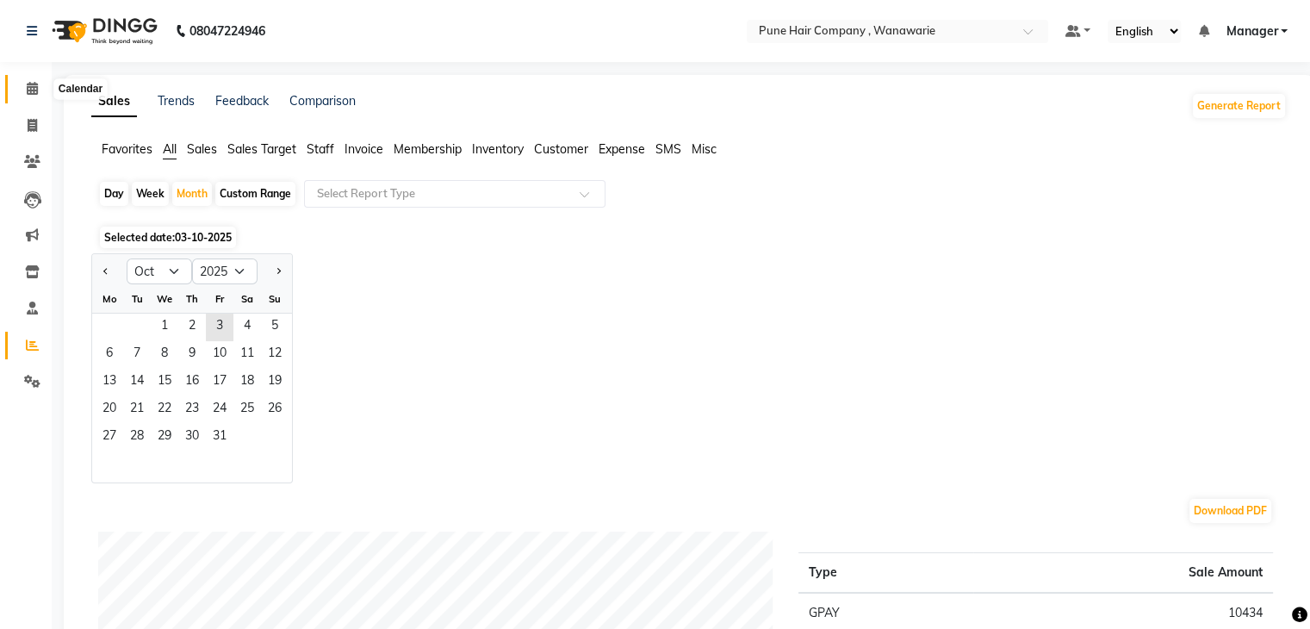
click at [28, 92] on icon at bounding box center [32, 88] width 11 height 13
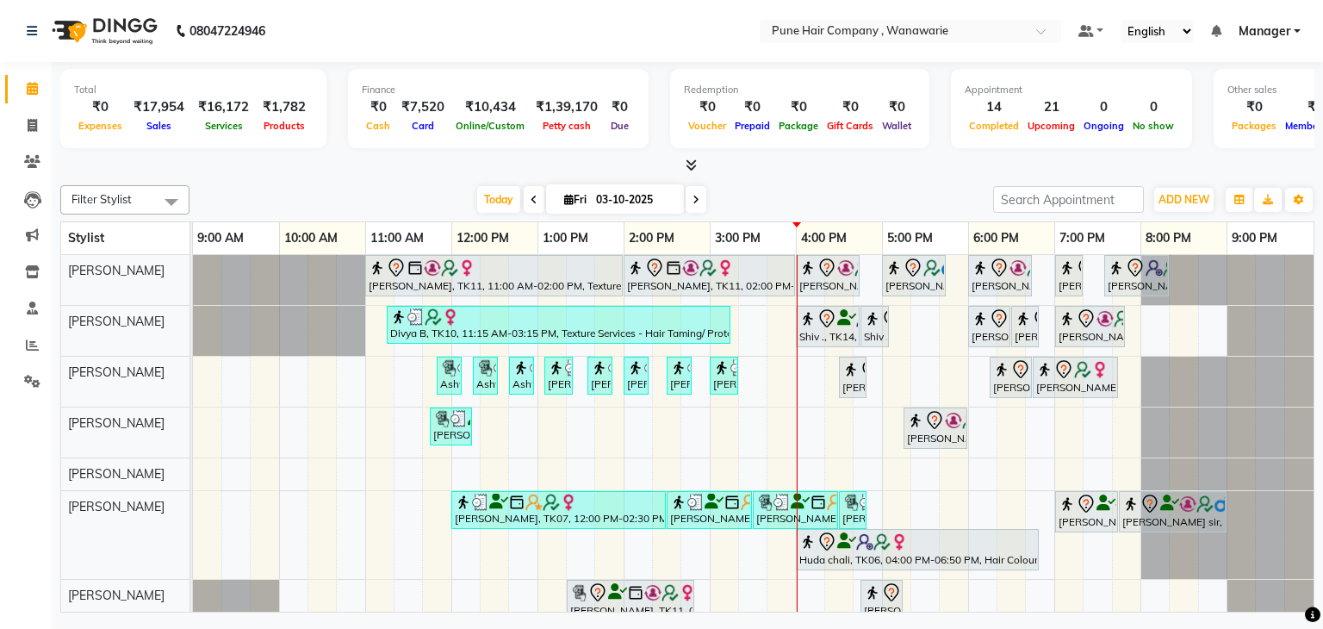
click at [28, 92] on icon at bounding box center [32, 88] width 11 height 13
click at [33, 346] on icon at bounding box center [32, 344] width 13 height 13
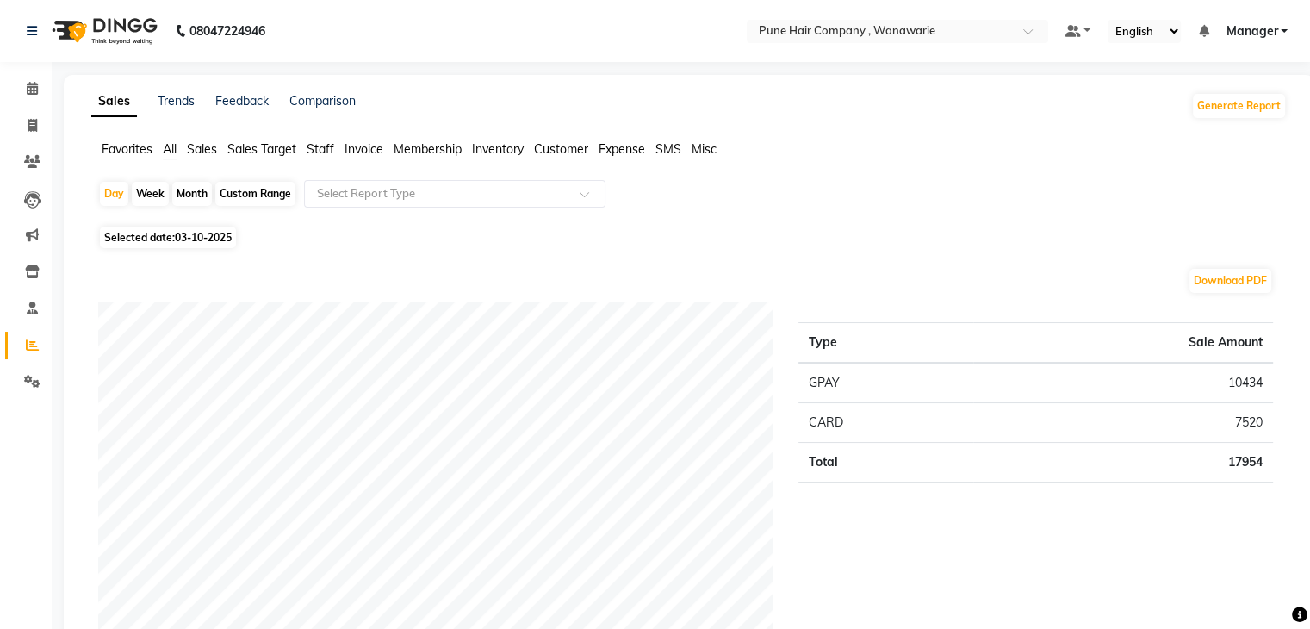
click at [189, 195] on div "Month" at bounding box center [192, 194] width 40 height 24
select select "10"
select select "2025"
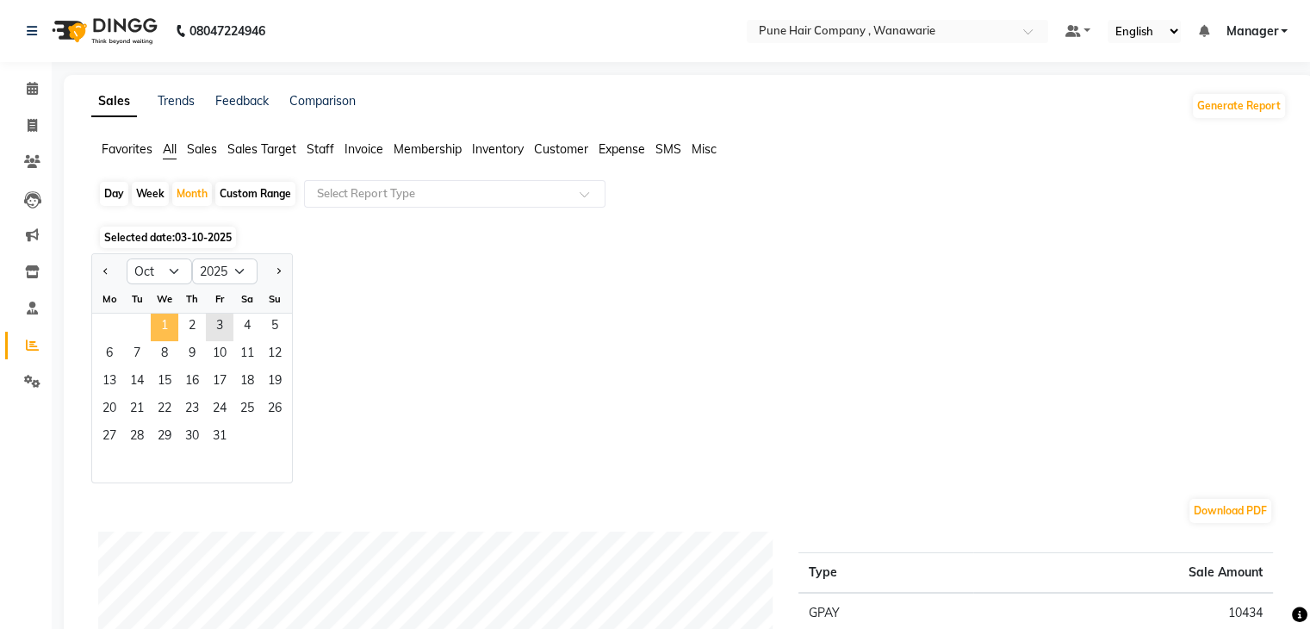
click at [162, 323] on span "1" at bounding box center [165, 327] width 28 height 28
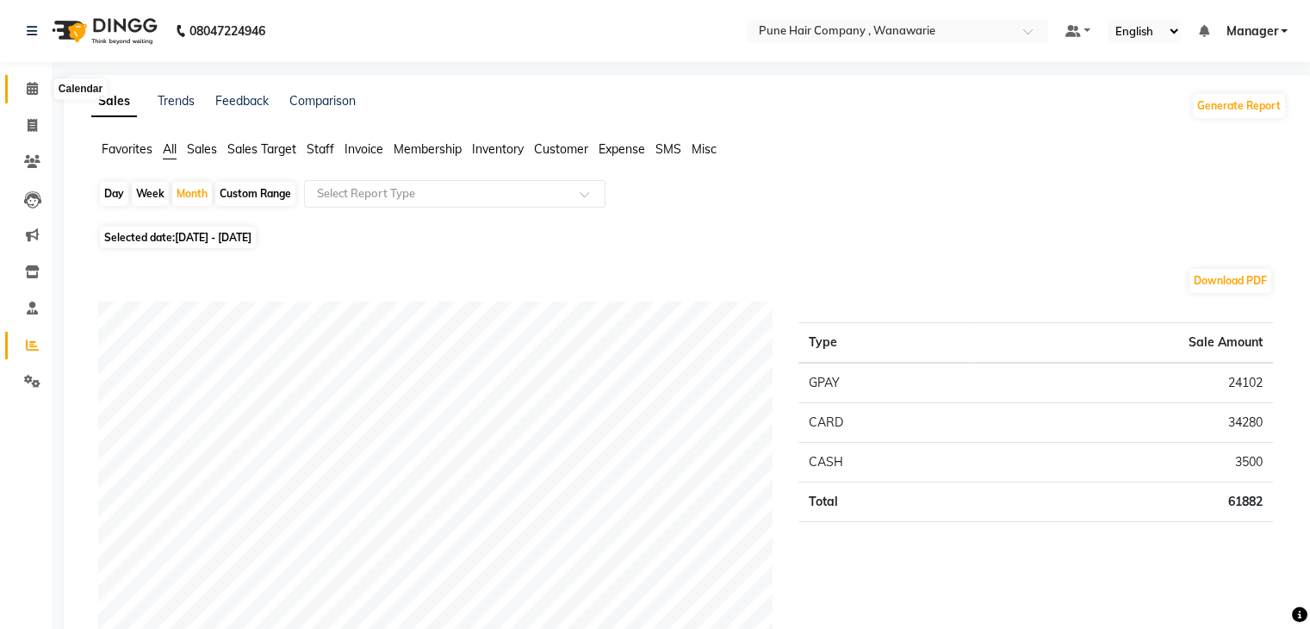
click at [28, 90] on icon at bounding box center [32, 88] width 11 height 13
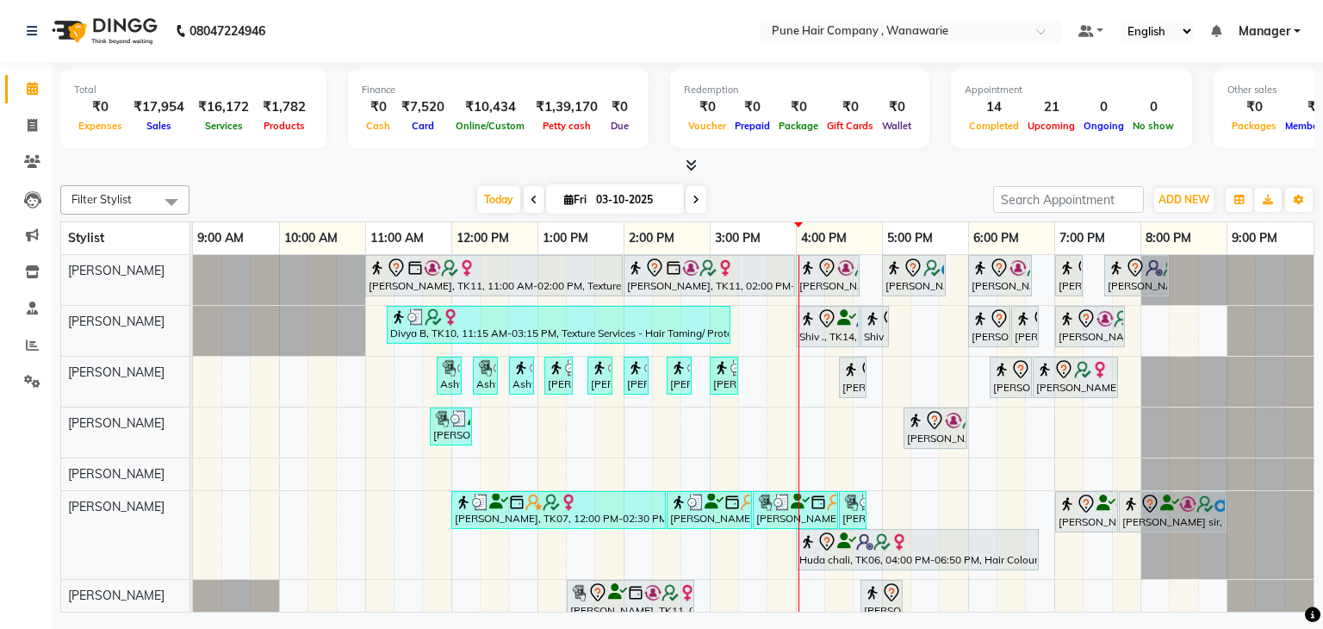
click at [696, 165] on icon at bounding box center [691, 164] width 11 height 13
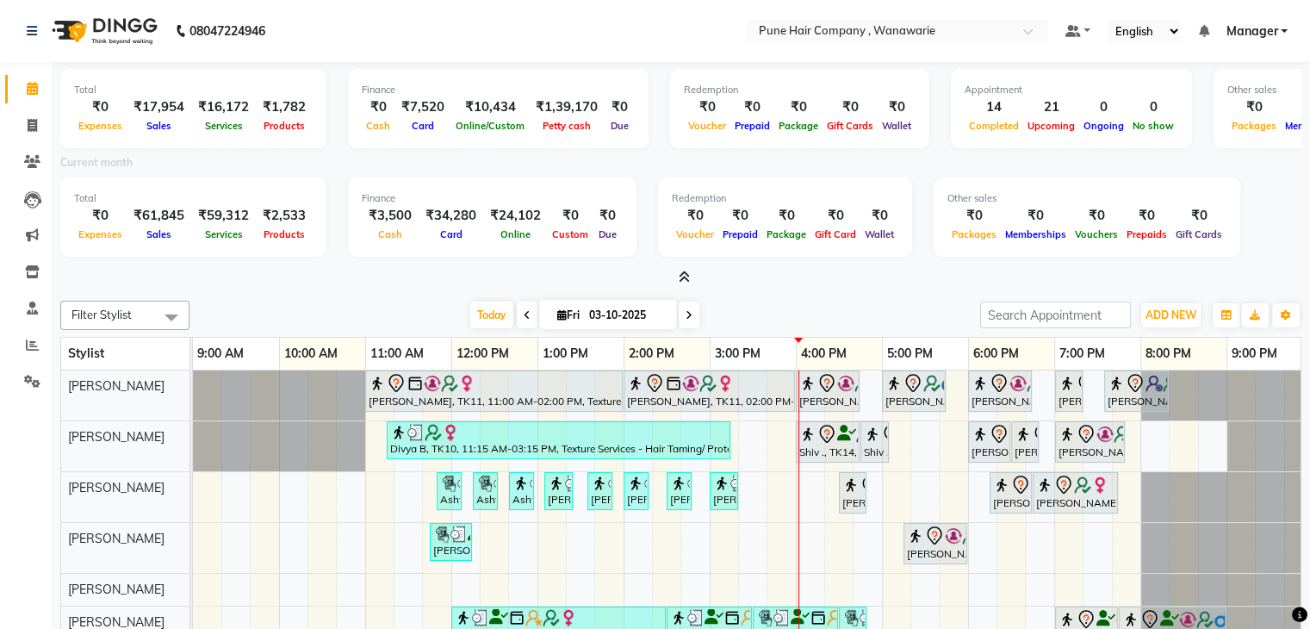
click at [686, 274] on icon at bounding box center [684, 276] width 11 height 13
